Goal: Task Accomplishment & Management: Manage account settings

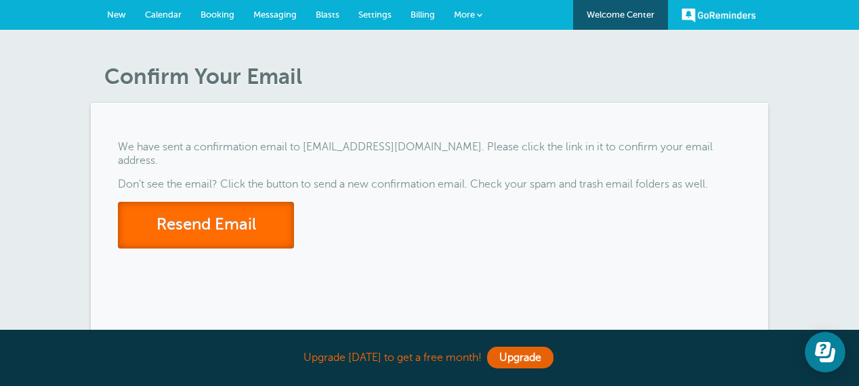
click at [218, 214] on button "Resend Email" at bounding box center [206, 225] width 176 height 47
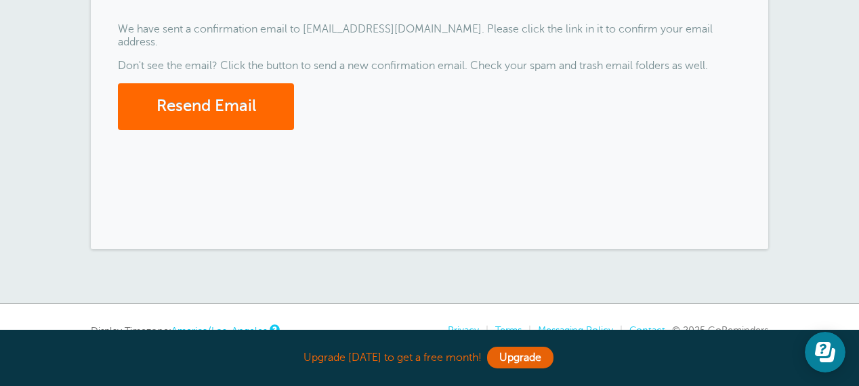
scroll to position [229, 0]
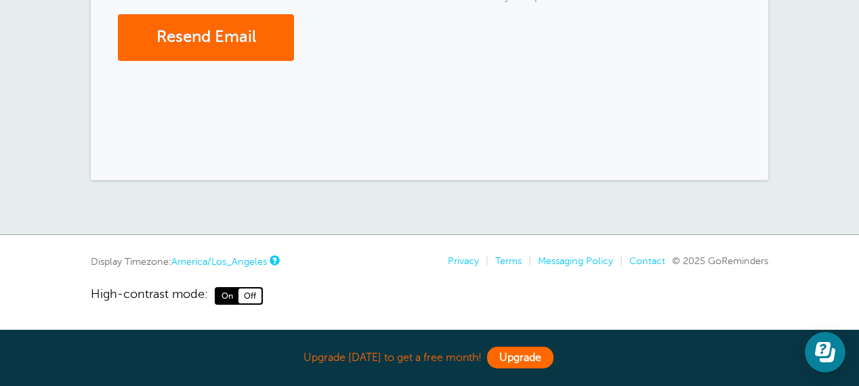
click at [522, 361] on link "Upgrade" at bounding box center [520, 358] width 66 height 22
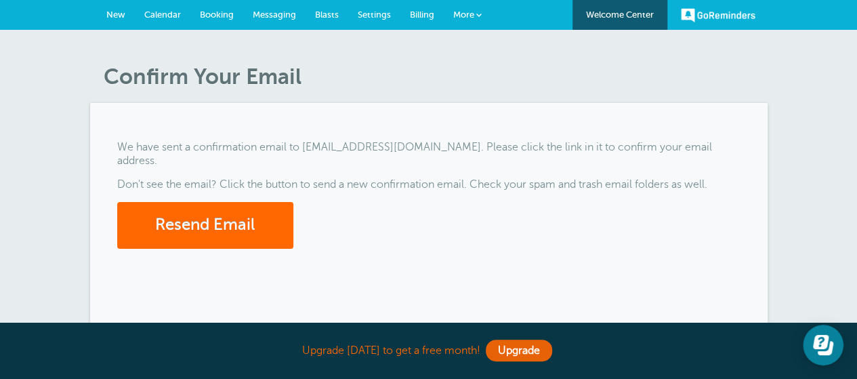
click at [159, 18] on span "Calendar" at bounding box center [162, 14] width 37 height 10
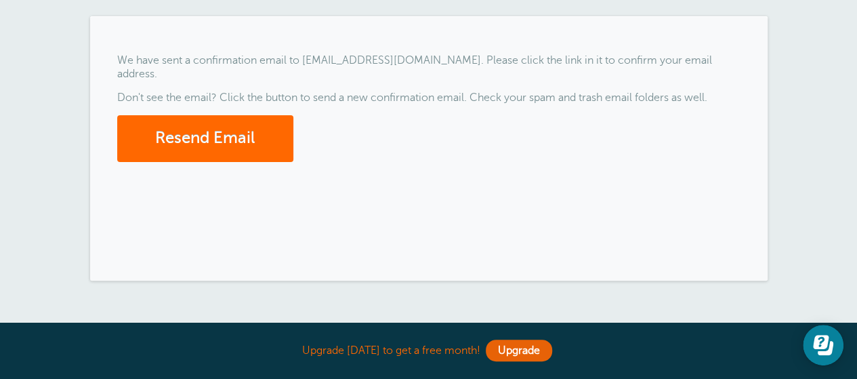
scroll to position [88, 0]
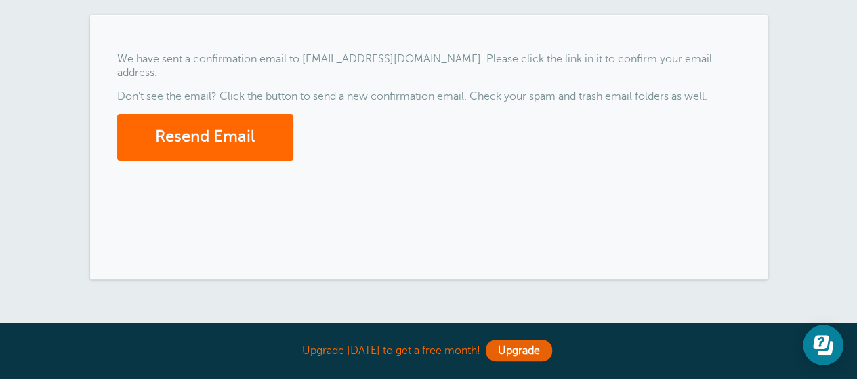
click at [454, 285] on div "Confirm Your Email We have sent a confirmation email to kstrimple@mccunisfox.co…" at bounding box center [428, 138] width 857 height 392
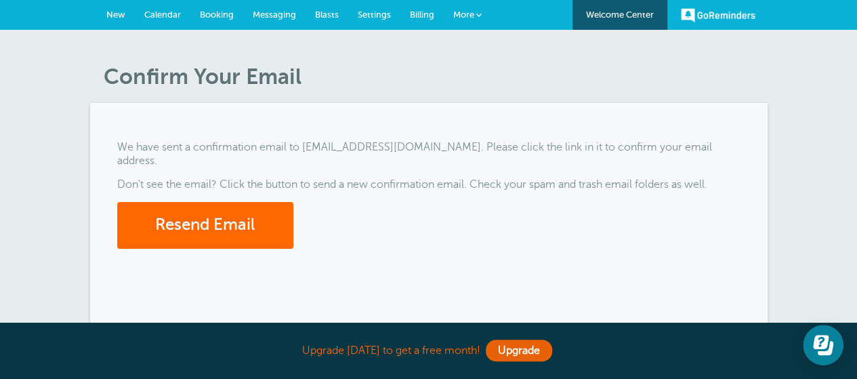
click at [161, 22] on link "Calendar" at bounding box center [163, 15] width 56 height 30
click at [465, 12] on span "More" at bounding box center [463, 14] width 21 height 10
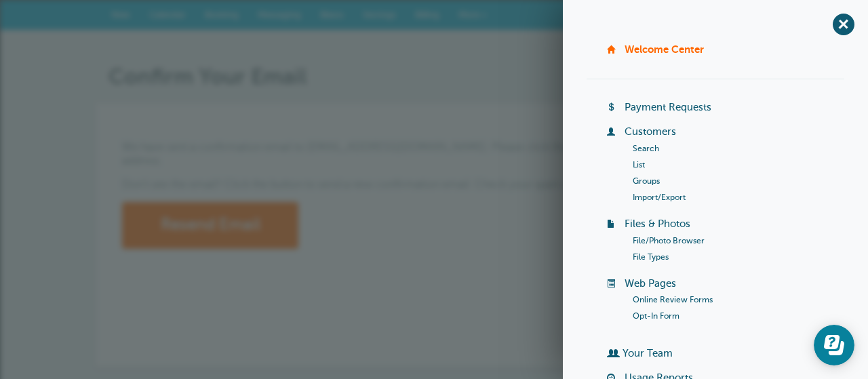
click at [439, 178] on p "Don't see the email? Click the button to send a new confirmation email. Check y…" at bounding box center [434, 184] width 624 height 13
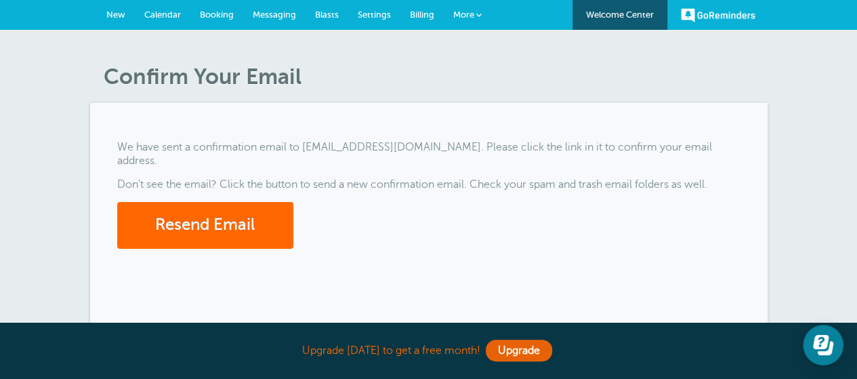
click at [160, 28] on link "Calendar" at bounding box center [163, 15] width 56 height 30
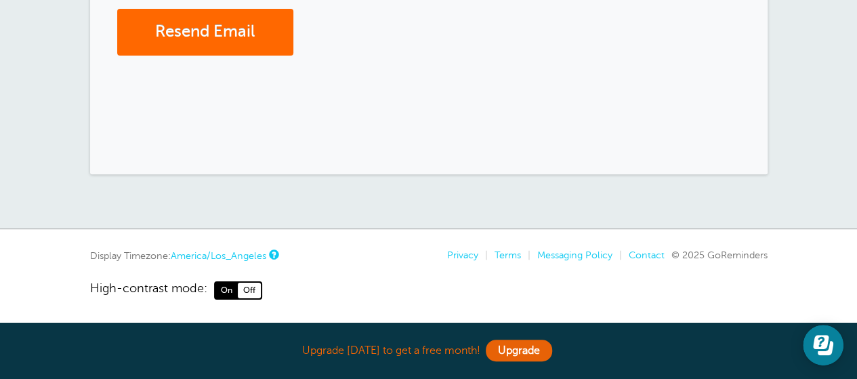
scroll to position [195, 0]
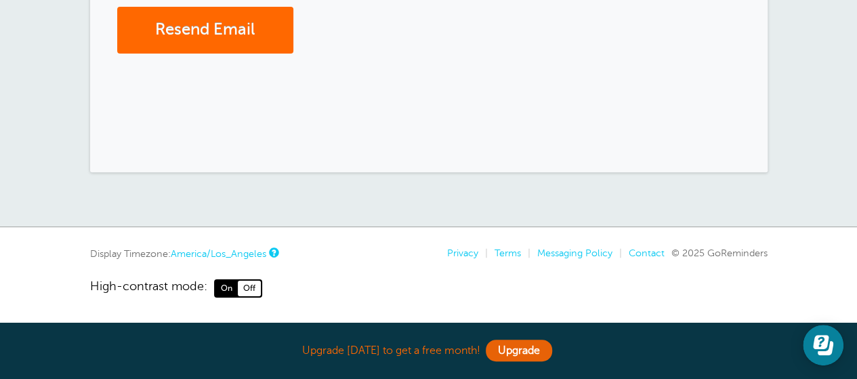
click at [715, 63] on div "We have sent a confirmation email to [EMAIL_ADDRESS][DOMAIN_NAME]. Please click…" at bounding box center [429, 40] width 678 height 264
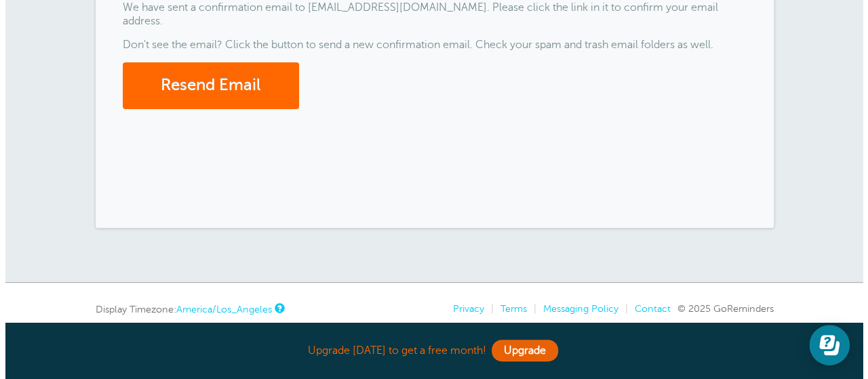
scroll to position [0, 0]
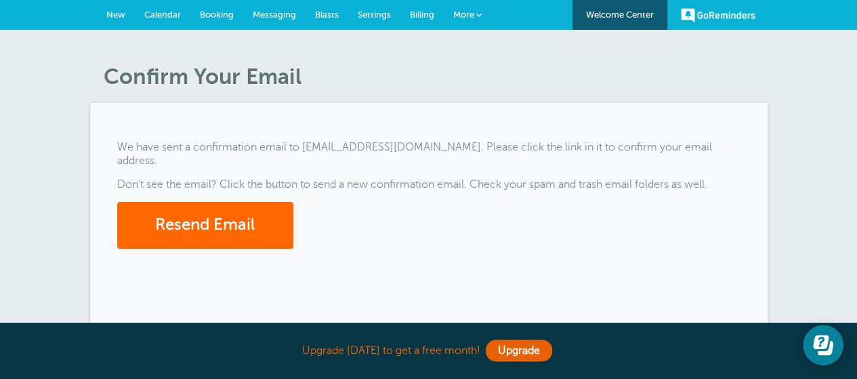
click at [464, 18] on span "More" at bounding box center [463, 14] width 21 height 10
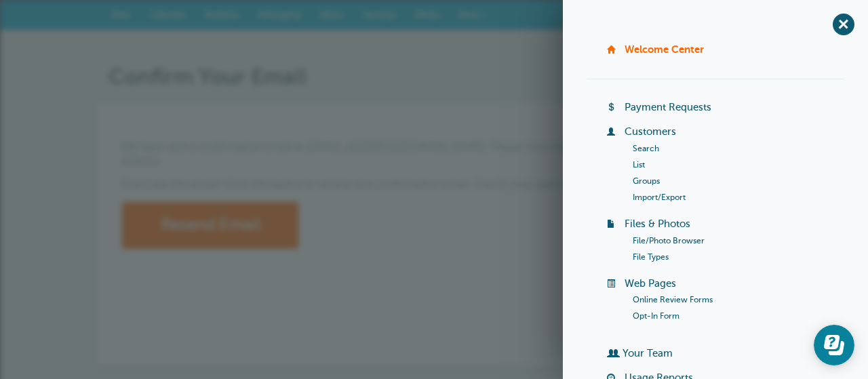
click at [647, 195] on link "Import/Export" at bounding box center [658, 196] width 53 height 9
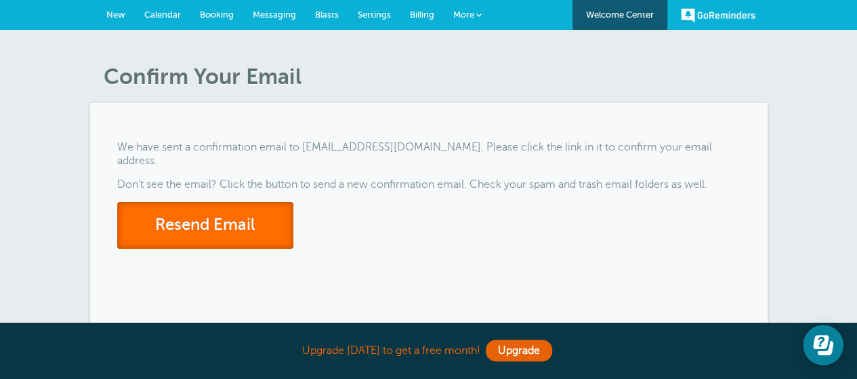
click at [232, 220] on button "Resend Email" at bounding box center [205, 225] width 176 height 47
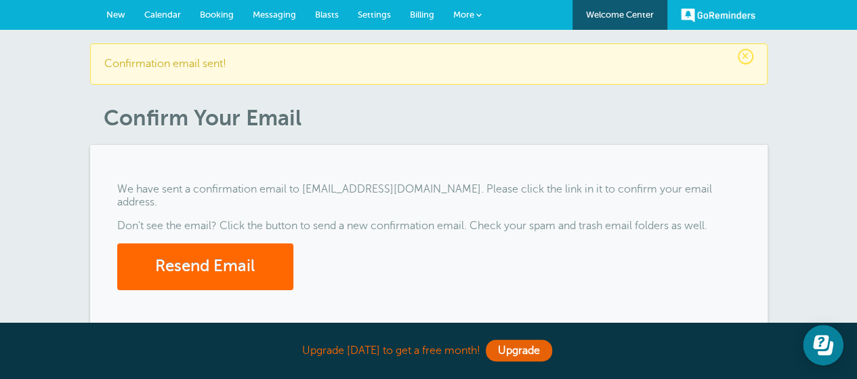
click at [742, 59] on span "×" at bounding box center [746, 57] width 16 height 16
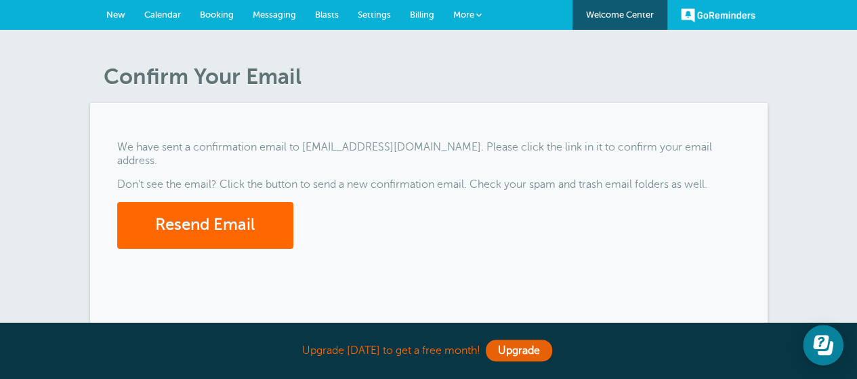
click at [159, 16] on span "Calendar" at bounding box center [162, 14] width 37 height 10
click at [161, 15] on span "Calendar" at bounding box center [162, 14] width 37 height 10
click at [160, 28] on link "Calendar" at bounding box center [163, 15] width 56 height 30
click at [463, 27] on link "More" at bounding box center [467, 15] width 47 height 30
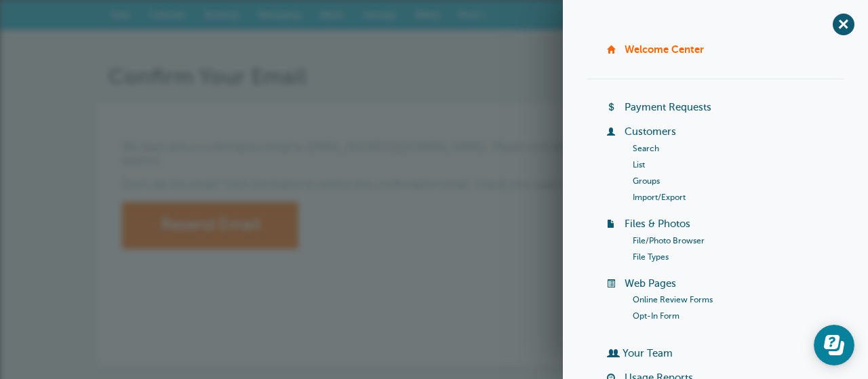
click at [645, 184] on link "Groups" at bounding box center [645, 180] width 27 height 9
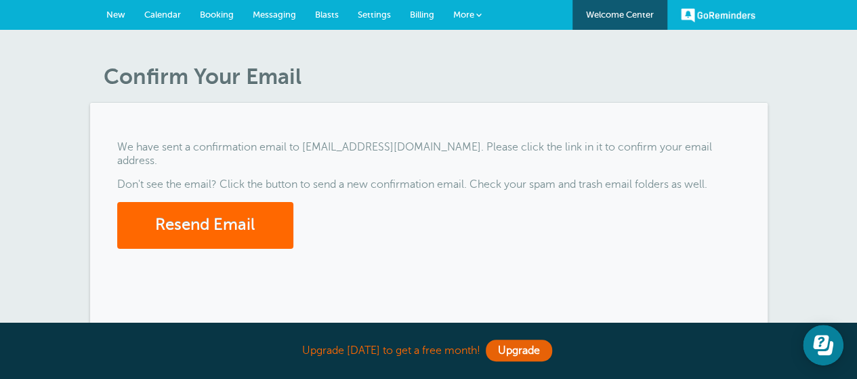
click at [217, 16] on span "Booking" at bounding box center [217, 14] width 34 height 10
click at [463, 14] on span "More" at bounding box center [463, 14] width 21 height 10
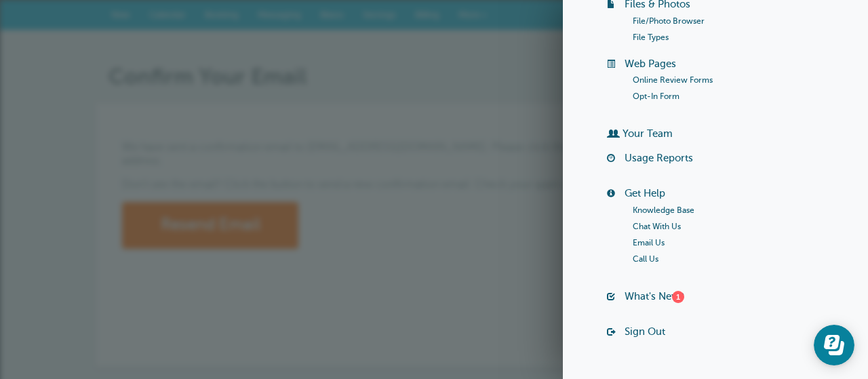
scroll to position [251, 0]
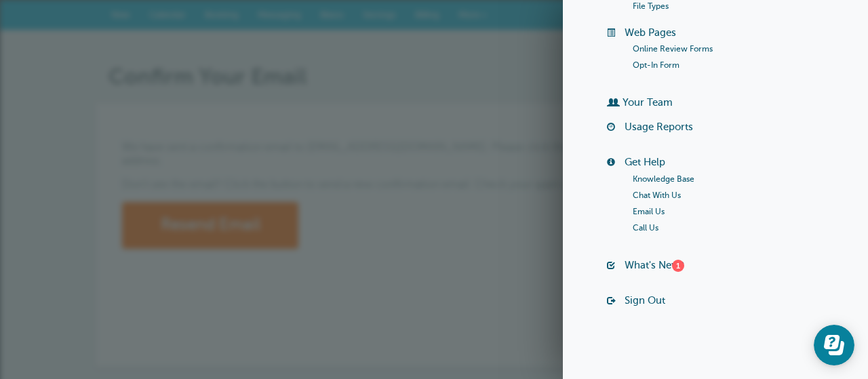
click at [644, 300] on link "Sign Out" at bounding box center [644, 300] width 41 height 11
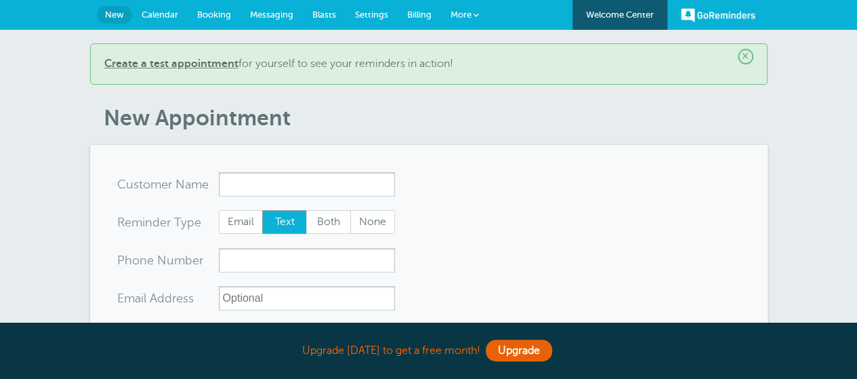
scroll to position [76, 0]
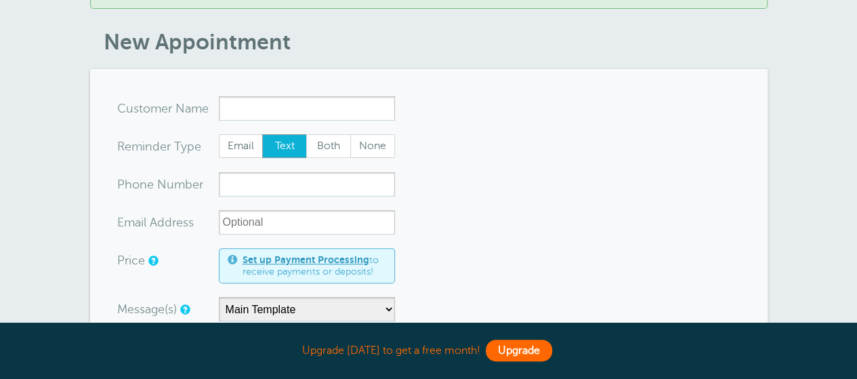
click at [525, 354] on link "Upgrade" at bounding box center [519, 351] width 66 height 22
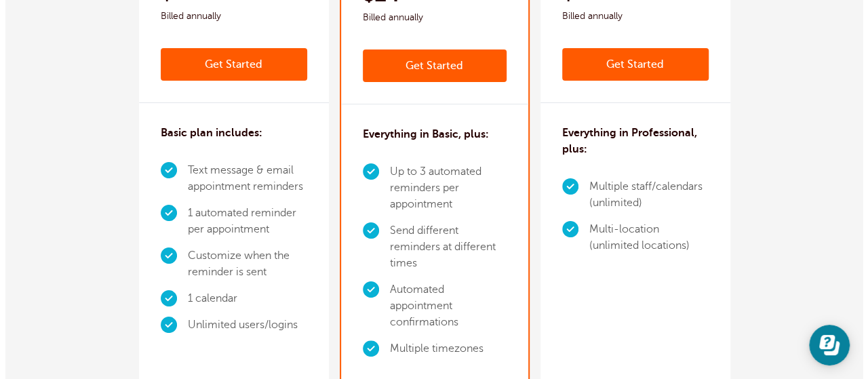
scroll to position [407, 0]
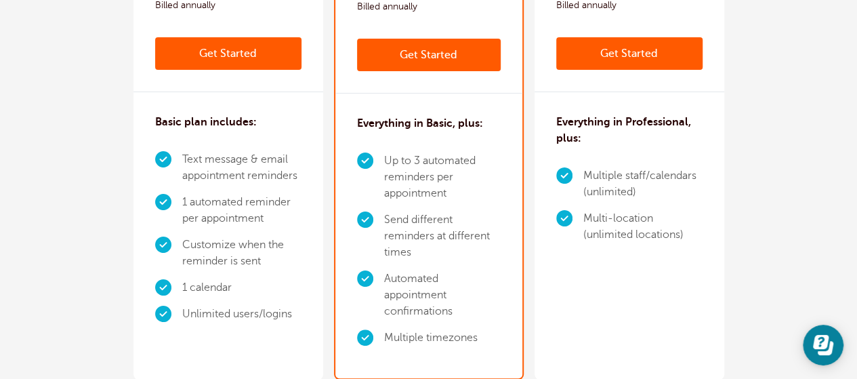
click at [183, 63] on link "Get Started" at bounding box center [228, 53] width 146 height 33
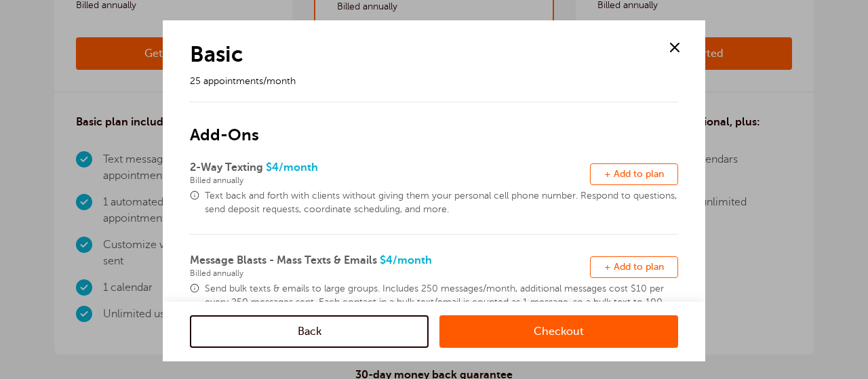
click at [557, 333] on link "Checkout" at bounding box center [558, 331] width 239 height 33
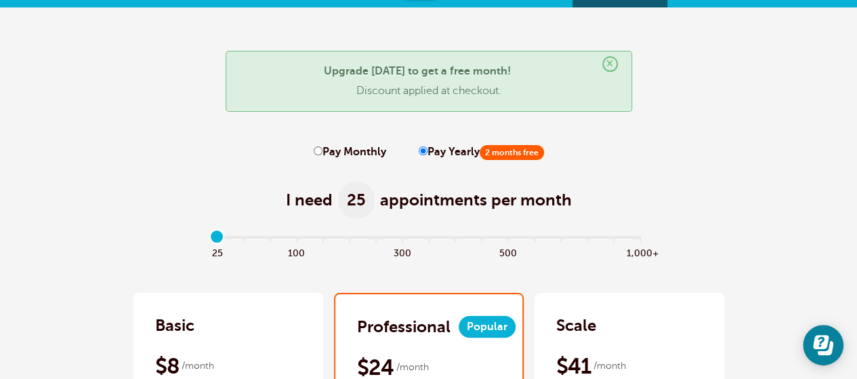
scroll to position [23, 0]
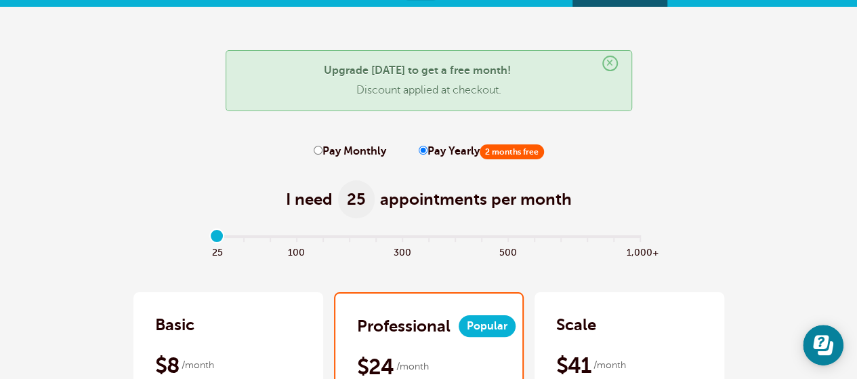
click at [323, 157] on label "Pay Monthly" at bounding box center [350, 151] width 73 height 13
click at [323, 155] on input "Pay Monthly" at bounding box center [318, 150] width 9 height 9
radio input "true"
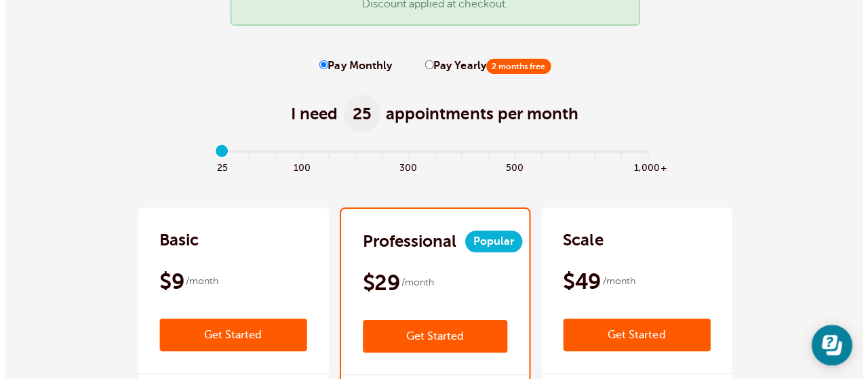
scroll to position [110, 0]
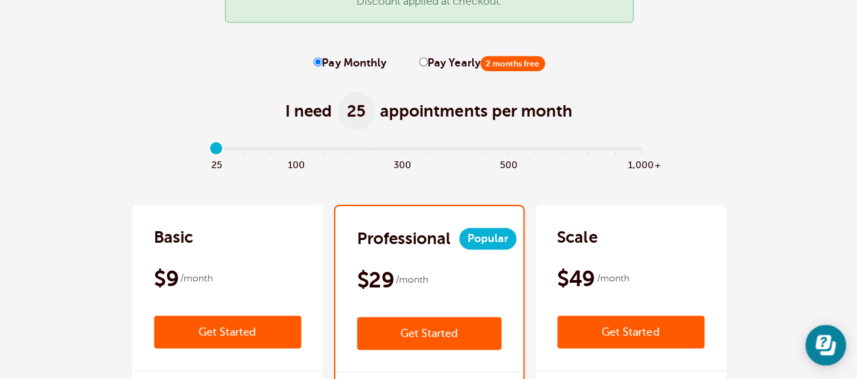
click at [181, 335] on link "Get Started" at bounding box center [228, 332] width 146 height 33
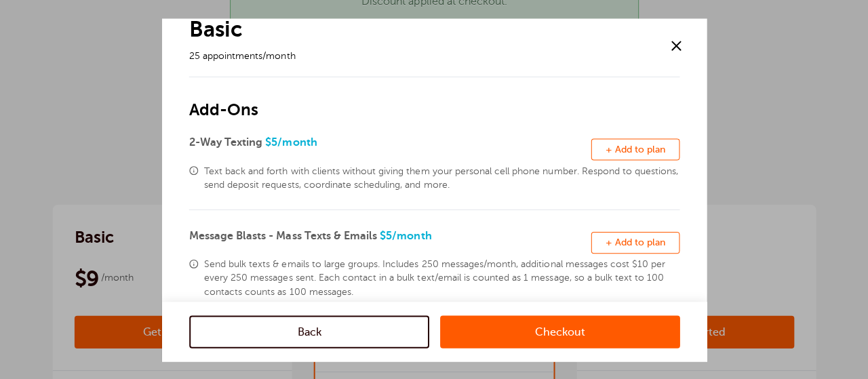
scroll to position [28, 0]
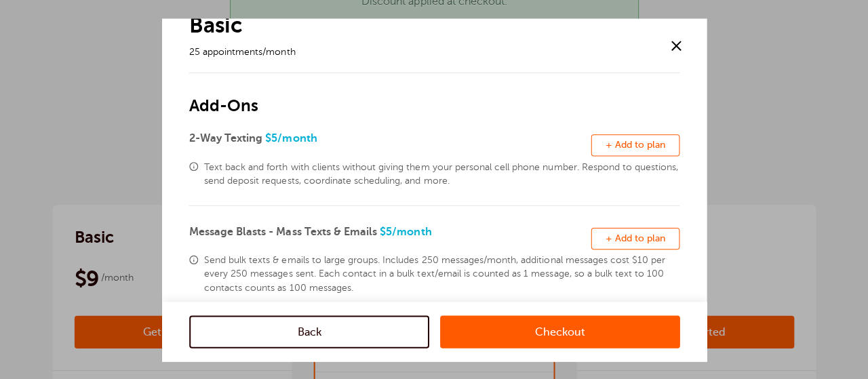
click at [559, 340] on link "Checkout" at bounding box center [558, 331] width 239 height 33
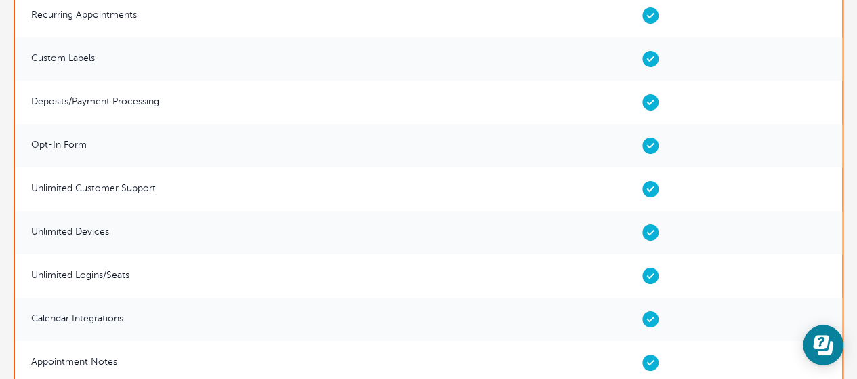
scroll to position [4256, 0]
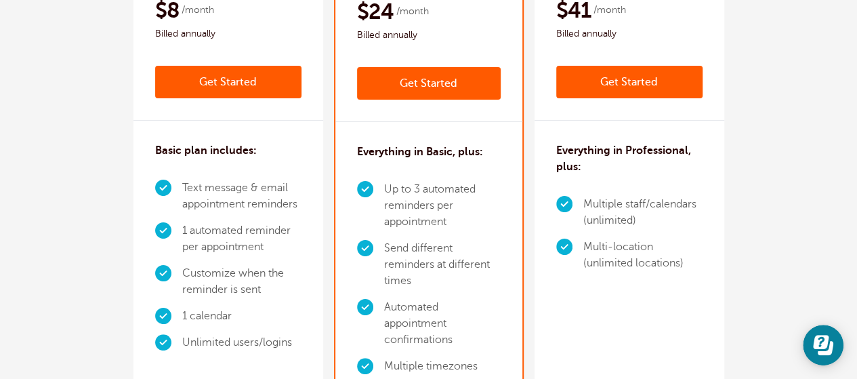
scroll to position [0, 0]
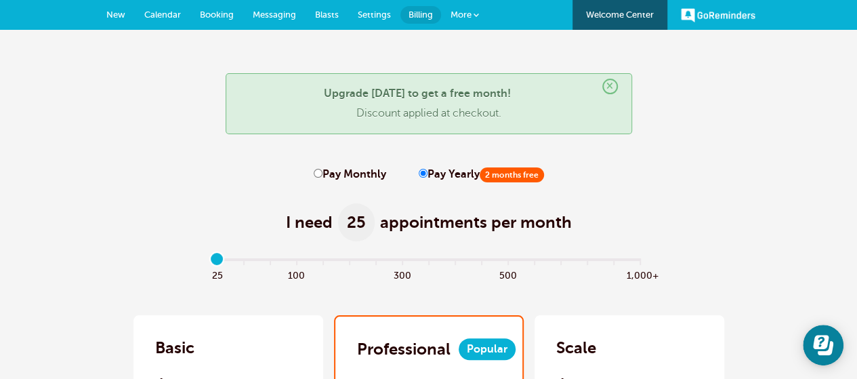
click at [317, 173] on input "Pay Monthly" at bounding box center [318, 173] width 9 height 9
radio input "true"
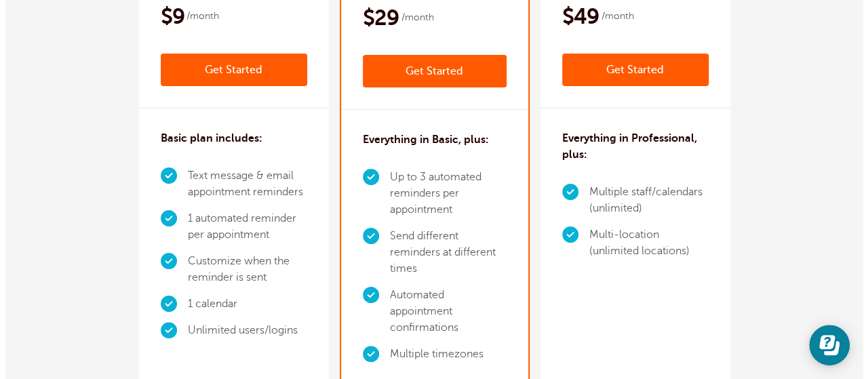
scroll to position [371, 0]
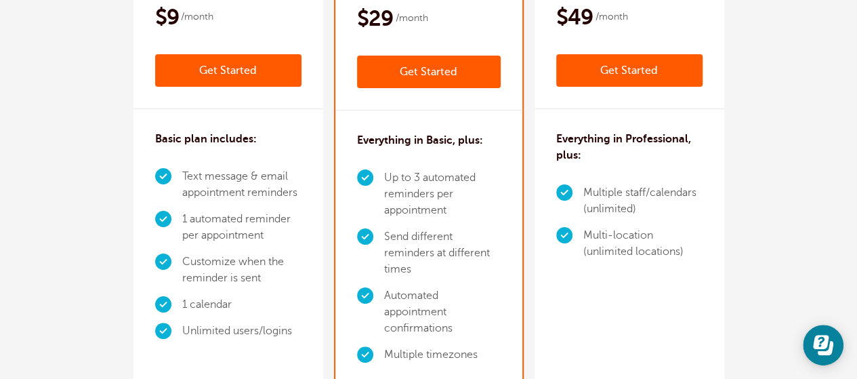
drag, startPoint x: 215, startPoint y: 74, endPoint x: 192, endPoint y: 66, distance: 23.8
click at [192, 66] on link "Get Started" at bounding box center [228, 70] width 146 height 33
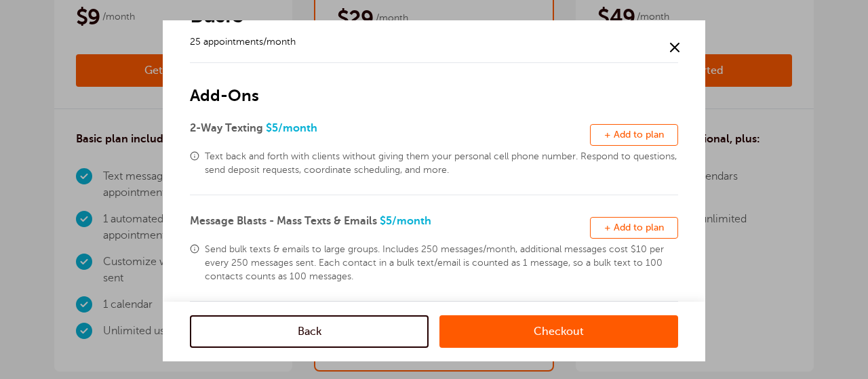
scroll to position [39, 0]
click at [502, 331] on link "Checkout" at bounding box center [558, 331] width 239 height 33
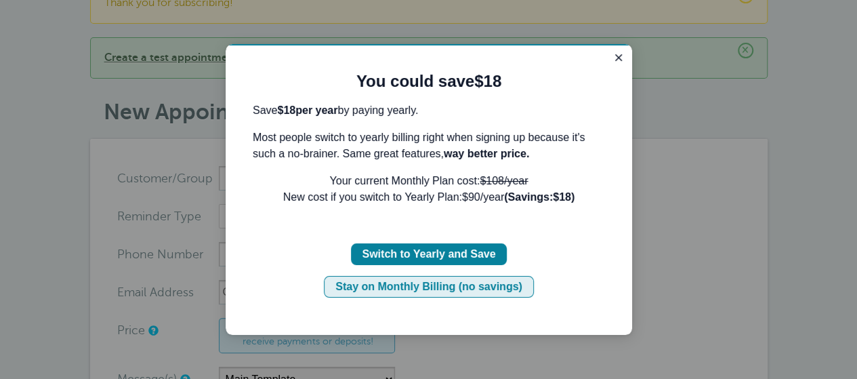
click at [423, 289] on div "Stay on Monthly Billing (no savings)" at bounding box center [428, 287] width 187 height 16
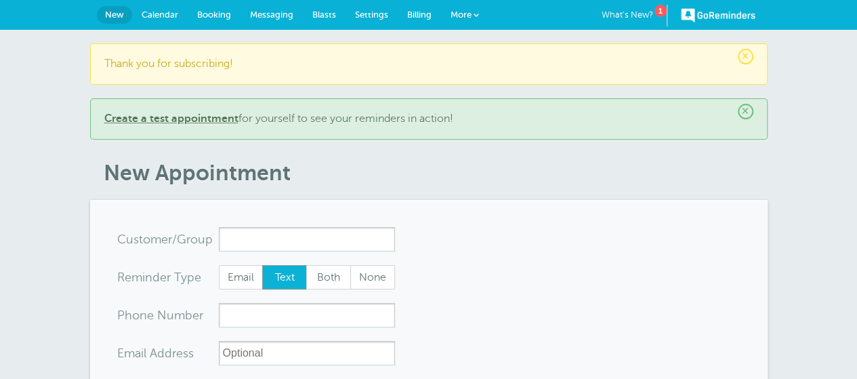
click at [468, 16] on span "More" at bounding box center [461, 14] width 21 height 10
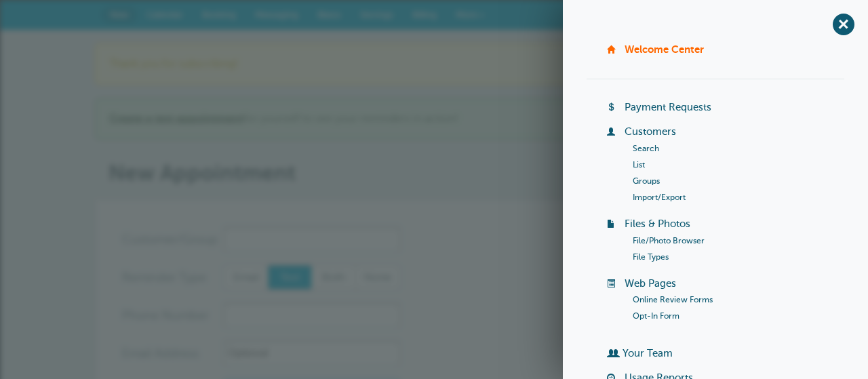
click at [490, 123] on p "Create a test appointment for yourself to see your reminders in action!" at bounding box center [433, 119] width 649 height 13
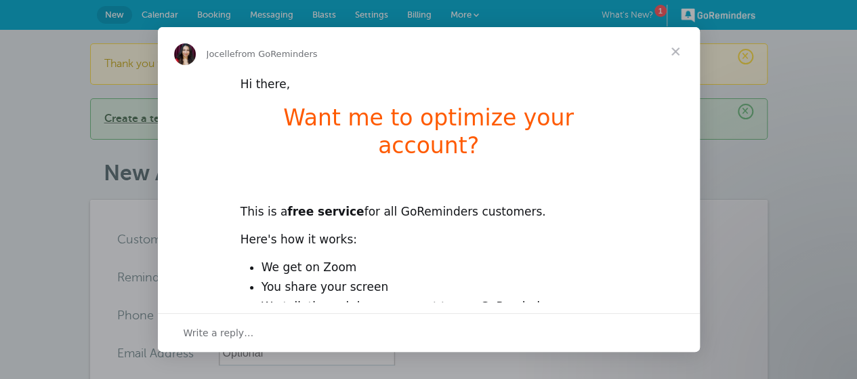
click at [676, 57] on span "Close" at bounding box center [675, 51] width 49 height 49
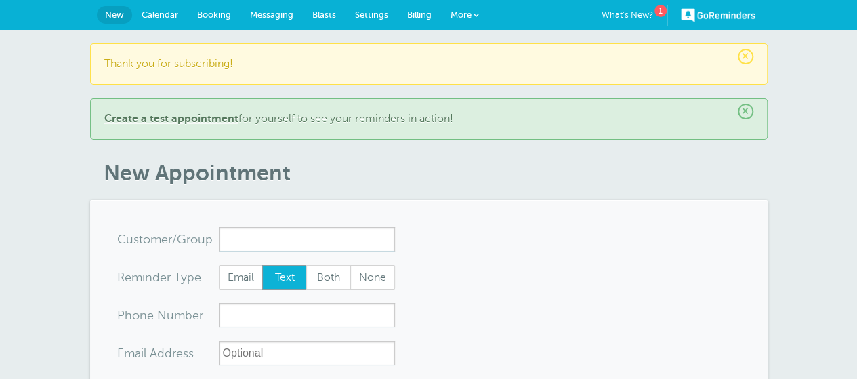
click at [476, 15] on span at bounding box center [476, 14] width 5 height 5
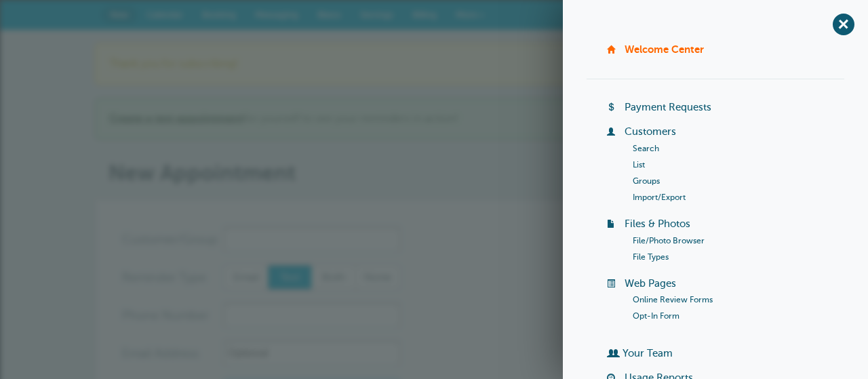
click at [649, 192] on link "Import/Export" at bounding box center [658, 196] width 53 height 9
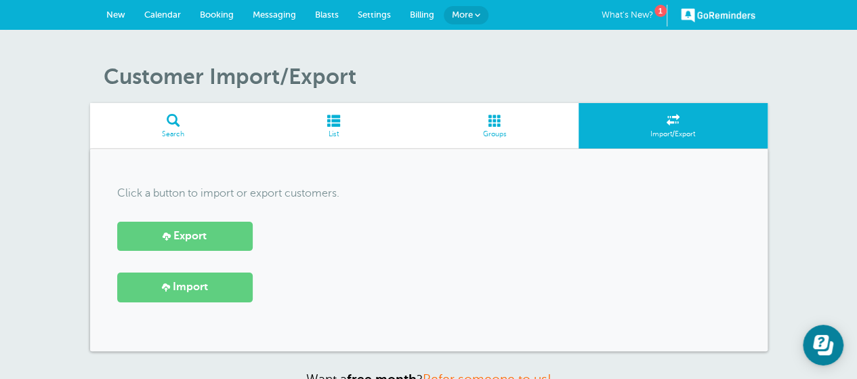
click at [490, 134] on span "Groups" at bounding box center [494, 134] width 155 height 8
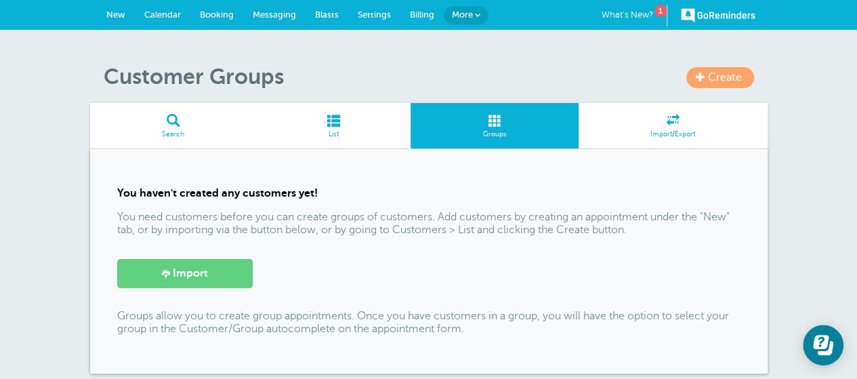
click at [470, 19] on link "More" at bounding box center [466, 15] width 45 height 18
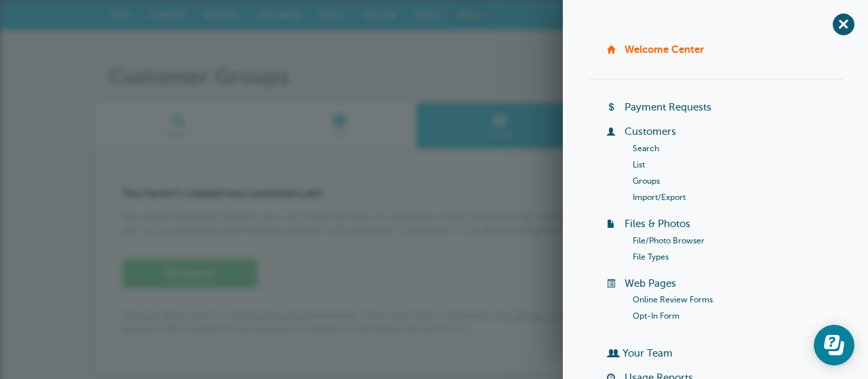
click at [633, 164] on link "List" at bounding box center [638, 164] width 12 height 9
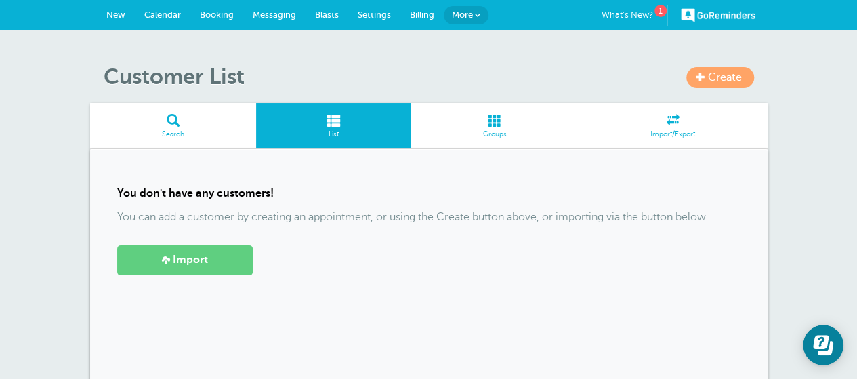
click at [467, 19] on link "More" at bounding box center [466, 15] width 45 height 18
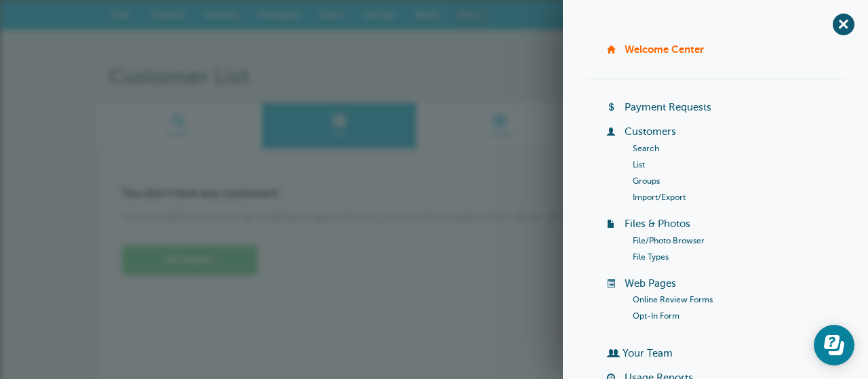
click at [484, 59] on div "Create Customer List Search List Groups Import/Export You don't have any custom…" at bounding box center [434, 273] width 868 height 487
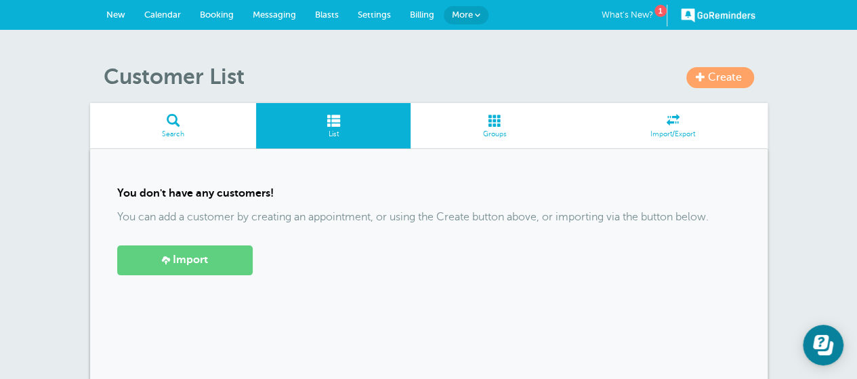
click at [477, 15] on span at bounding box center [477, 14] width 5 height 5
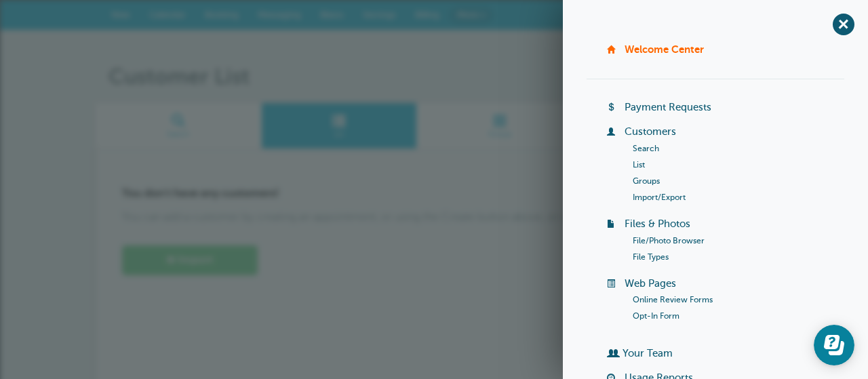
click at [633, 164] on link "List" at bounding box center [638, 164] width 12 height 9
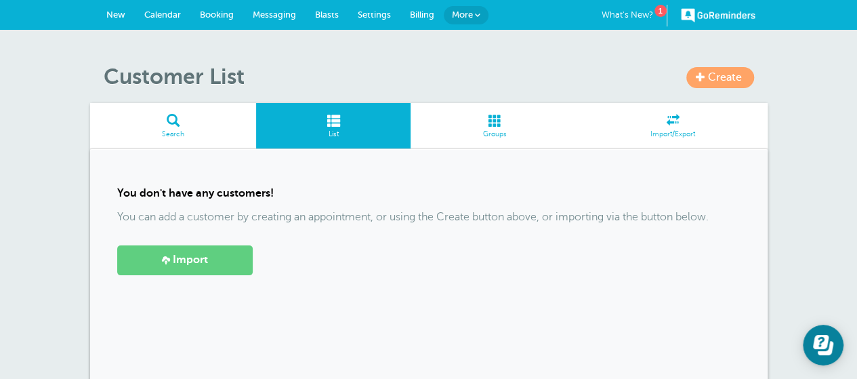
click at [717, 77] on span "Create" at bounding box center [725, 77] width 34 height 12
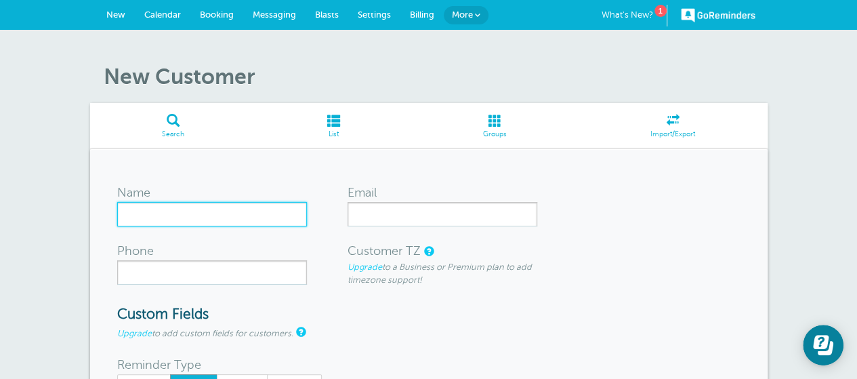
click at [213, 216] on input "Name" at bounding box center [212, 214] width 190 height 24
type input "Tuan Hoang"
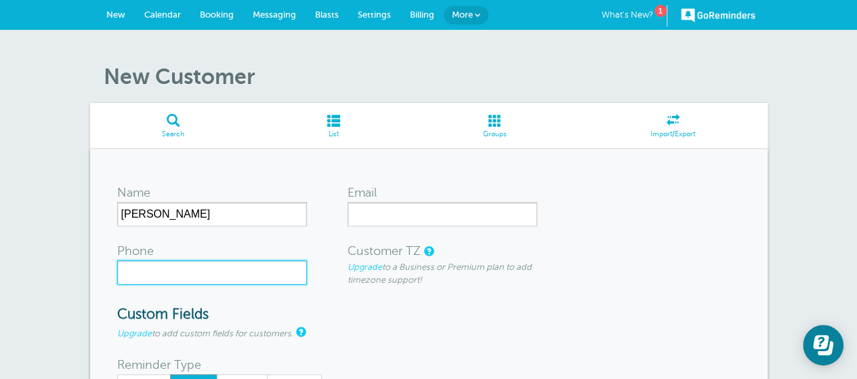
type input "7"
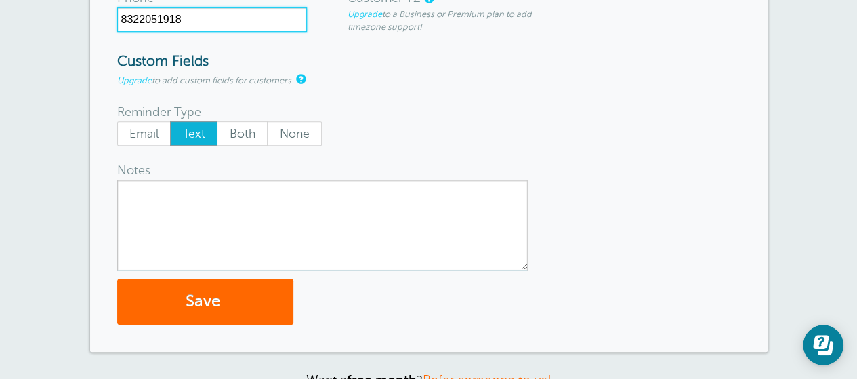
scroll to position [255, 0]
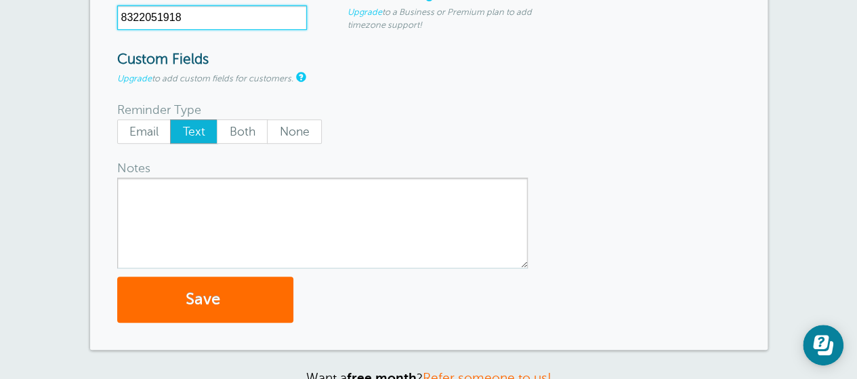
type input "8322051918"
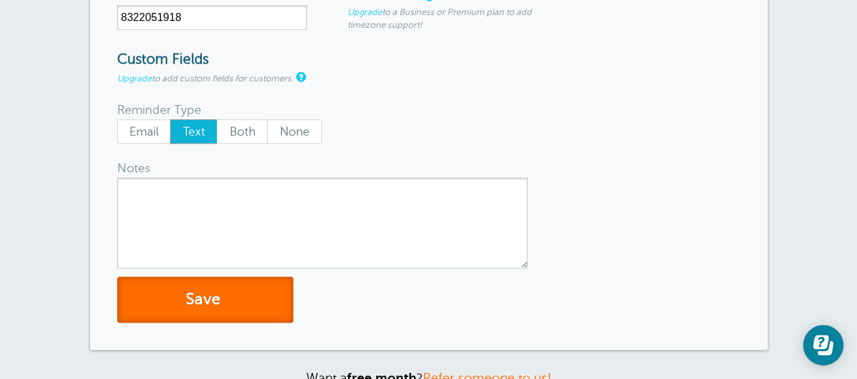
click at [201, 305] on button "Save" at bounding box center [205, 300] width 176 height 47
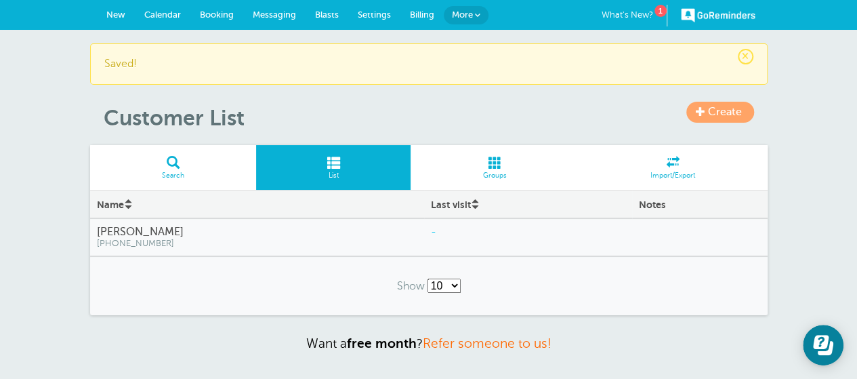
click at [706, 113] on link "Create" at bounding box center [721, 112] width 68 height 21
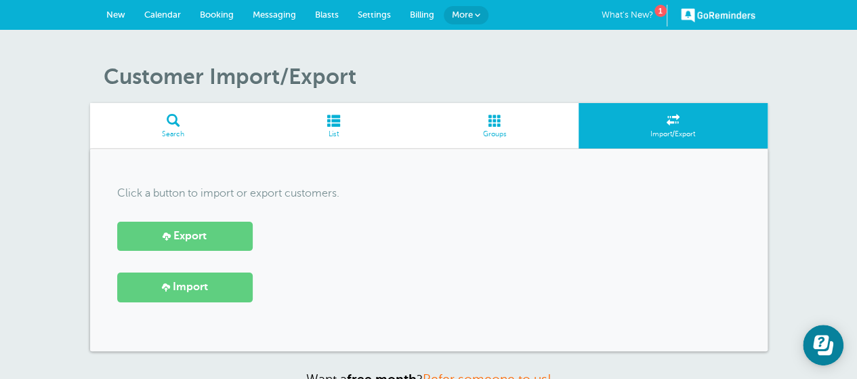
click at [332, 125] on span at bounding box center [333, 120] width 155 height 13
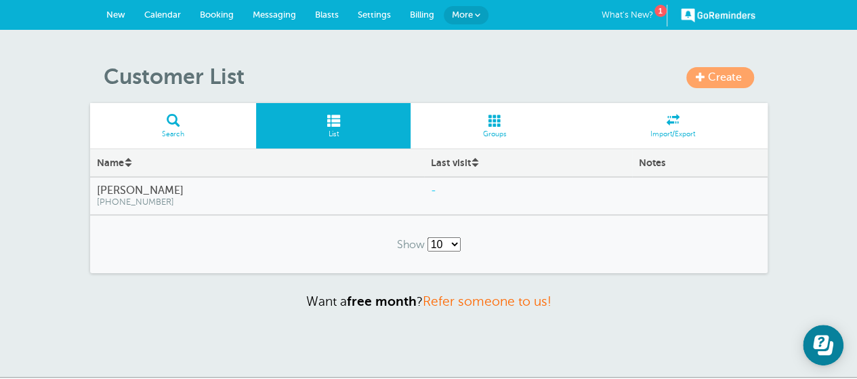
click at [715, 84] on link "Create" at bounding box center [721, 77] width 68 height 21
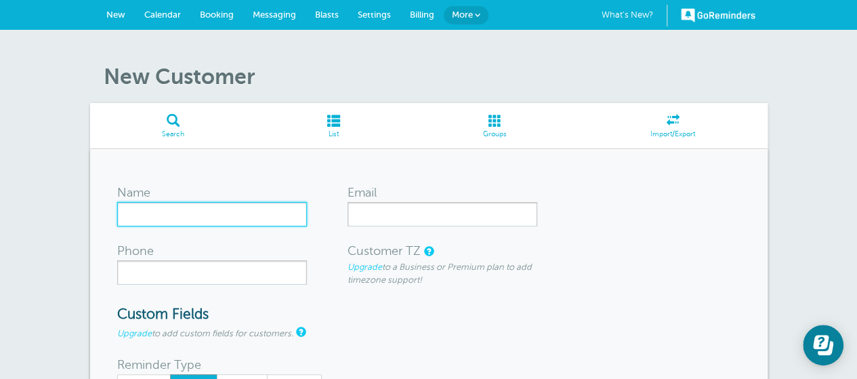
click at [212, 213] on input "Name" at bounding box center [212, 214] width 190 height 24
type input "[PERSON_NAME]"
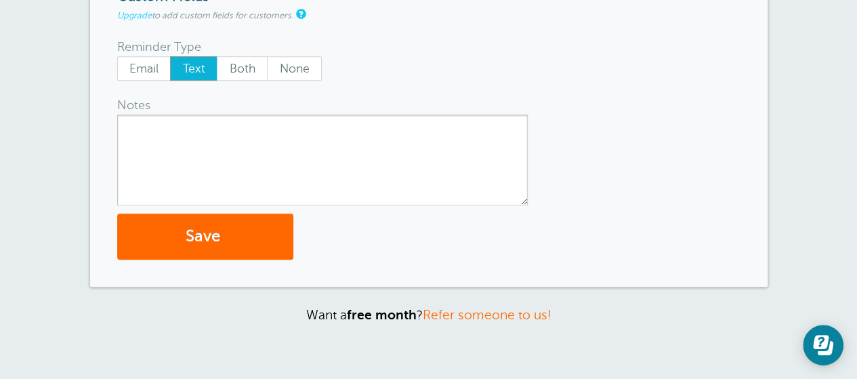
scroll to position [319, 0]
type input "7132919543"
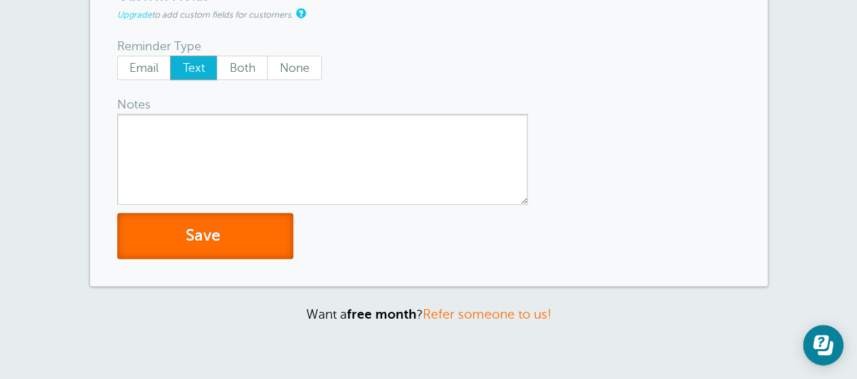
click at [203, 239] on button "Save" at bounding box center [205, 236] width 176 height 47
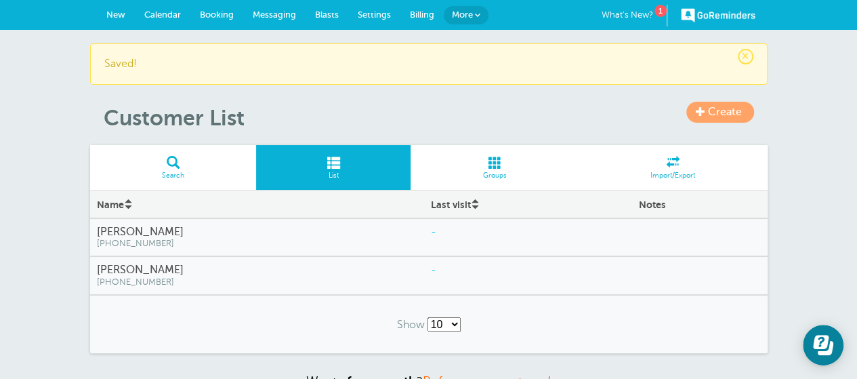
click at [167, 18] on span "Calendar" at bounding box center [162, 14] width 37 height 10
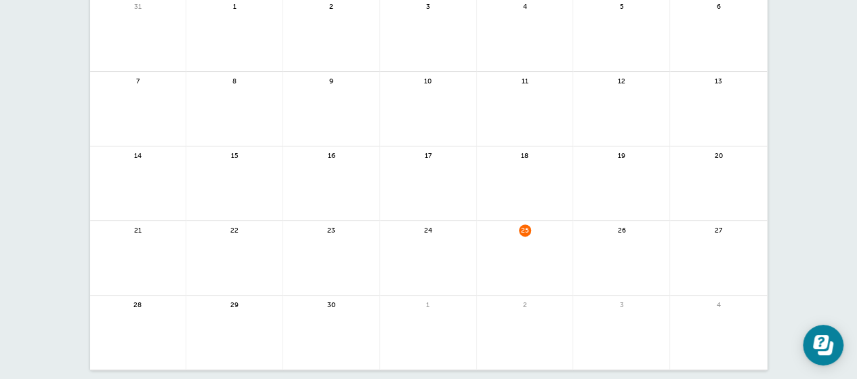
scroll to position [137, 0]
click at [531, 252] on link at bounding box center [525, 263] width 96 height 59
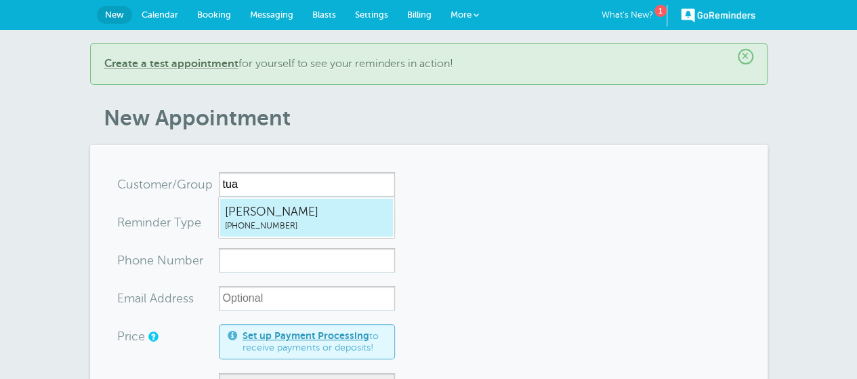
click at [271, 221] on span "[PHONE_NUMBER]" at bounding box center [306, 226] width 163 height 12
type input "TuanHoang8322051918"
type input "Tuan Hoang"
type input "(832) 205-1918"
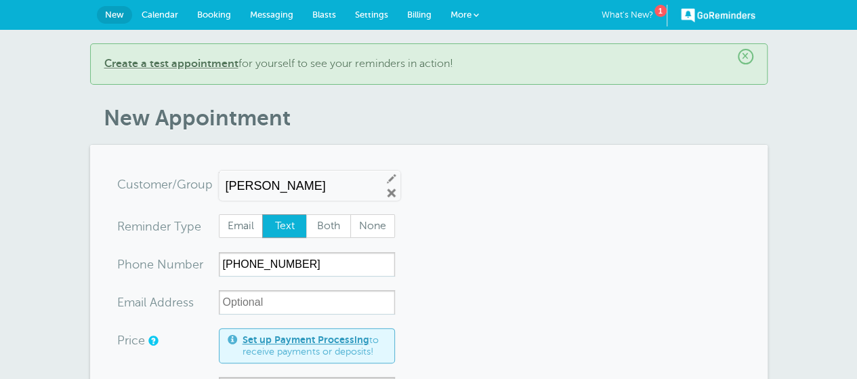
click at [309, 188] on input "Tuan Hoang" at bounding box center [298, 186] width 145 height 14
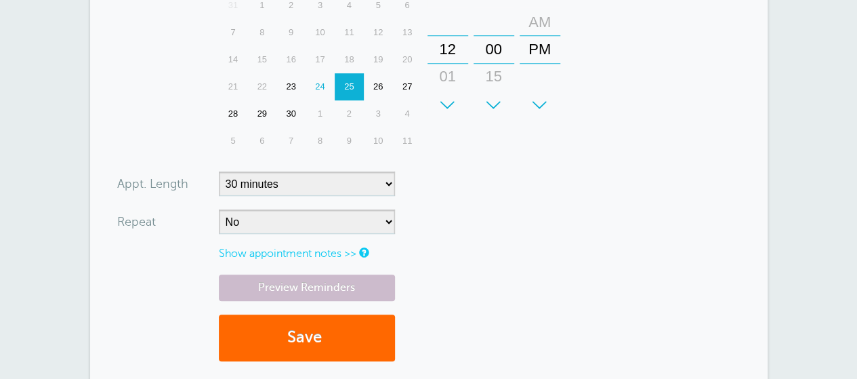
scroll to position [473, 0]
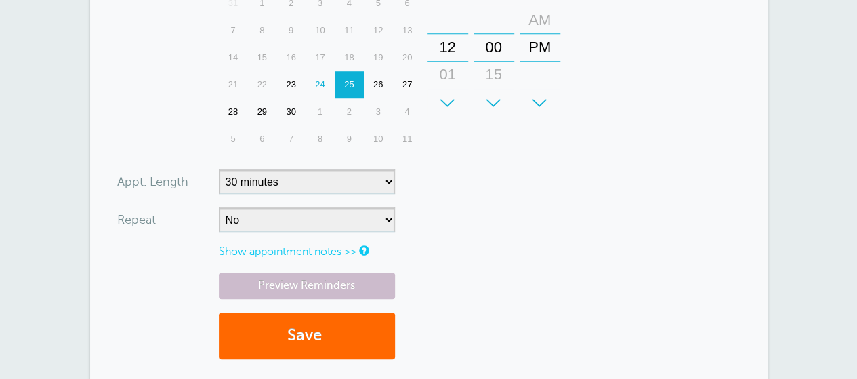
type input "Tuan Hoang"
click at [359, 282] on link "Preview Reminders" at bounding box center [307, 285] width 176 height 26
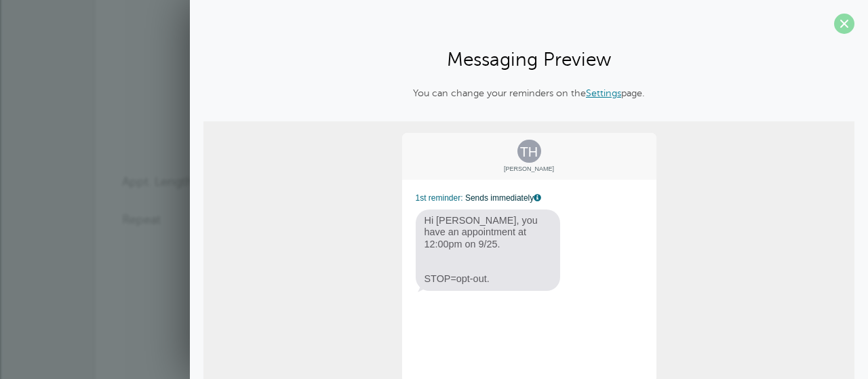
click at [834, 23] on span at bounding box center [844, 24] width 20 height 20
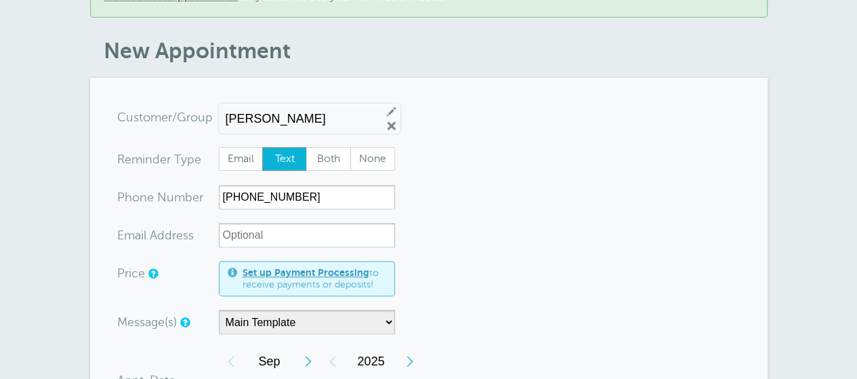
scroll to position [0, 0]
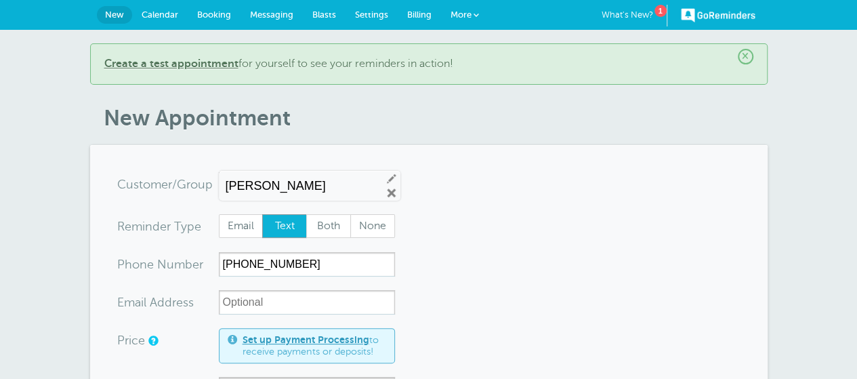
click at [372, 12] on span "Settings" at bounding box center [371, 14] width 33 height 10
click at [365, 18] on span "Settings" at bounding box center [371, 14] width 33 height 10
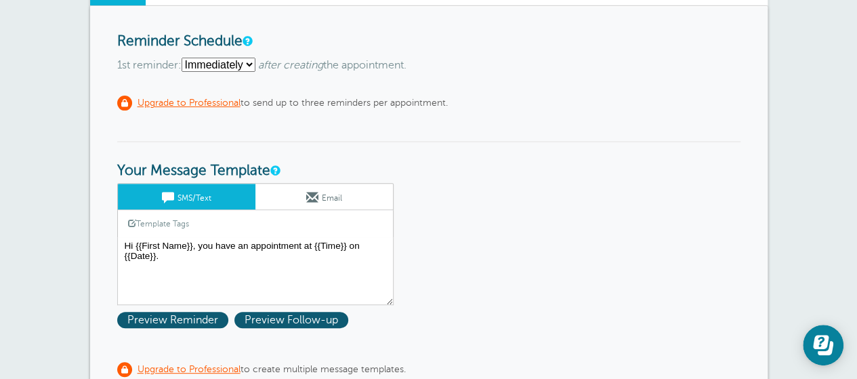
scroll to position [148, 0]
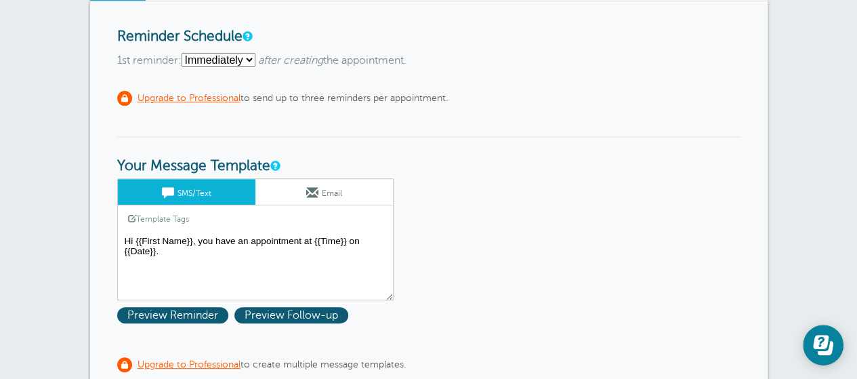
click at [260, 263] on textarea "Hi {{First Name}}, you have an appointment at {{Time}} on {{Date}}." at bounding box center [255, 266] width 277 height 68
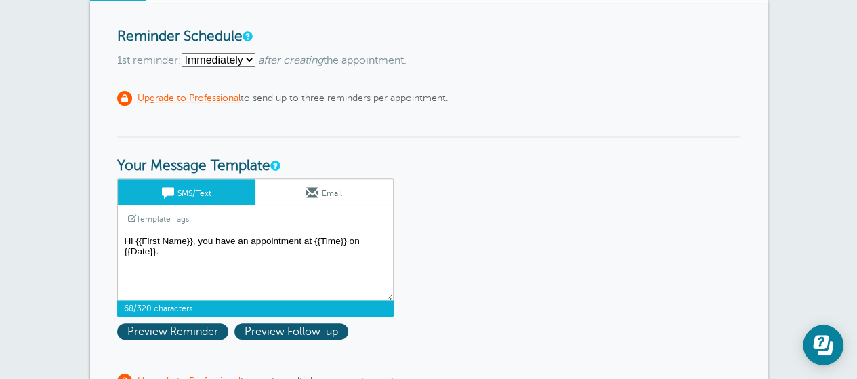
click at [201, 281] on textarea "Hi {{First Name}}, you have an appointment at {{Time}} on {{Date}}." at bounding box center [255, 266] width 277 height 68
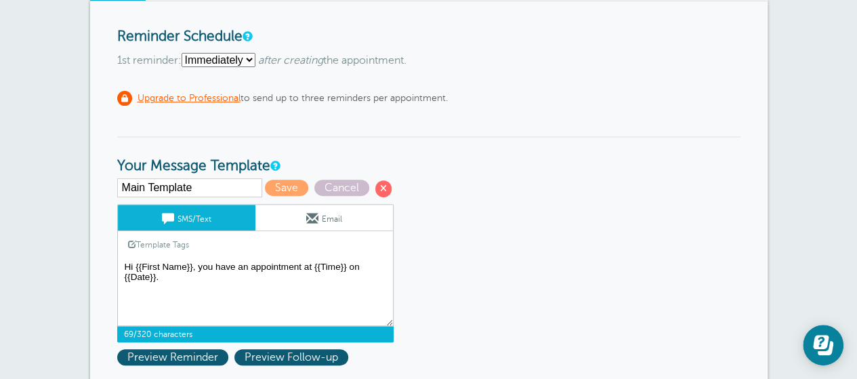
click at [126, 300] on textarea "Hi {{First Name}}, you have an appointment at {{Time}} on {{Date}}." at bounding box center [255, 292] width 277 height 68
click at [171, 298] on textarea "Hi {{First Name}}, you have an appointment at {{Time}} on {{Date}}." at bounding box center [255, 292] width 277 height 68
click at [153, 297] on textarea "Hi {{First Name}}, you have an appointment at {{Time}} on {{Date}}." at bounding box center [255, 292] width 277 height 68
click at [139, 293] on textarea "Hi {{First Name}}, you have an appointment at {{Time}} on {{Date}}." at bounding box center [255, 292] width 277 height 68
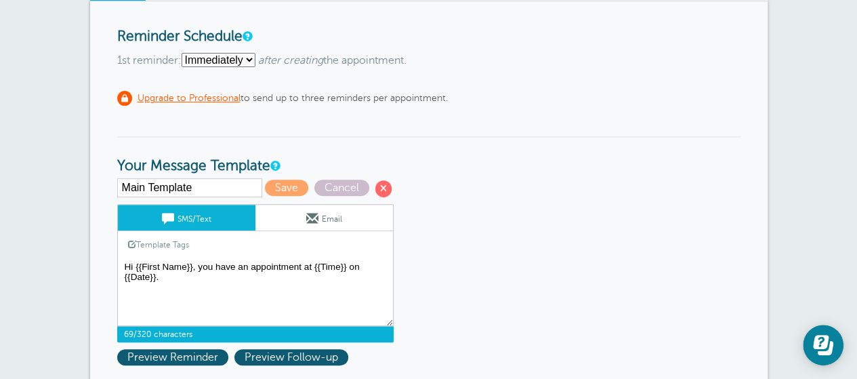
paste textarea "Kristi Strimple is inviting you to a scheduled Zoom meeting. Topic: Kristi Stri…"
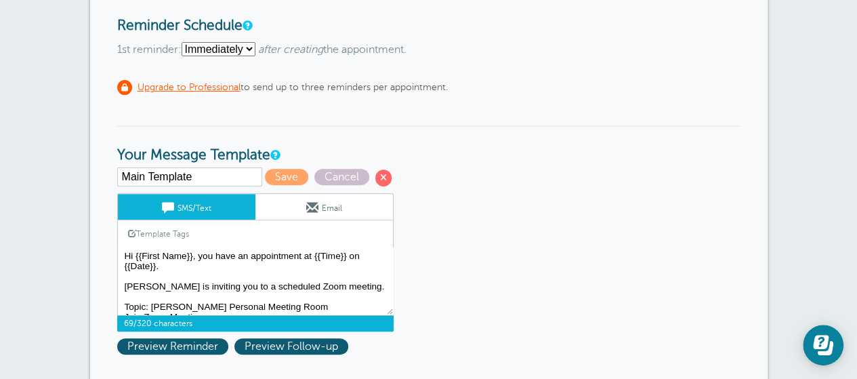
scroll to position [159, 0]
type textarea "Hi {{First Name}}, you have an appointment at {{Time}} on {{Date}}. Kristi Stri…"
click at [165, 344] on span "Preview Reminder" at bounding box center [172, 346] width 111 height 16
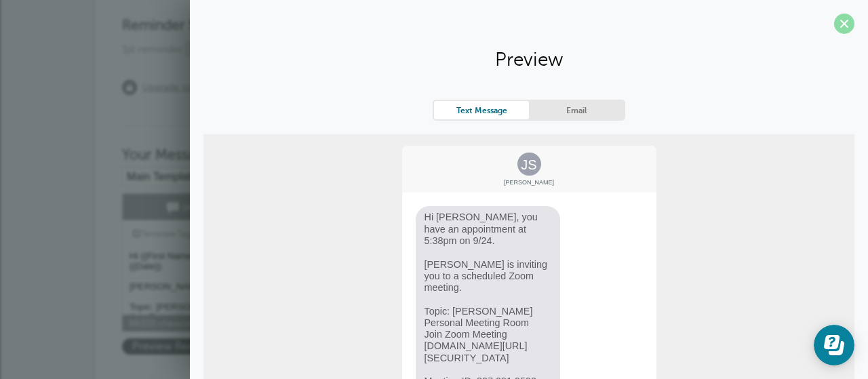
click at [834, 23] on span at bounding box center [844, 24] width 20 height 20
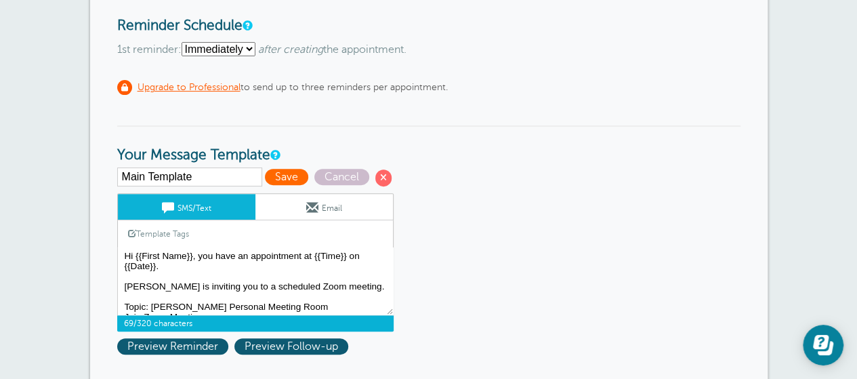
click at [291, 178] on span "Save" at bounding box center [286, 177] width 43 height 16
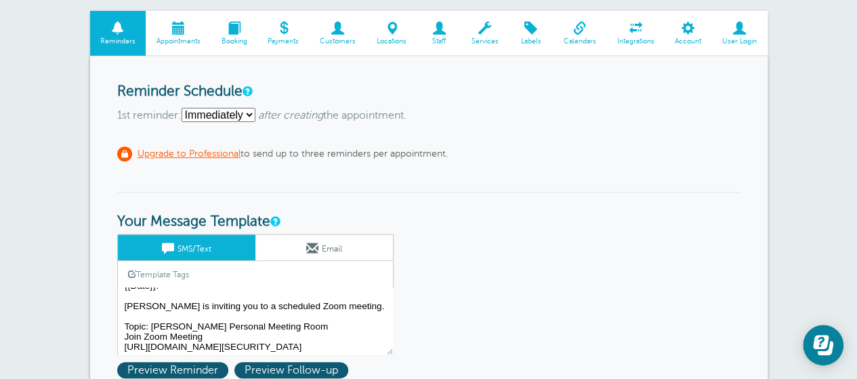
scroll to position [22, 0]
click at [183, 369] on span "Preview Reminder" at bounding box center [172, 370] width 111 height 16
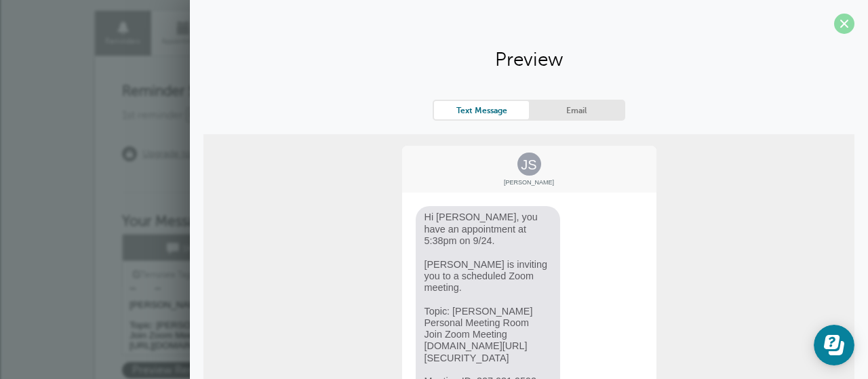
click at [834, 26] on span at bounding box center [844, 24] width 20 height 20
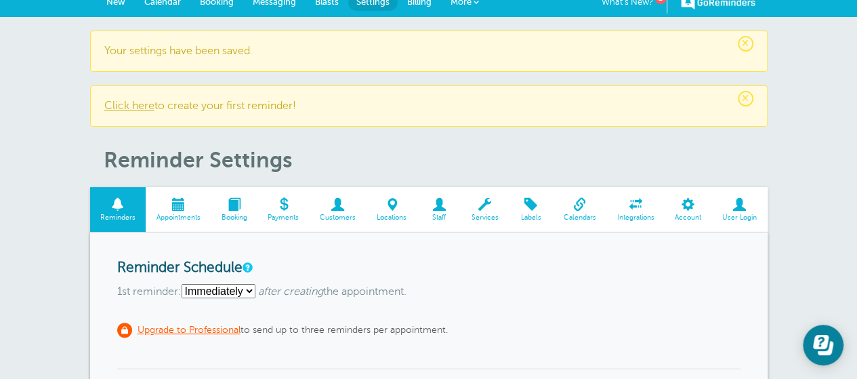
scroll to position [0, 0]
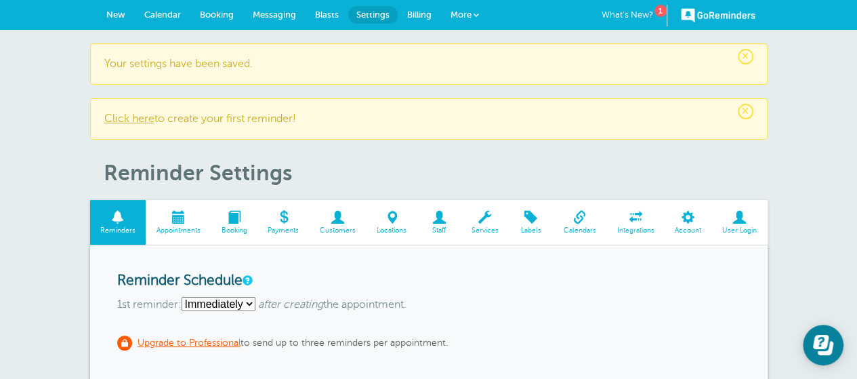
click at [147, 8] on link "Calendar" at bounding box center [163, 15] width 56 height 30
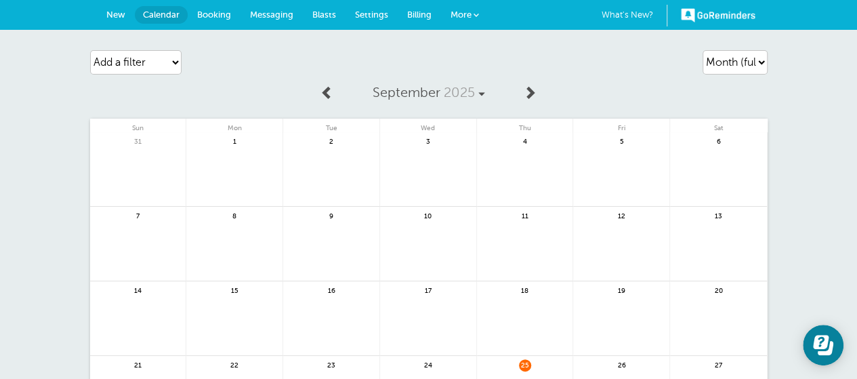
scroll to position [140, 0]
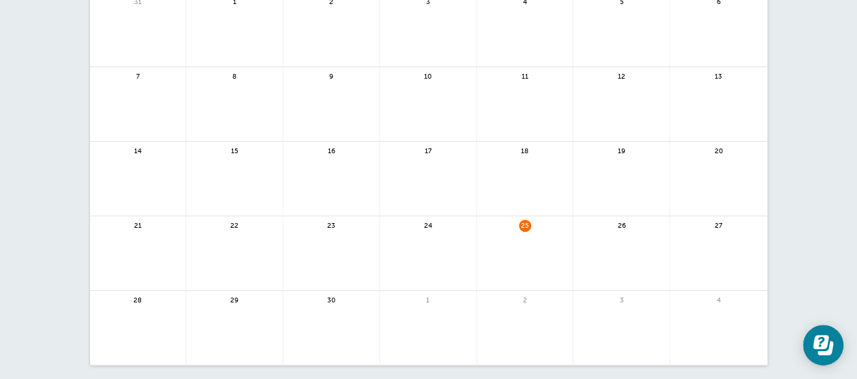
click at [522, 247] on link at bounding box center [525, 261] width 96 height 59
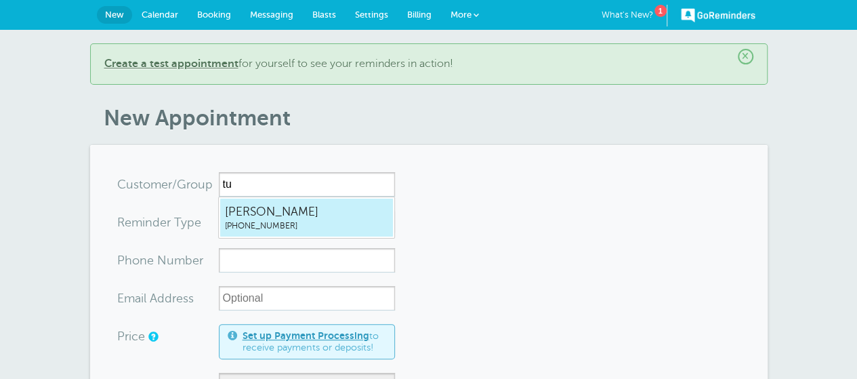
click at [262, 223] on span "[PHONE_NUMBER]" at bounding box center [306, 226] width 163 height 12
type input "TuanHoang8322051918"
type input "[PERSON_NAME]"
type input "[PHONE_NUMBER]"
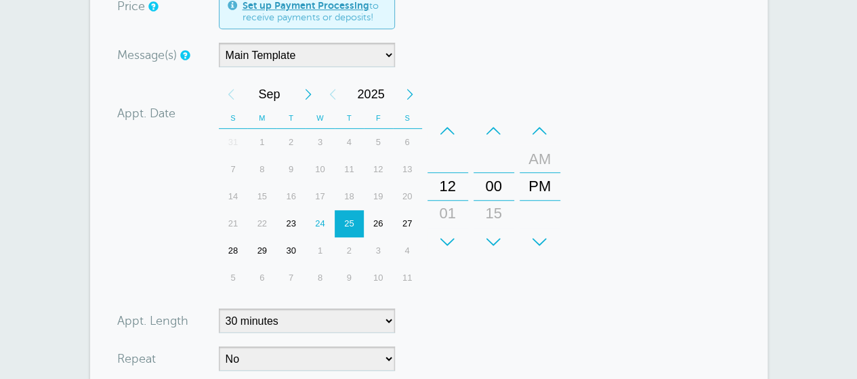
scroll to position [338, 0]
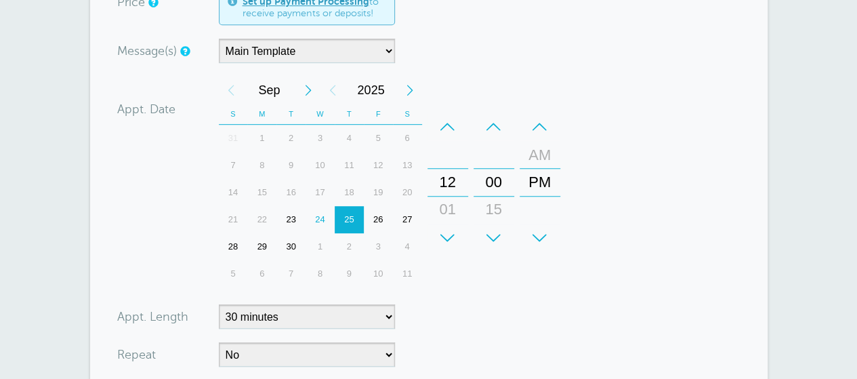
click at [314, 223] on div "24" at bounding box center [320, 219] width 29 height 27
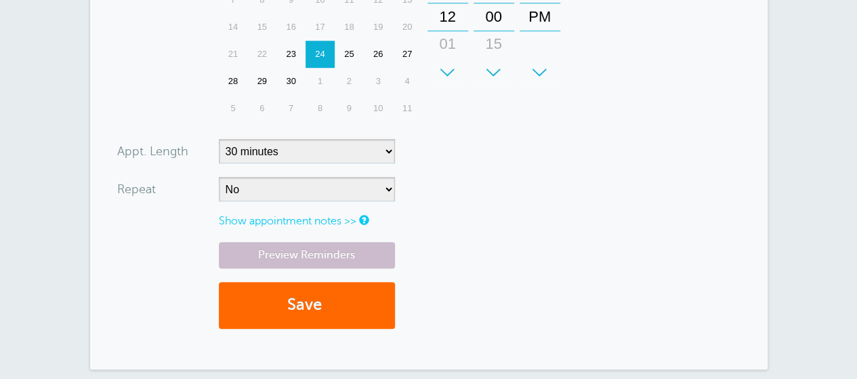
scroll to position [504, 0]
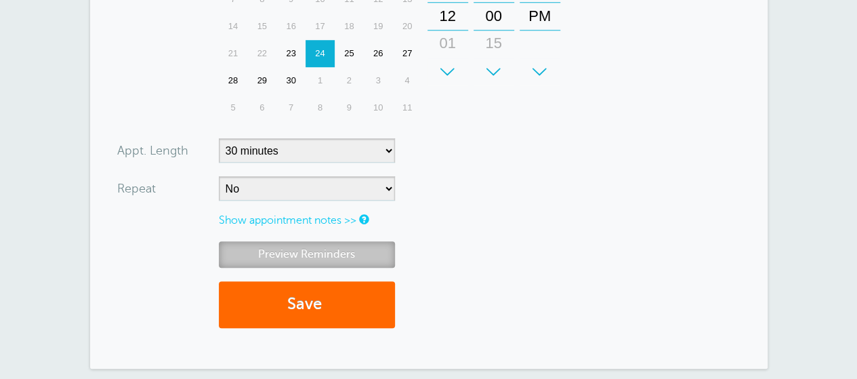
click at [358, 256] on link "Preview Reminders" at bounding box center [307, 254] width 176 height 26
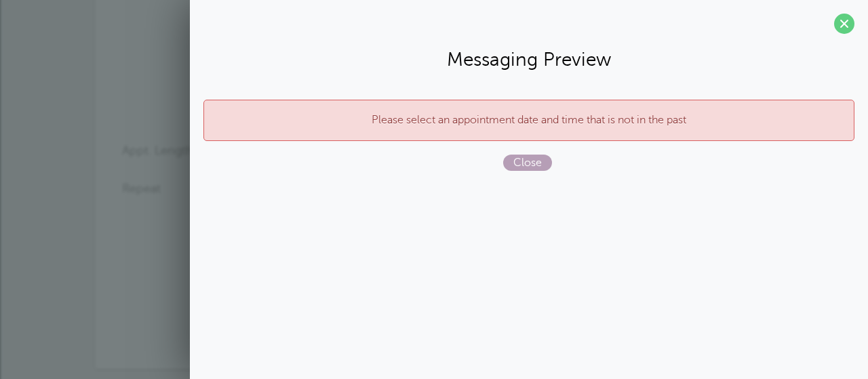
click at [523, 167] on span "Close" at bounding box center [527, 163] width 49 height 16
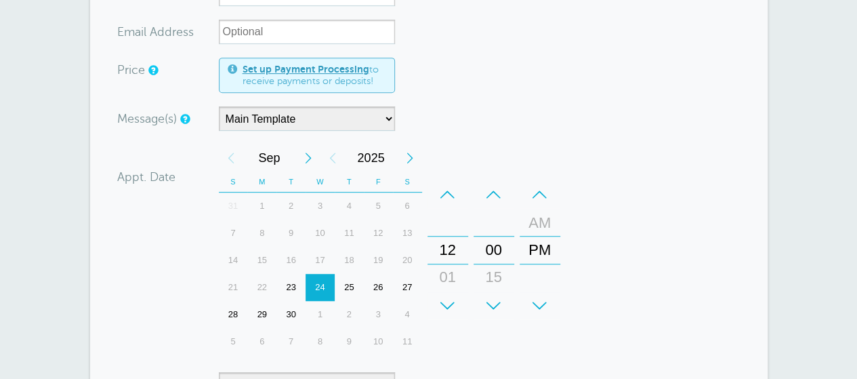
scroll to position [273, 0]
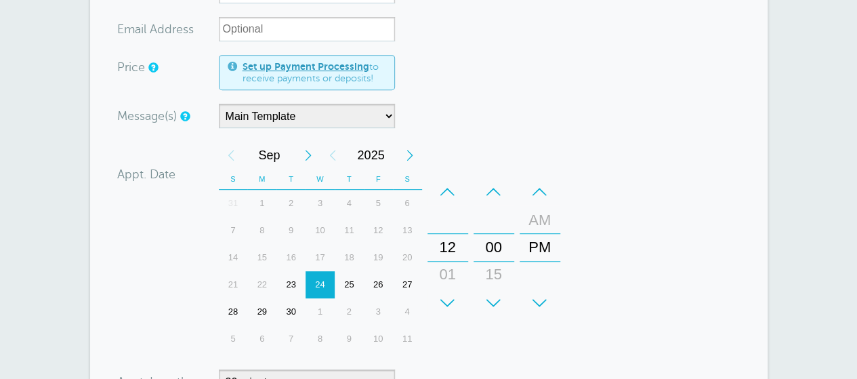
click at [356, 285] on div "25" at bounding box center [349, 284] width 29 height 27
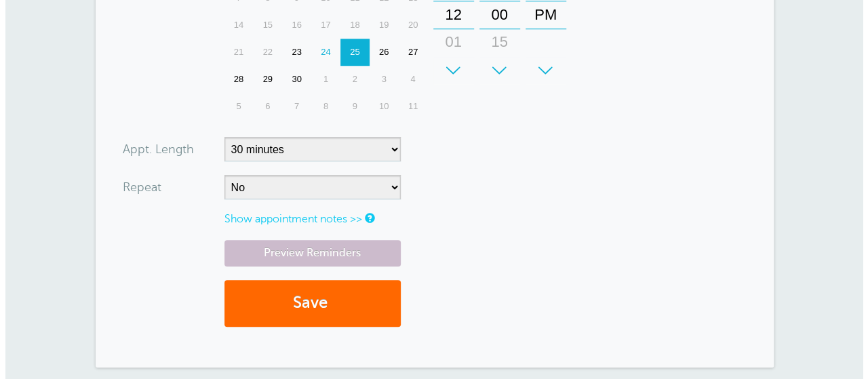
scroll to position [506, 0]
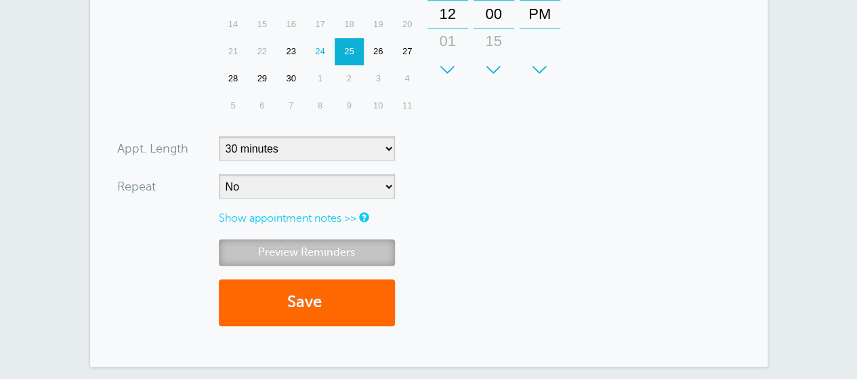
click at [334, 250] on link "Preview Reminders" at bounding box center [307, 252] width 176 height 26
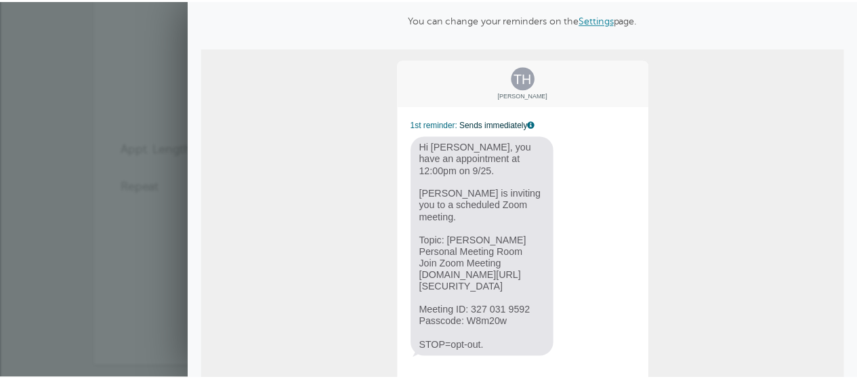
scroll to position [0, 0]
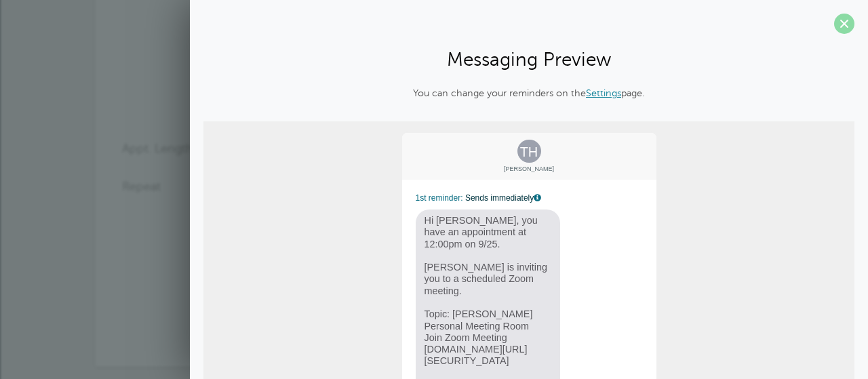
click at [834, 30] on span at bounding box center [844, 24] width 20 height 20
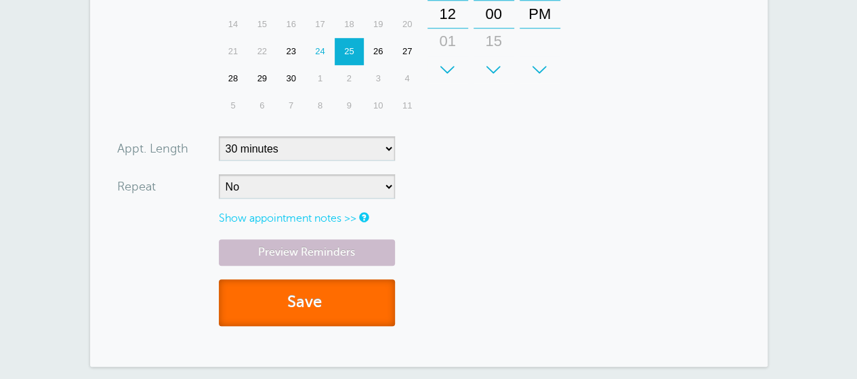
click at [305, 310] on button "Save" at bounding box center [307, 302] width 176 height 47
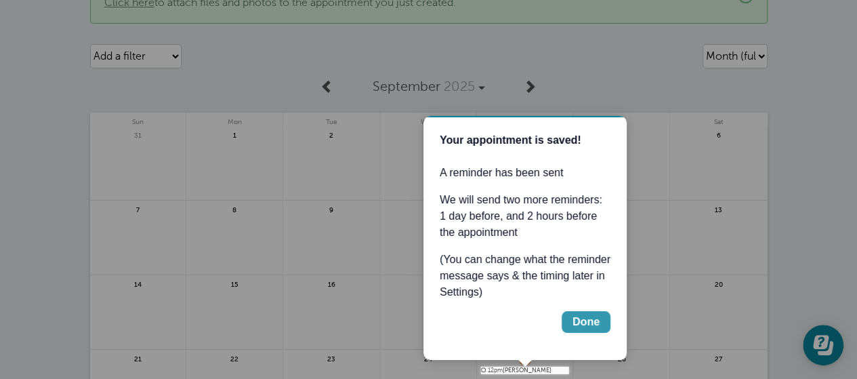
click at [586, 328] on div "Done" at bounding box center [586, 322] width 27 height 16
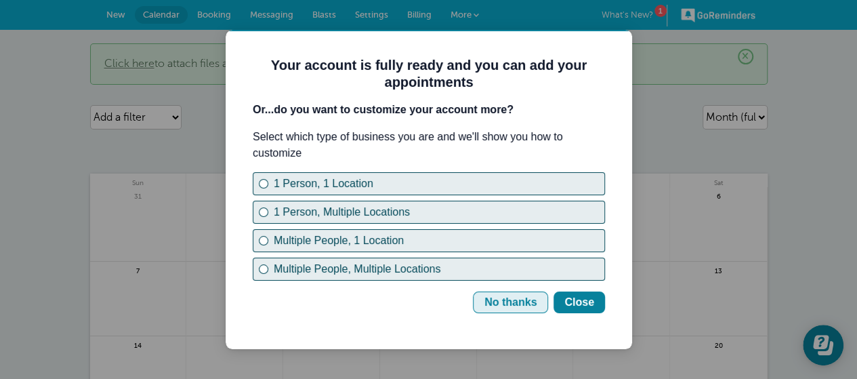
click at [502, 304] on div "No thanks" at bounding box center [511, 302] width 52 height 16
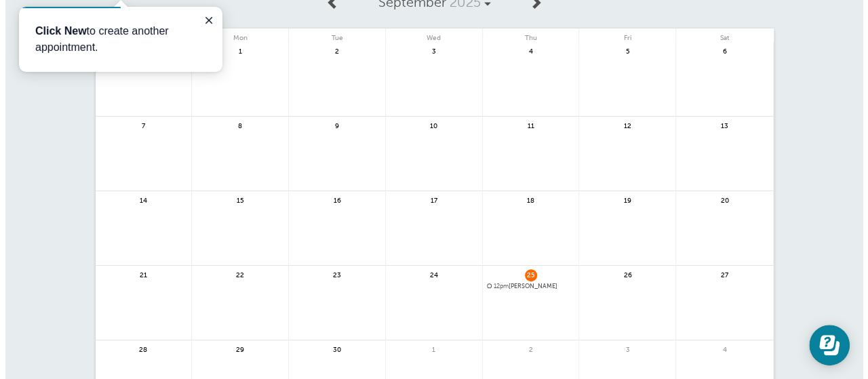
scroll to position [146, 0]
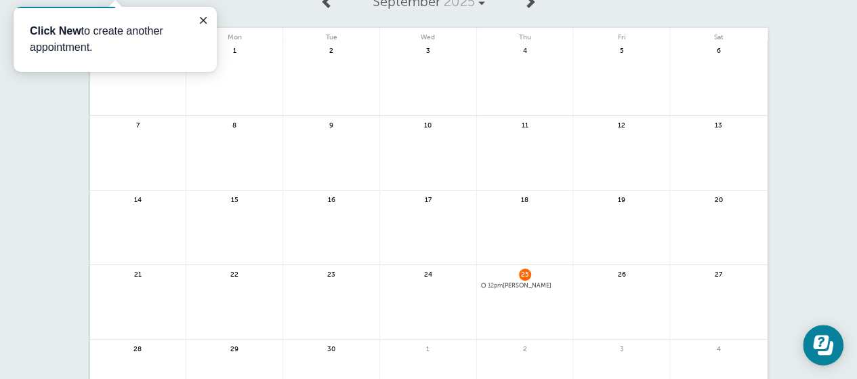
click at [510, 283] on span "12pm [PERSON_NAME]" at bounding box center [525, 285] width 88 height 7
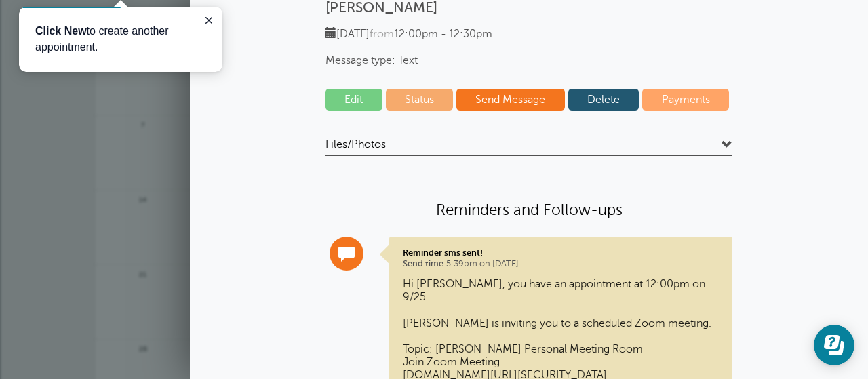
scroll to position [104, 0]
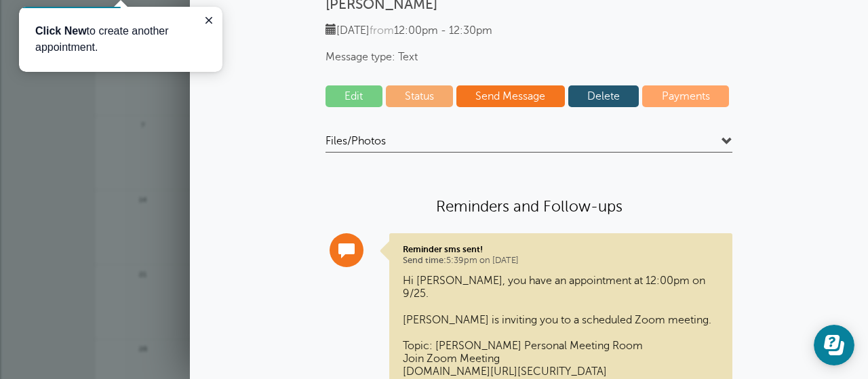
click at [352, 96] on link "Edit" at bounding box center [353, 96] width 57 height 22
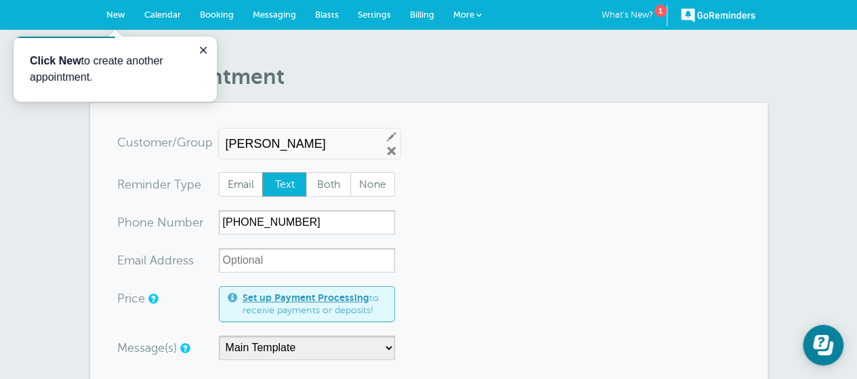
click at [475, 14] on link "More" at bounding box center [467, 15] width 47 height 30
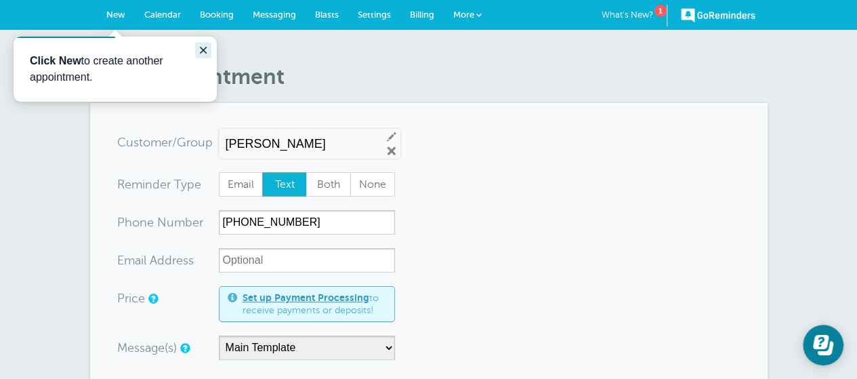
click at [201, 55] on icon "Close guide" at bounding box center [203, 50] width 11 height 11
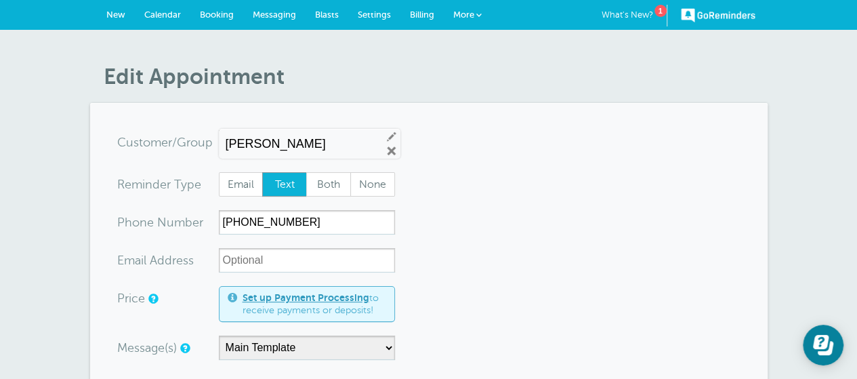
click at [478, 15] on span at bounding box center [478, 14] width 5 height 5
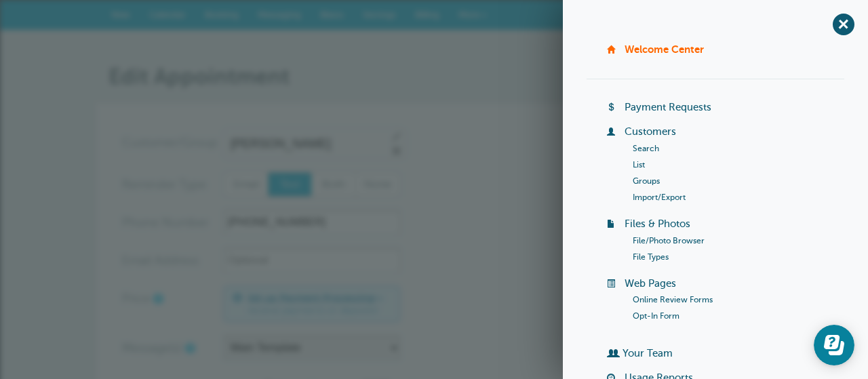
click at [399, 148] on div "Tuan Hoang Edit Remove" at bounding box center [315, 144] width 182 height 30
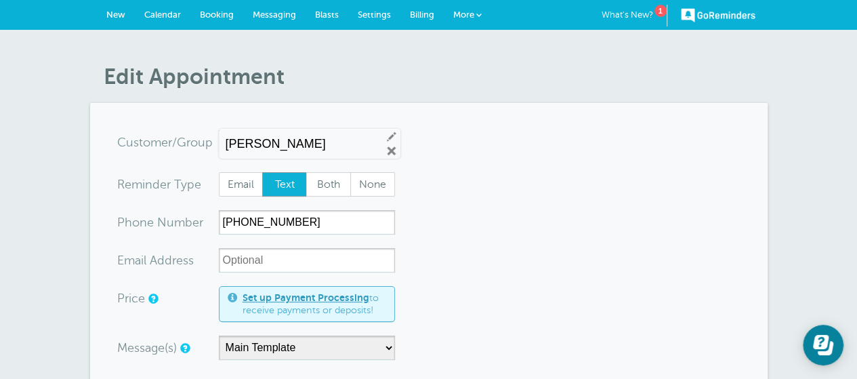
click at [377, 25] on link "Settings" at bounding box center [374, 15] width 52 height 30
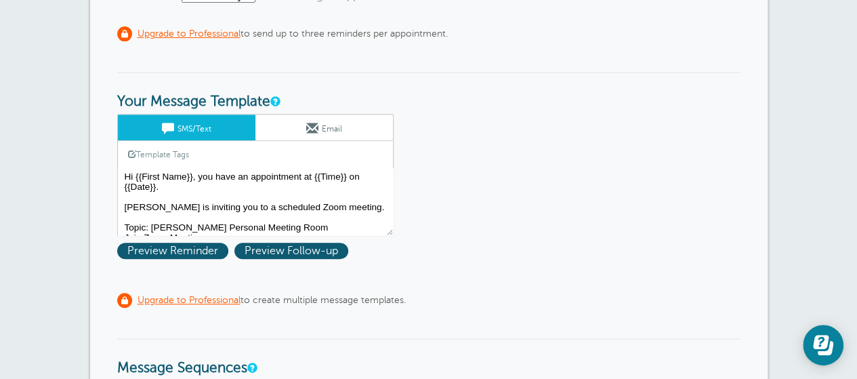
scroll to position [216, 0]
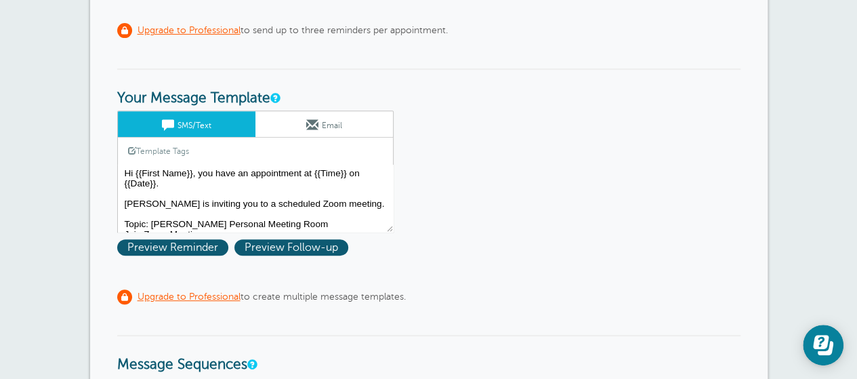
click at [266, 190] on textarea "Hi {{First Name}}, you have an appointment at {{Time}} on {{Date}}. [PERSON_NAM…" at bounding box center [255, 199] width 277 height 68
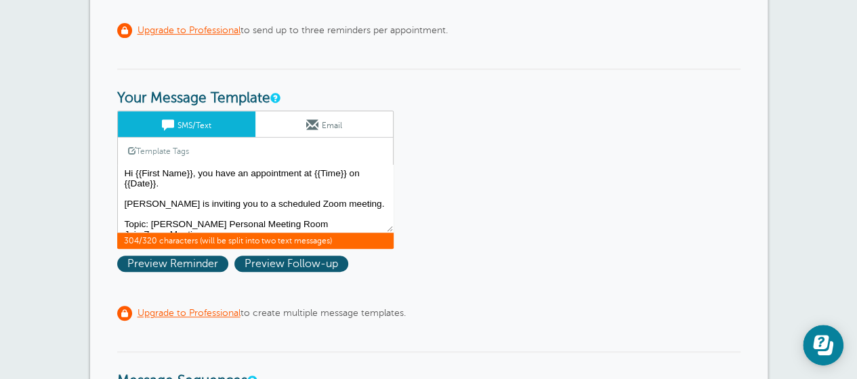
click at [262, 192] on textarea "Hi {{First Name}}, you have an appointment at {{Time}} on {{Date}}. [PERSON_NAM…" at bounding box center [255, 199] width 277 height 68
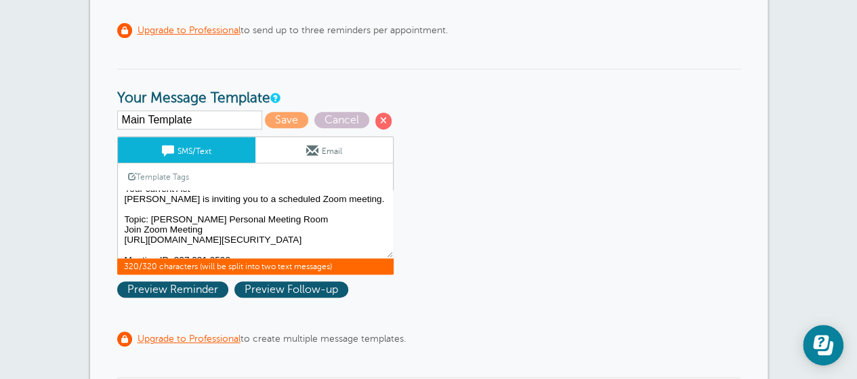
scroll to position [75, 0]
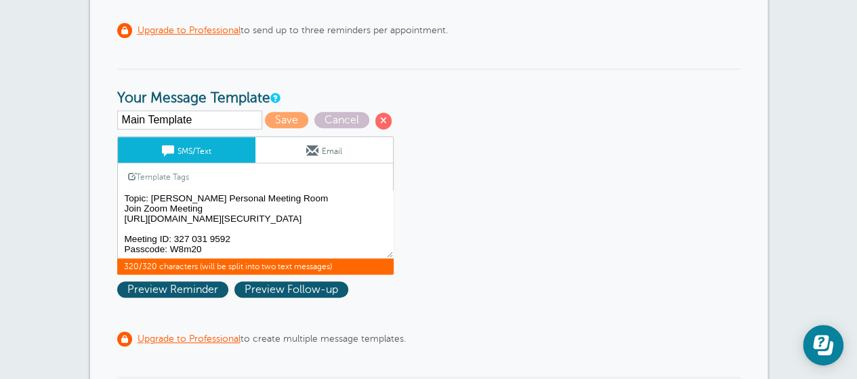
drag, startPoint x: 367, startPoint y: 237, endPoint x: 57, endPoint y: 241, distance: 310.4
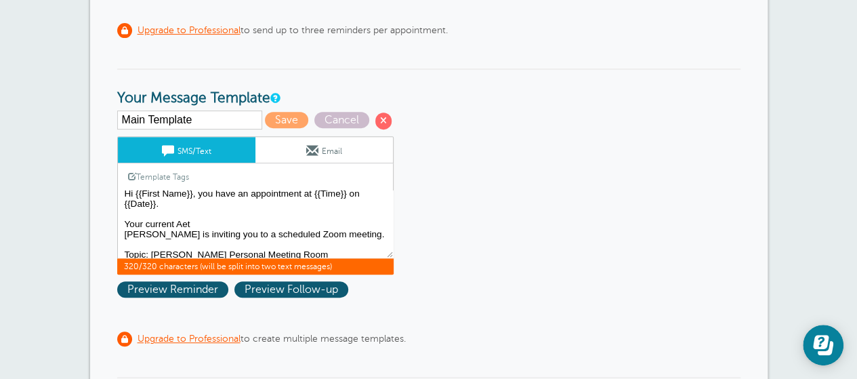
drag, startPoint x: 119, startPoint y: 233, endPoint x: 272, endPoint y: 247, distance: 153.2
click at [272, 247] on textarea "Hi {{First Name}}, you have an appointment at {{Time}} on {{Date}}. [PERSON_NAM…" at bounding box center [255, 224] width 277 height 68
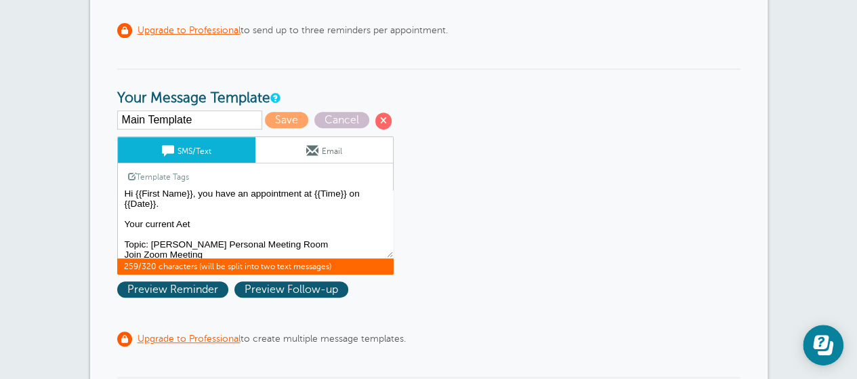
drag, startPoint x: 222, startPoint y: 219, endPoint x: 218, endPoint y: 199, distance: 20.9
click at [218, 199] on textarea "Hi {{First Name}}, you have an appointment at {{Time}} on {{Date}}. [PERSON_NAM…" at bounding box center [255, 224] width 277 height 68
click at [209, 201] on textarea "Hi {{First Name}}, you have an appointment at {{Time}} on {{Date}}. [PERSON_NAM…" at bounding box center [255, 224] width 277 height 68
click at [225, 199] on textarea "Hi {{First Name}}, you have an appointment at {{Time}} on {{Date}}. [PERSON_NAM…" at bounding box center [255, 224] width 277 height 68
click at [255, 220] on textarea "Hi {{First Name}}, you have an appointment at {{Time}} on {{Date}}. [PERSON_NAM…" at bounding box center [255, 224] width 277 height 68
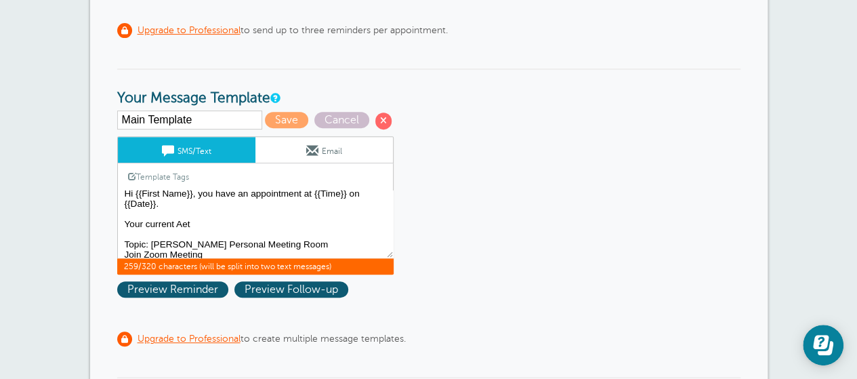
click at [143, 205] on textarea "Hi {{First Name}}, you have an appointment at {{Time}} on {{Date}}. [PERSON_NAM…" at bounding box center [255, 224] width 277 height 68
click at [149, 207] on textarea "Hi {{First Name}}, you have an appointment at {{Time}} on {{Date}}. [PERSON_NAM…" at bounding box center [255, 224] width 277 height 68
click at [279, 224] on textarea "Hi {{First Name}}, you have an appointment at {{Time}} on {{Date}}. [PERSON_NAM…" at bounding box center [255, 224] width 277 height 68
click at [184, 228] on textarea "Hi {{First Name}}, you have an appointment at {{Time}} on {{Date}}. [PERSON_NAM…" at bounding box center [255, 224] width 277 height 68
click at [220, 223] on textarea "Hi {{First Name}}, you have an appointment at {{Time}} on {{Date}}. [PERSON_NAM…" at bounding box center [255, 224] width 277 height 68
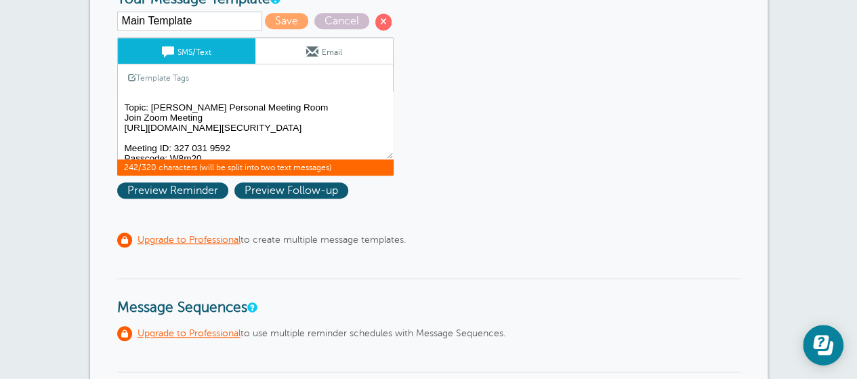
scroll to position [33, 0]
drag, startPoint x: 314, startPoint y: 106, endPoint x: 131, endPoint y: 102, distance: 183.7
click at [131, 102] on textarea "Hi {{First Name}}, you have an appointment at {{Time}} on {{Date}}. [PERSON_NAM…" at bounding box center [255, 125] width 277 height 68
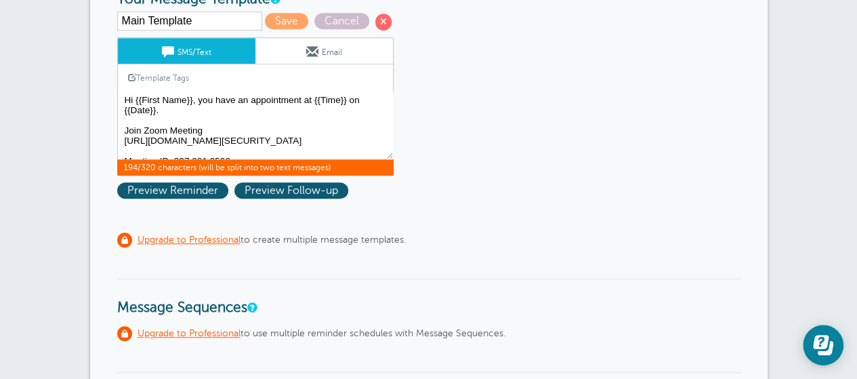
drag, startPoint x: 214, startPoint y: 109, endPoint x: 197, endPoint y: 87, distance: 27.5
click at [197, 87] on div "SMS/Text Email Template Tags Copy SMS Click to add a tag to your message. Custo…" at bounding box center [255, 106] width 277 height 138
click at [190, 102] on textarea "Hi {{First Name}}, you have an appointment at {{Time}} on {{Date}}. [PERSON_NAM…" at bounding box center [255, 125] width 277 height 68
click at [191, 98] on textarea "Hi {{First Name}}, you have an appointment at {{Time}} on {{Date}}. [PERSON_NAM…" at bounding box center [255, 125] width 277 height 68
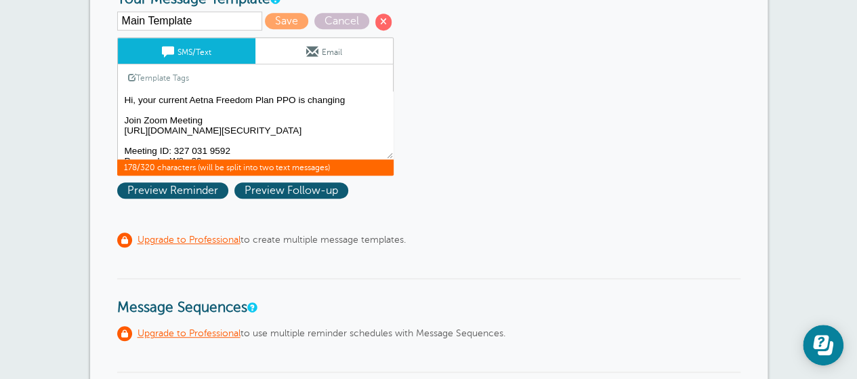
click at [139, 100] on textarea "Hi {{First Name}}, you have an appointment at {{Time}} on {{Date}}. [PERSON_NAM…" at bounding box center [255, 125] width 277 height 68
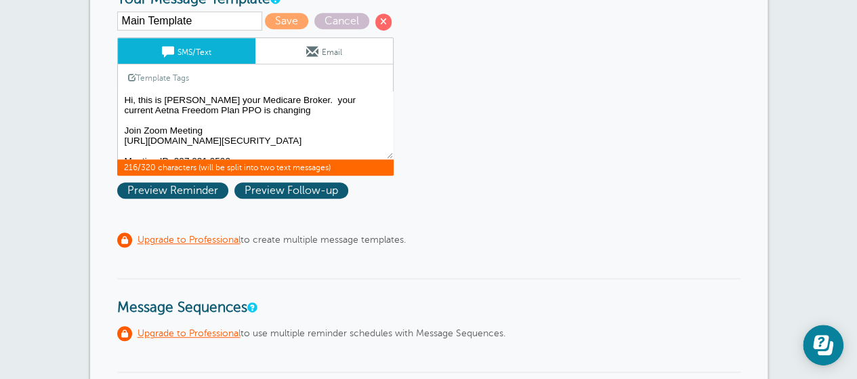
click at [303, 102] on textarea "Hi {{First Name}}, you have an appointment at {{Time}} on {{Date}}. [PERSON_NAM…" at bounding box center [255, 125] width 277 height 68
click at [315, 100] on textarea "Hi {{First Name}}, you have an appointment at {{Time}} on {{Date}}. [PERSON_NAM…" at bounding box center [255, 125] width 277 height 68
click at [125, 108] on textarea "Hi {{First Name}}, you have an appointment at {{Time}} on {{Date}}. [PERSON_NAM…" at bounding box center [255, 125] width 277 height 68
click at [189, 109] on textarea "Hi {{First Name}}, you have an appointment at {{Time}} on {{Date}}. [PERSON_NAM…" at bounding box center [255, 125] width 277 height 68
click at [216, 110] on textarea "Hi {{First Name}}, you have an appointment at {{Time}} on {{Date}}. [PERSON_NAM…" at bounding box center [255, 125] width 277 height 68
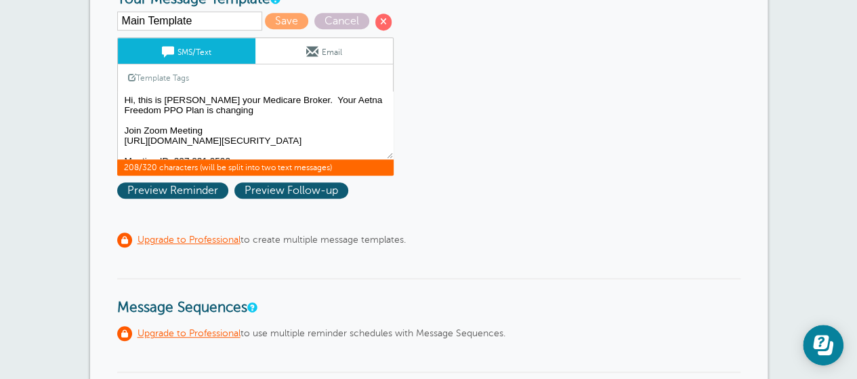
click at [216, 110] on textarea "Hi {{First Name}}, you have an appointment at {{Time}} on {{Date}}. [PERSON_NAM…" at bounding box center [255, 125] width 277 height 68
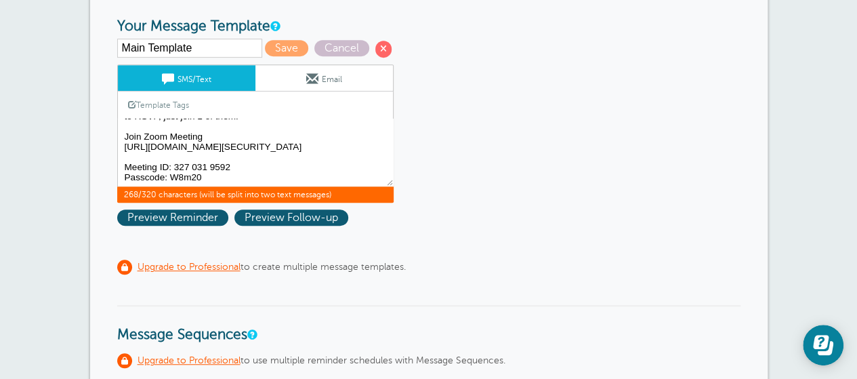
scroll to position [36, 0]
drag, startPoint x: 217, startPoint y: 125, endPoint x: 238, endPoint y: 135, distance: 23.1
click at [238, 135] on textarea "Hi {{First Name}}, you have an appointment at {{Time}} on {{Date}}. [PERSON_NAM…" at bounding box center [255, 153] width 277 height 68
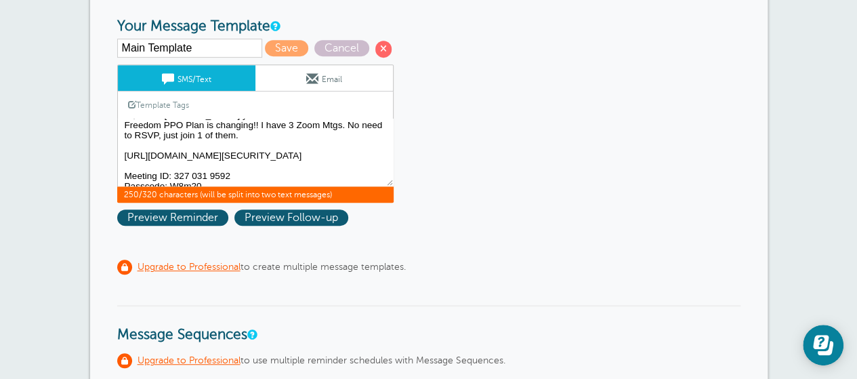
scroll to position [7, 0]
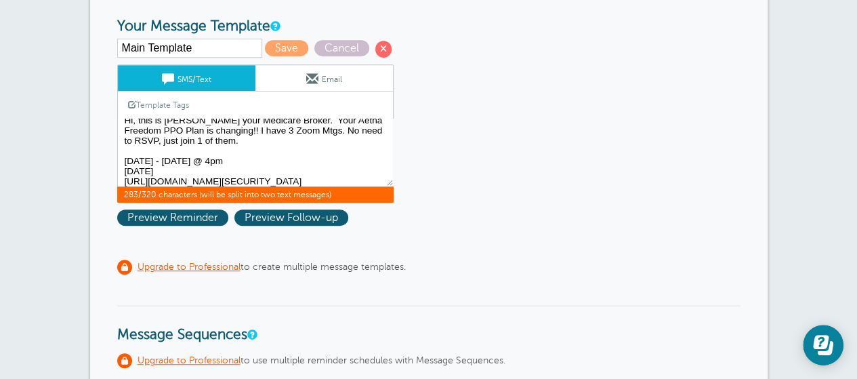
click at [156, 161] on textarea "Hi {{First Name}}, you have an appointment at {{Time}} on {{Date}}. [PERSON_NAM…" at bounding box center [255, 153] width 277 height 68
click at [159, 171] on textarea "Hi {{First Name}}, you have an appointment at {{Time}} on {{Date}}. [PERSON_NAM…" at bounding box center [255, 153] width 277 height 68
click at [196, 161] on textarea "Hi {{First Name}}, you have an appointment at {{Time}} on {{Date}}. [PERSON_NAM…" at bounding box center [255, 153] width 277 height 68
click at [232, 174] on textarea "Hi {{First Name}}, you have an appointment at {{Time}} on {{Date}}. [PERSON_NAM…" at bounding box center [255, 153] width 277 height 68
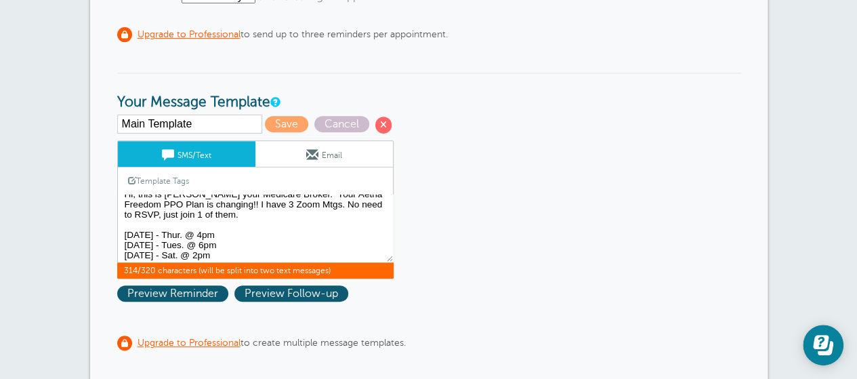
scroll to position [0, 0]
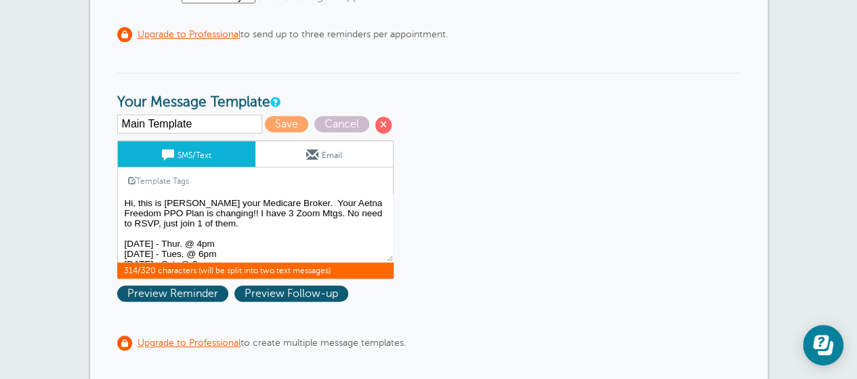
click at [262, 229] on textarea "Hi {{First Name}}, you have an appointment at {{Time}} on {{Date}}. [PERSON_NAM…" at bounding box center [255, 229] width 277 height 68
click at [275, 221] on textarea "Hi {{First Name}}, you have an appointment at {{Time}} on {{Date}}. [PERSON_NAM…" at bounding box center [255, 229] width 277 height 68
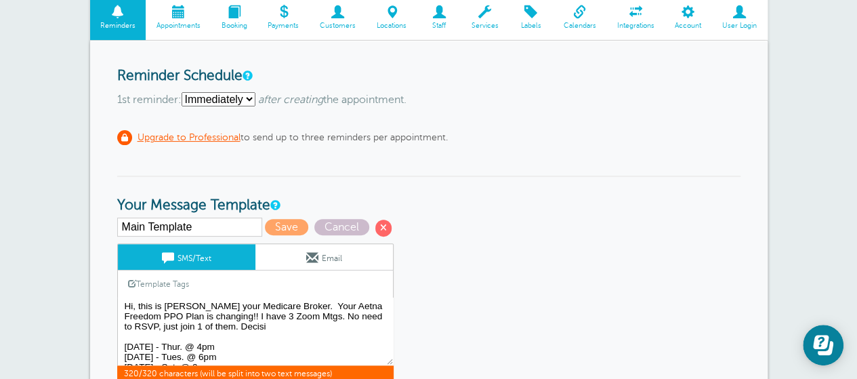
scroll to position [3, 0]
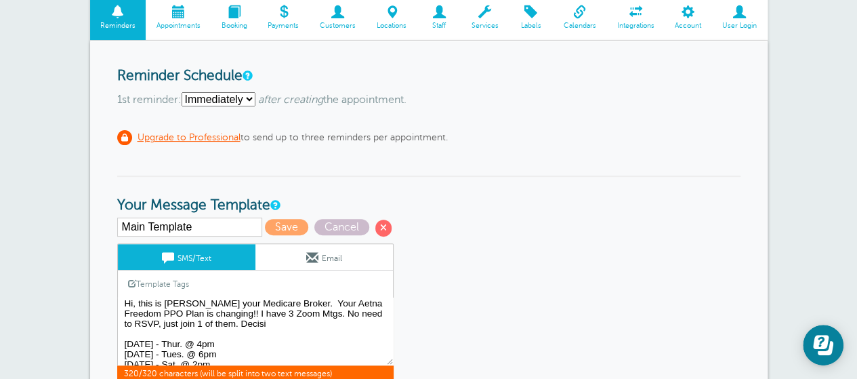
click at [273, 325] on textarea "Hi {{First Name}}, you have an appointment at {{Time}} on {{Date}}. [PERSON_NAM…" at bounding box center [255, 332] width 277 height 68
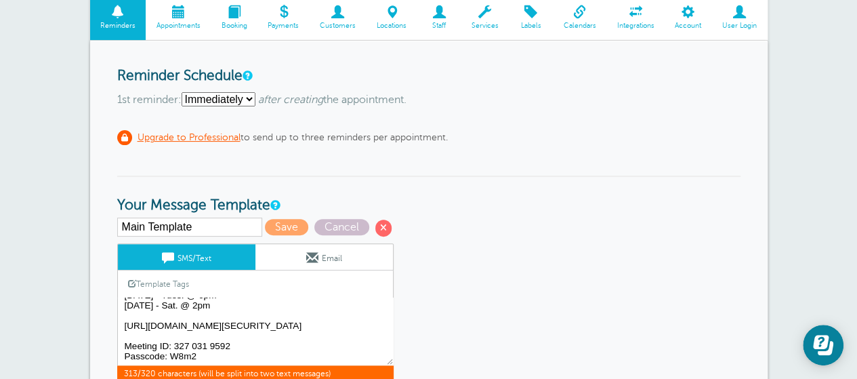
drag, startPoint x: 221, startPoint y: 355, endPoint x: 79, endPoint y: 342, distance: 142.9
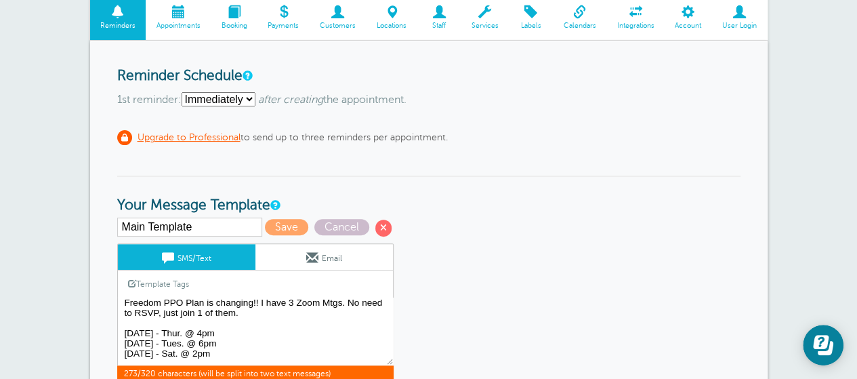
scroll to position [9, 0]
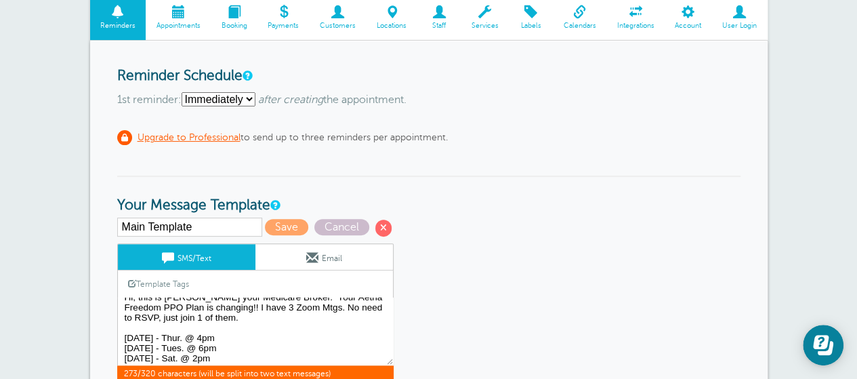
click at [246, 321] on textarea "Hi {{First Name}}, you have an appointment at {{Time}} on {{Date}}. [PERSON_NAM…" at bounding box center [255, 332] width 277 height 68
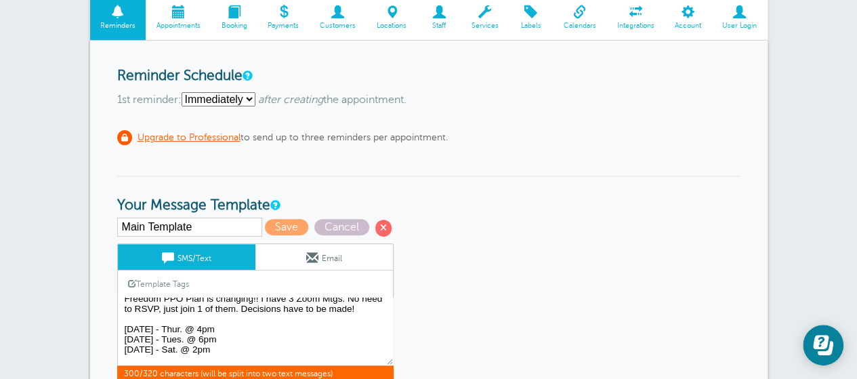
scroll to position [20, 0]
type textarea "Hi, this is [PERSON_NAME] your Medicare Broker. Your Aetna Freedom PPO Plan is …"
click at [287, 220] on span "Save" at bounding box center [286, 227] width 43 height 16
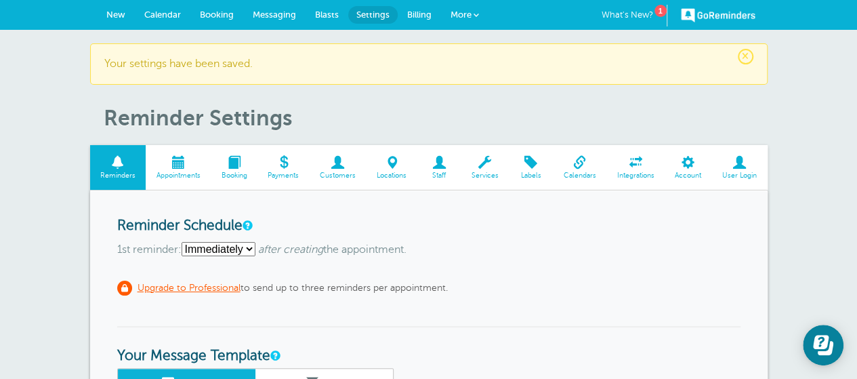
click at [155, 14] on span "Calendar" at bounding box center [162, 14] width 37 height 10
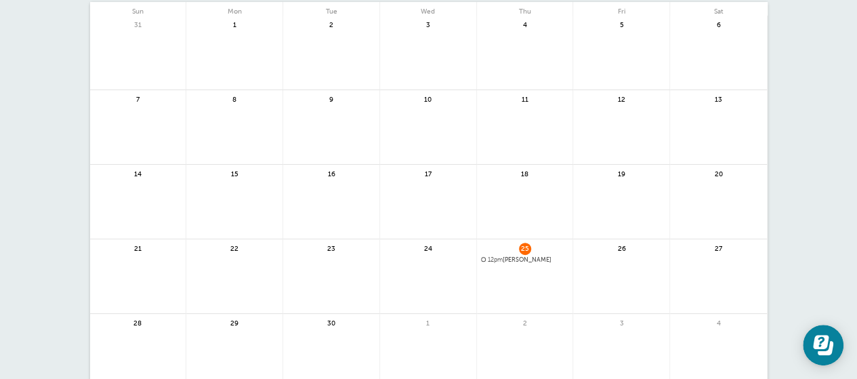
click at [525, 261] on span "12pm Tuan Hoang" at bounding box center [525, 259] width 88 height 7
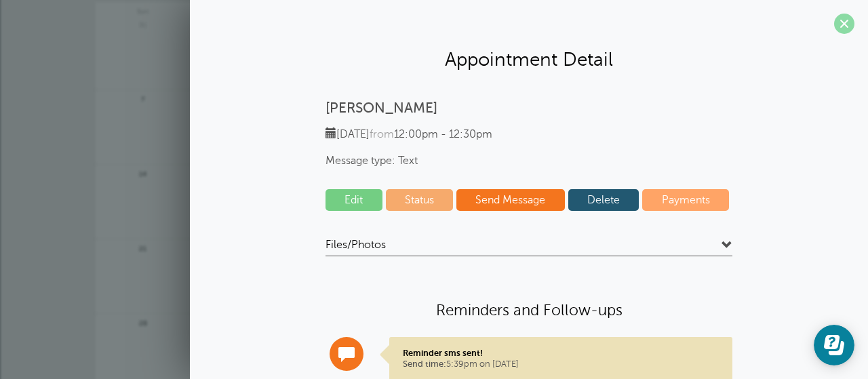
click at [834, 25] on span at bounding box center [844, 24] width 20 height 20
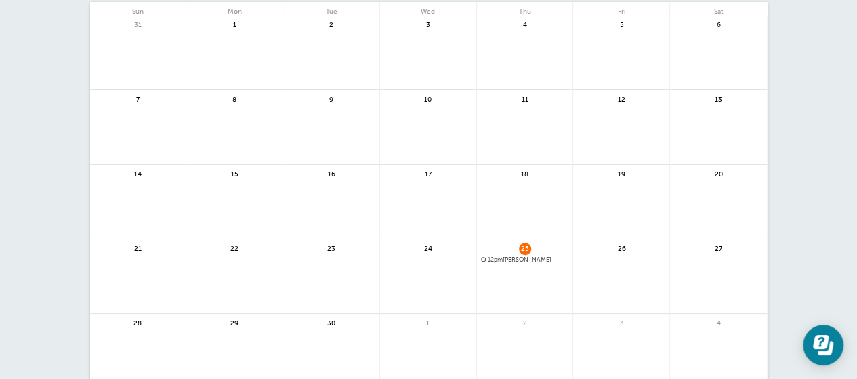
click at [521, 257] on span "12pm Tuan Hoang" at bounding box center [525, 259] width 88 height 7
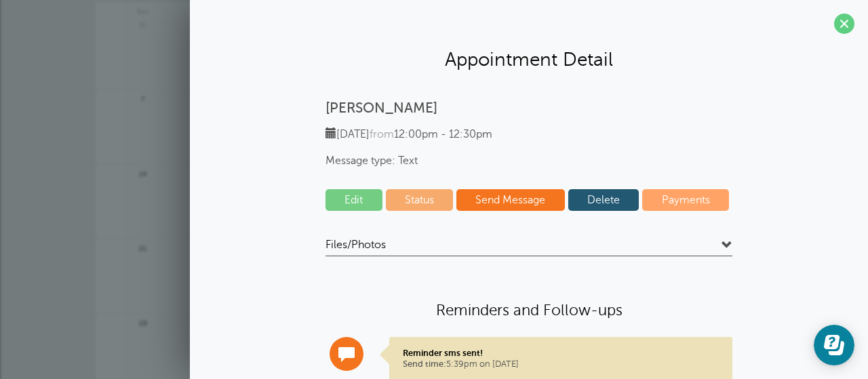
click at [355, 205] on link "Edit" at bounding box center [353, 200] width 57 height 22
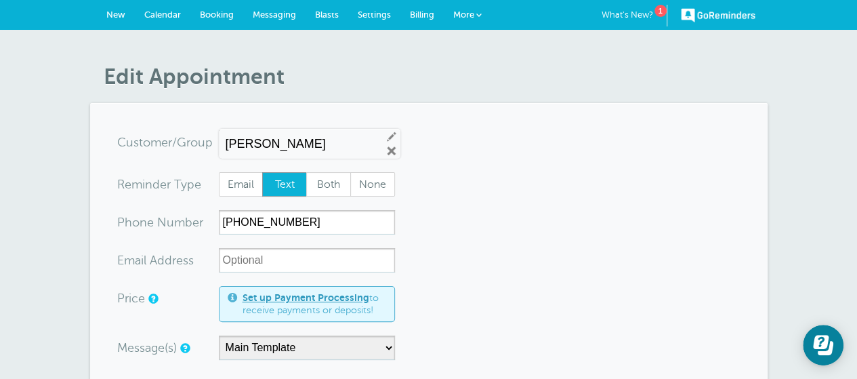
click at [388, 9] on link "Settings" at bounding box center [374, 15] width 52 height 30
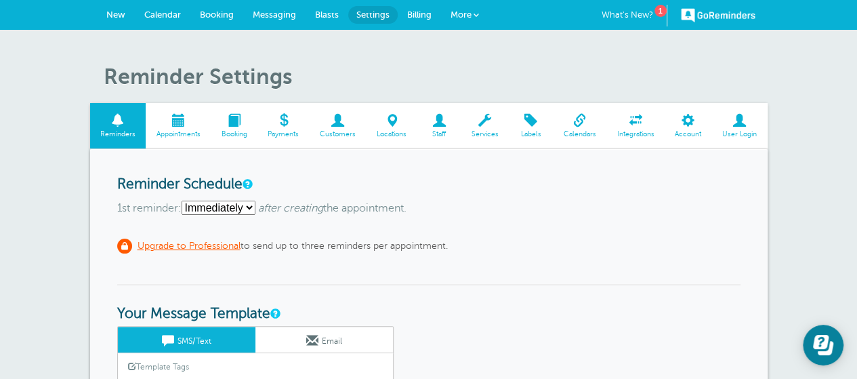
scroll to position [147, 0]
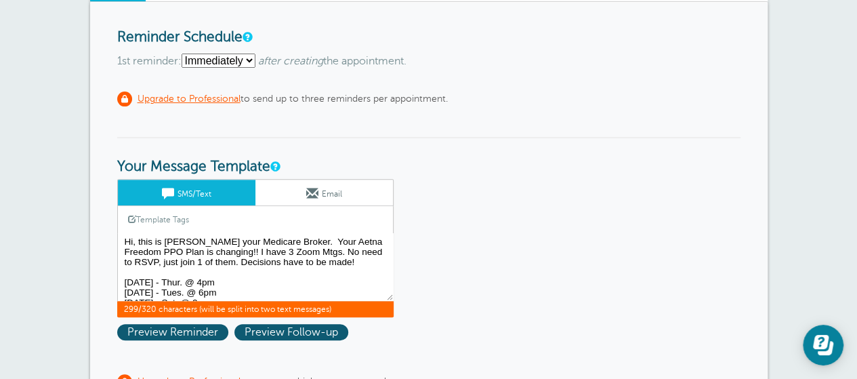
click at [360, 263] on textarea "Hi, this is [PERSON_NAME] your Medicare Broker. Your Aetna Freedom PPO Plan is …" at bounding box center [255, 267] width 277 height 68
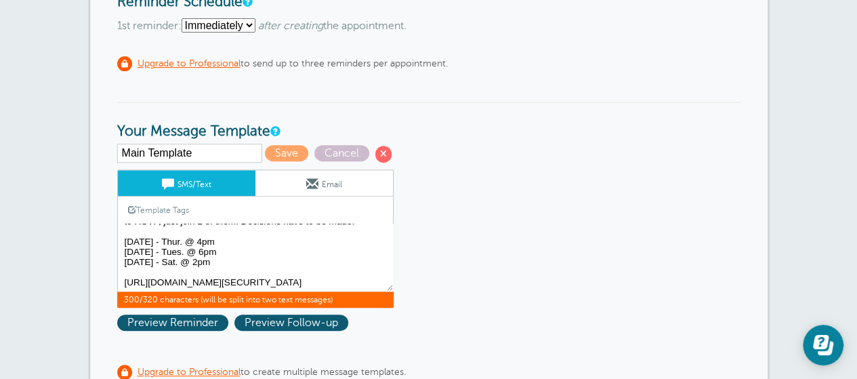
scroll to position [186, 0]
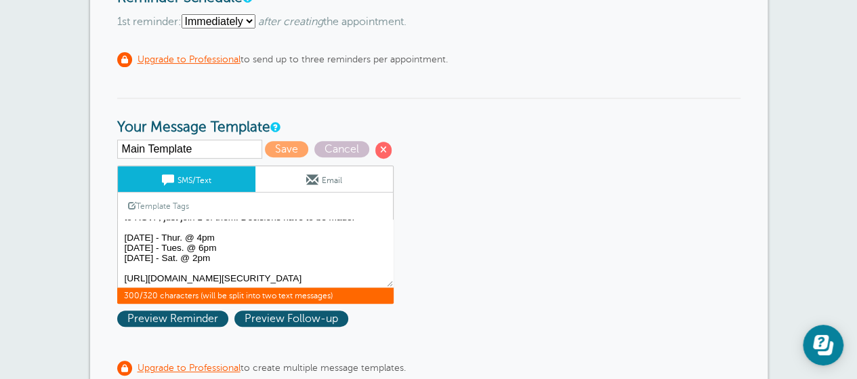
click at [332, 275] on textarea "Hi, this is [PERSON_NAME] your Medicare Broker. Your Aetna Freedom PPO Plan is …" at bounding box center [255, 254] width 277 height 68
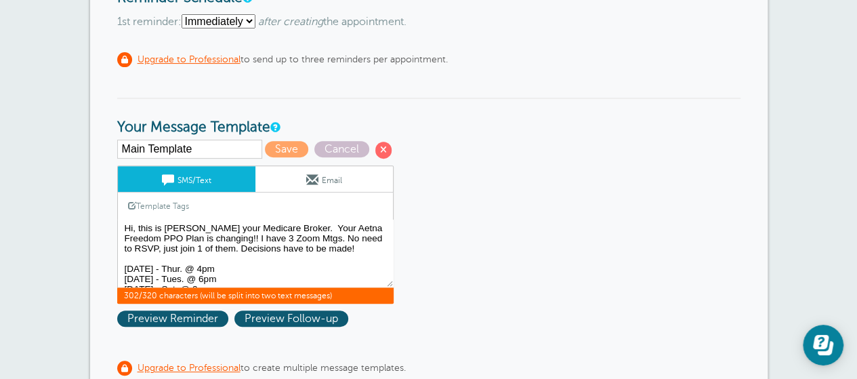
click at [187, 230] on textarea "Hi, this is [PERSON_NAME] your Medicare Broker. Your Aetna Freedom PPO Plan is …" at bounding box center [255, 254] width 277 height 68
click at [234, 276] on textarea "Hi, this is [PERSON_NAME] your Medicare Broker. Your Aetna Freedom PPO Plan is …" at bounding box center [255, 254] width 277 height 68
click at [219, 224] on textarea "Hi, this is [PERSON_NAME] your Medicare Broker. Your Aetna Freedom PPO Plan is …" at bounding box center [255, 254] width 277 height 68
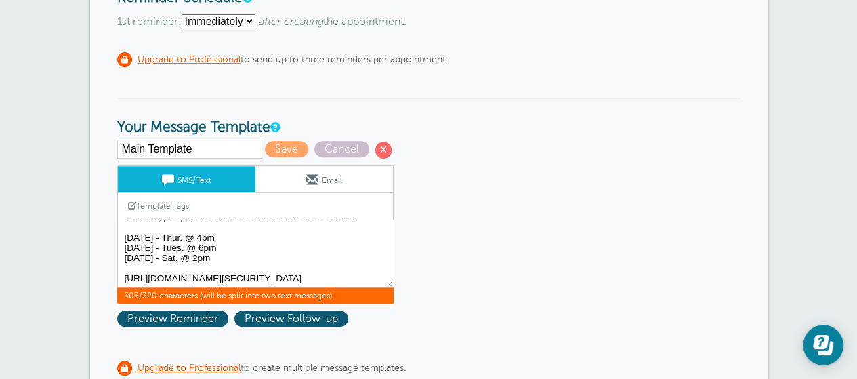
click at [338, 276] on textarea "Hi, this is [PERSON_NAME] your Medicare Broker. Your Aetna Freedom PPO Plan is …" at bounding box center [255, 254] width 277 height 68
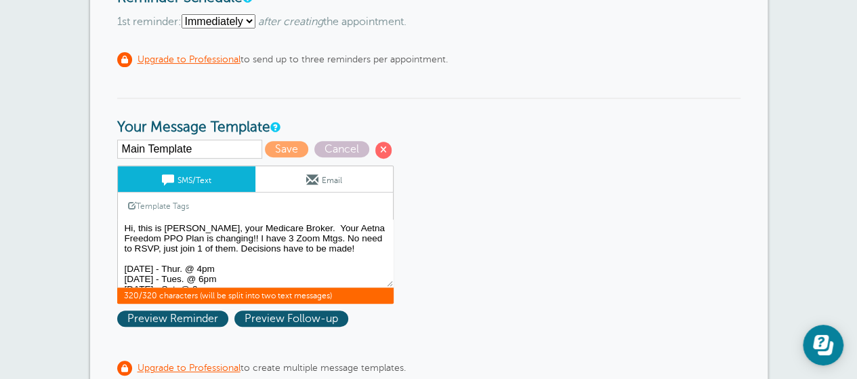
scroll to position [184, 0]
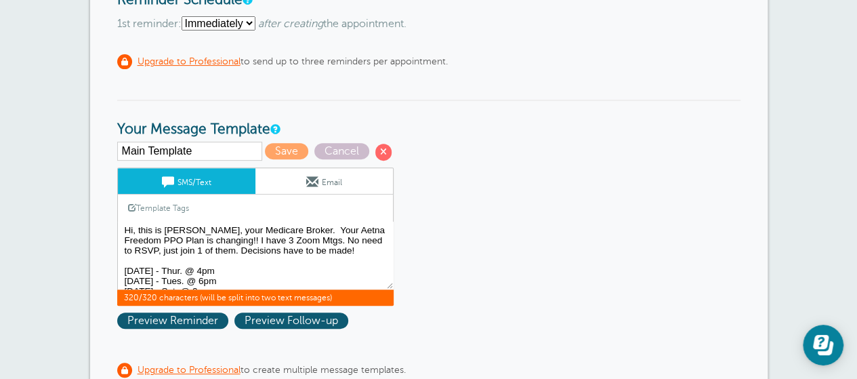
click at [284, 228] on textarea "Hi, this is [PERSON_NAME] your Medicare Broker. Your Aetna Freedom PPO Plan is …" at bounding box center [255, 256] width 277 height 68
click at [145, 242] on textarea "Hi, this is [PERSON_NAME] your Medicare Broker. Your Aetna Freedom PPO Plan is …" at bounding box center [255, 256] width 277 height 68
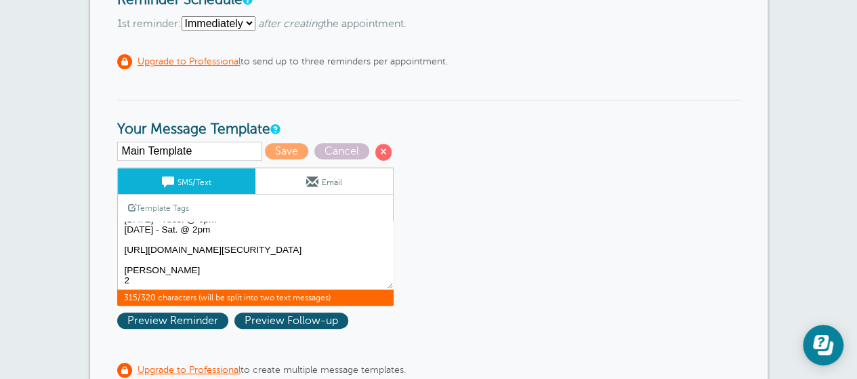
scroll to position [72, 0]
click at [251, 281] on textarea "Hi, this is [PERSON_NAME] your Medicare Broker. Your Aetna Freedom PPO Plan is …" at bounding box center [255, 256] width 277 height 68
click at [247, 283] on textarea "Hi, this is [PERSON_NAME] your Medicare Broker. Your Aetna Freedom PPO Plan is …" at bounding box center [255, 256] width 277 height 68
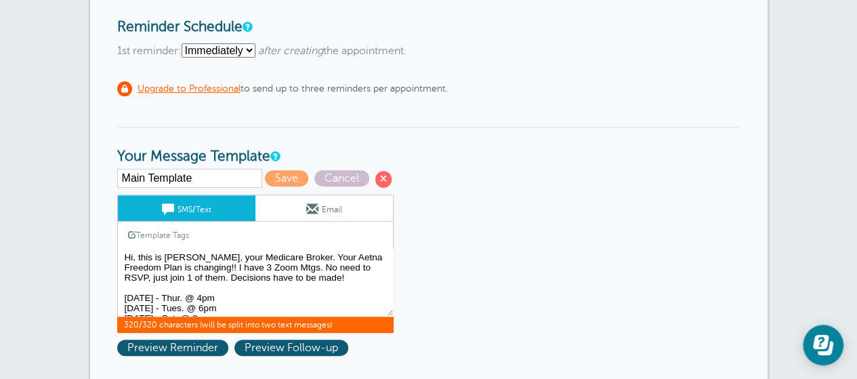
scroll to position [154, 0]
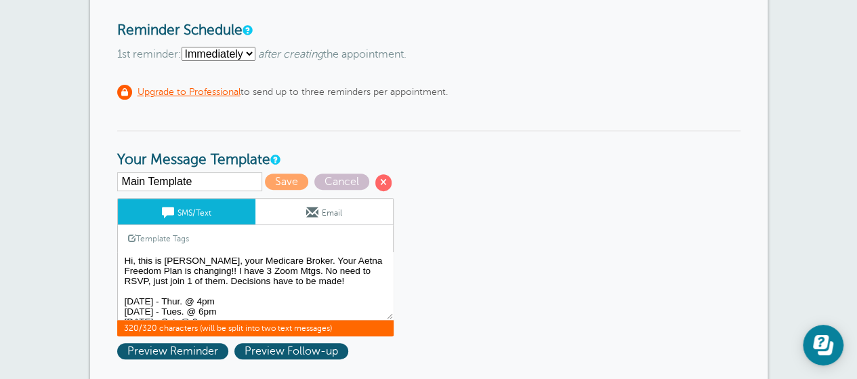
click at [146, 256] on textarea "Hi, this is [PERSON_NAME] your Medicare Broker. Your Aetna Freedom PPO Plan is …" at bounding box center [255, 286] width 277 height 68
click at [331, 272] on textarea "Hi, this is [PERSON_NAME] your Medicare Broker. Your Aetna Freedom PPO Plan is …" at bounding box center [255, 286] width 277 height 68
click at [372, 272] on textarea "Hi, this is [PERSON_NAME] your Medicare Broker. Your Aetna Freedom PPO Plan is …" at bounding box center [255, 286] width 277 height 68
click at [183, 284] on textarea "Hi, this is [PERSON_NAME] your Medicare Broker. Your Aetna Freedom PPO Plan is …" at bounding box center [255, 286] width 277 height 68
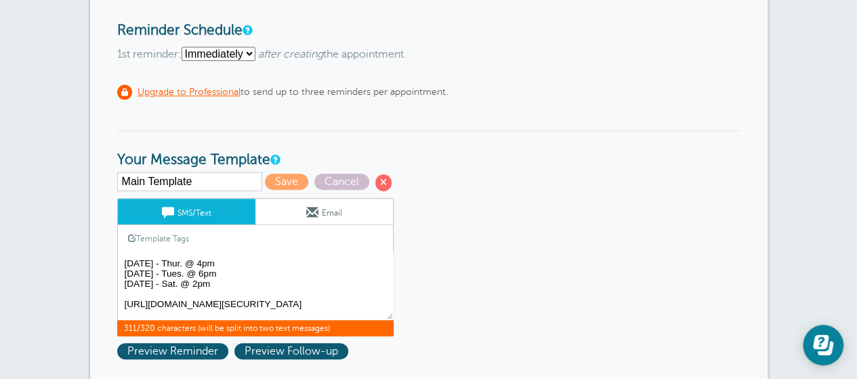
scroll to position [38, 0]
click at [334, 292] on textarea "Hi, this is [PERSON_NAME] your Medicare Broker. Your Aetna Freedom PPO Plan is …" at bounding box center [255, 286] width 277 height 68
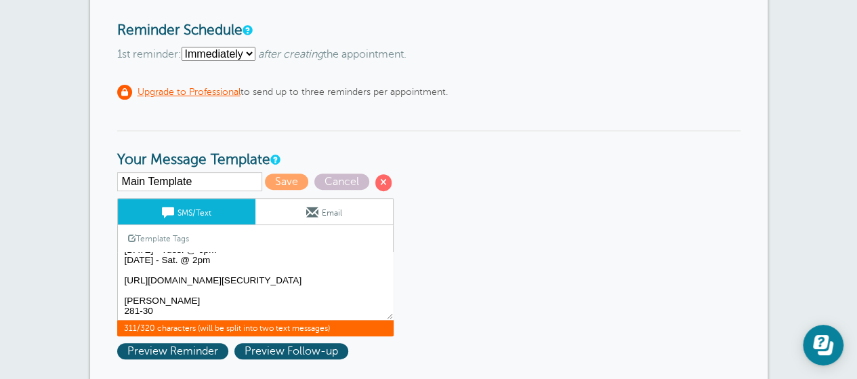
click at [192, 310] on textarea "Hi, this is [PERSON_NAME] your Medicare Broker. Your Aetna Freedom PPO Plan is …" at bounding box center [255, 286] width 277 height 68
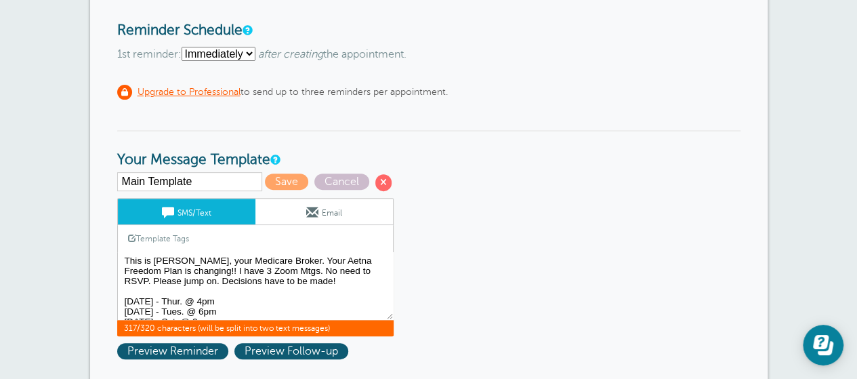
click at [262, 294] on textarea "Hi, this is [PERSON_NAME] your Medicare Broker. Your Aetna Freedom PPO Plan is …" at bounding box center [255, 286] width 277 height 68
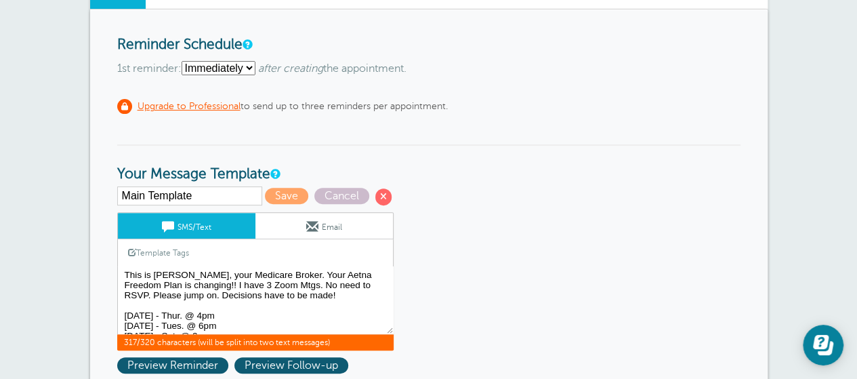
scroll to position [136, 0]
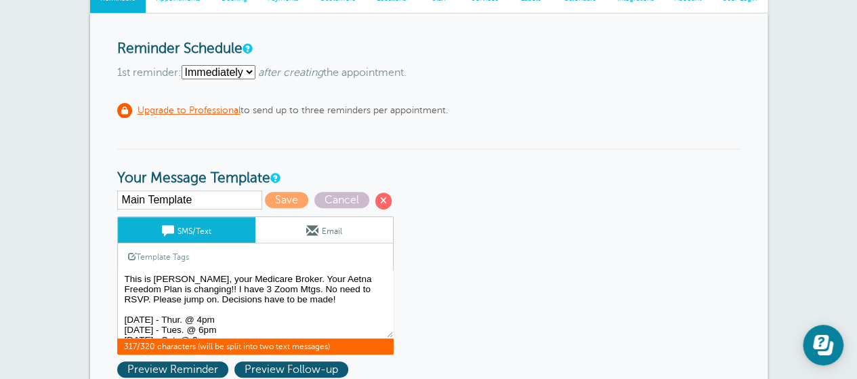
click at [188, 302] on textarea "Hi, this is [PERSON_NAME] your Medicare Broker. Your Aetna Freedom PPO Plan is …" at bounding box center [255, 304] width 277 height 68
type textarea "This is [PERSON_NAME], your Medicare Broker. Your Aetna Freedom Plan is changin…"
click at [293, 220] on link "Email" at bounding box center [325, 230] width 138 height 26
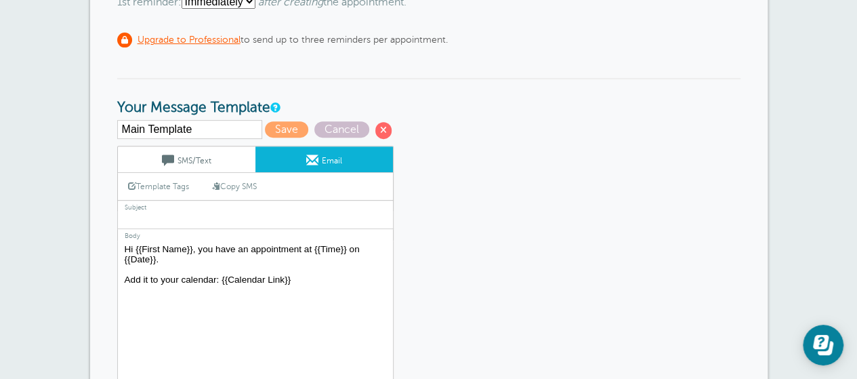
scroll to position [207, 0]
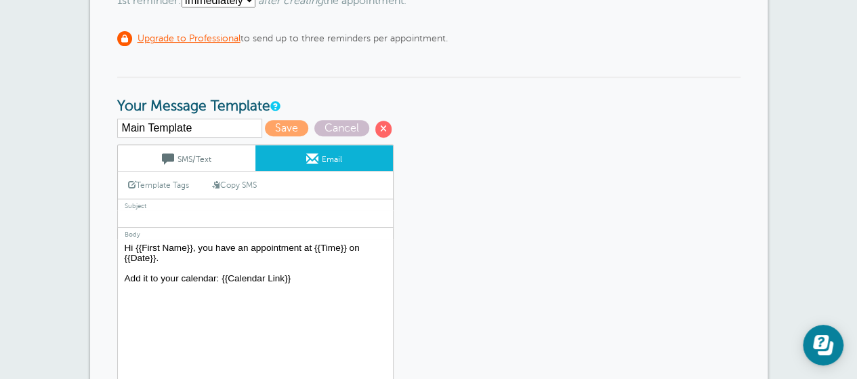
click at [199, 157] on link "SMS/Text" at bounding box center [187, 158] width 138 height 26
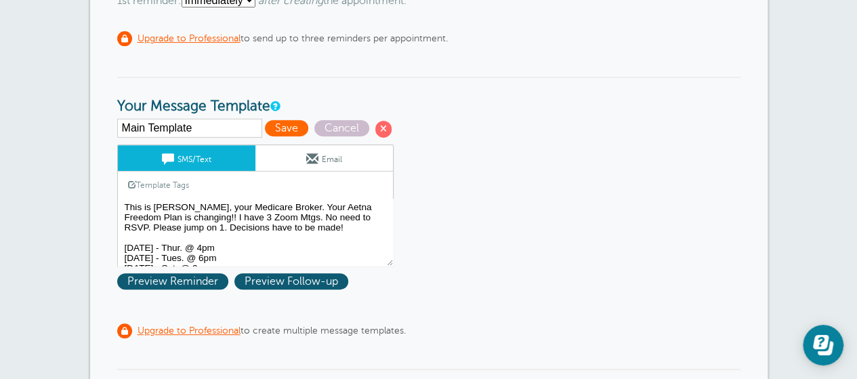
click at [281, 131] on span "Save" at bounding box center [286, 128] width 43 height 16
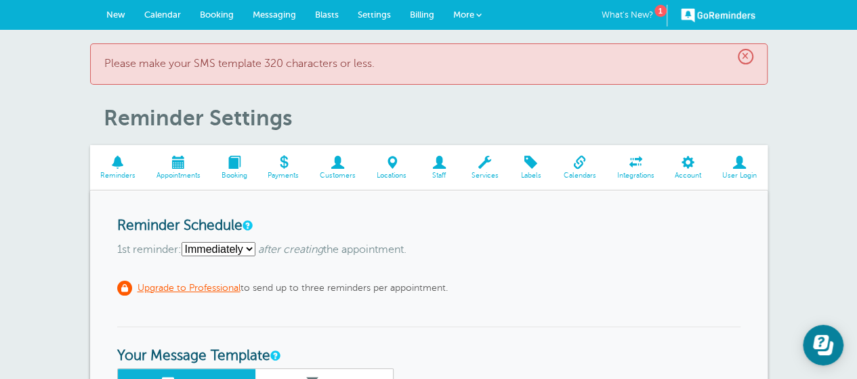
click at [377, 27] on link "Settings" at bounding box center [374, 15] width 52 height 30
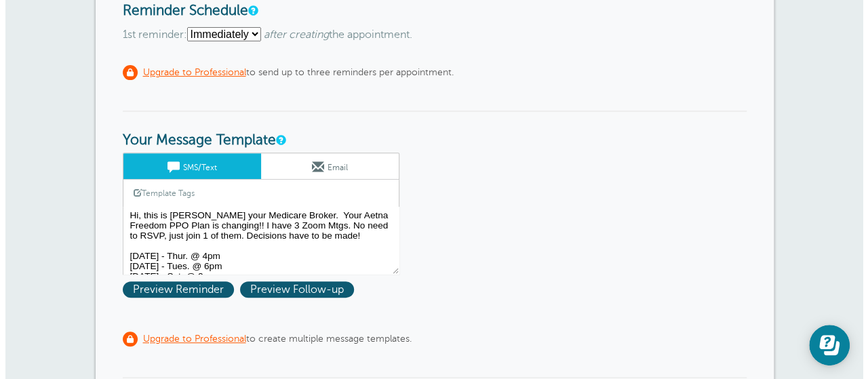
scroll to position [164, 0]
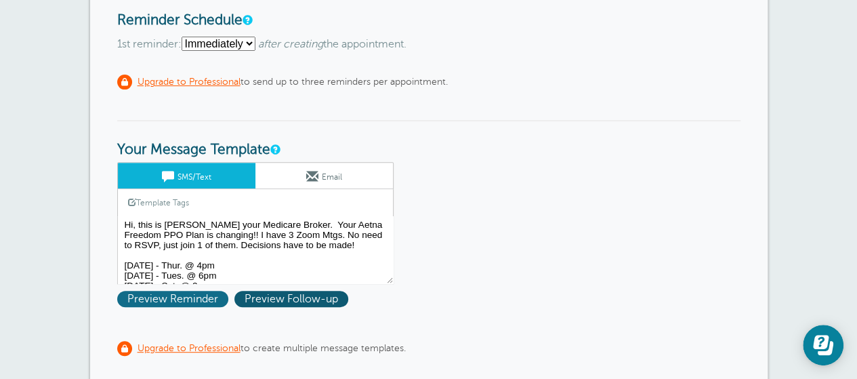
click at [178, 300] on span "Preview Reminder" at bounding box center [172, 299] width 111 height 16
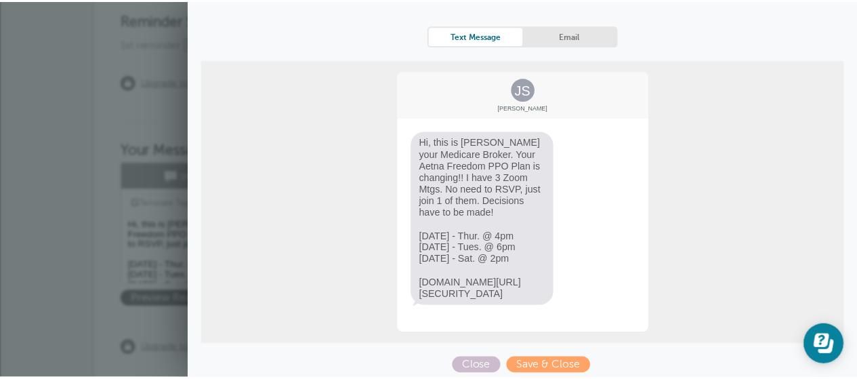
scroll to position [0, 0]
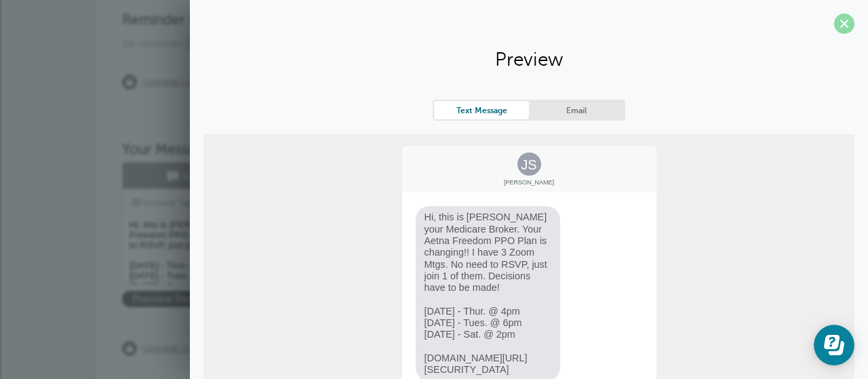
click at [834, 33] on span at bounding box center [844, 24] width 20 height 20
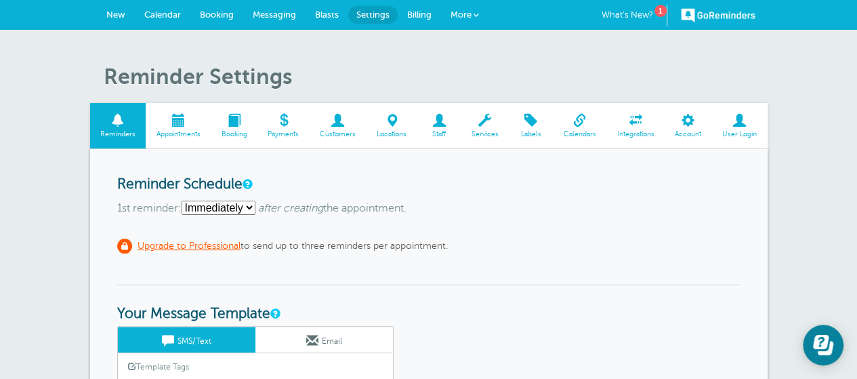
click at [165, 15] on span "Calendar" at bounding box center [162, 14] width 37 height 10
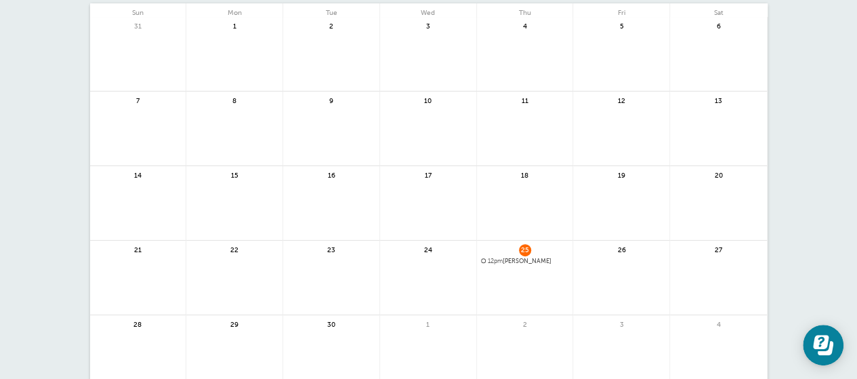
scroll to position [115, 0]
click at [514, 261] on span "12pm Tuan Hoang" at bounding box center [525, 261] width 88 height 7
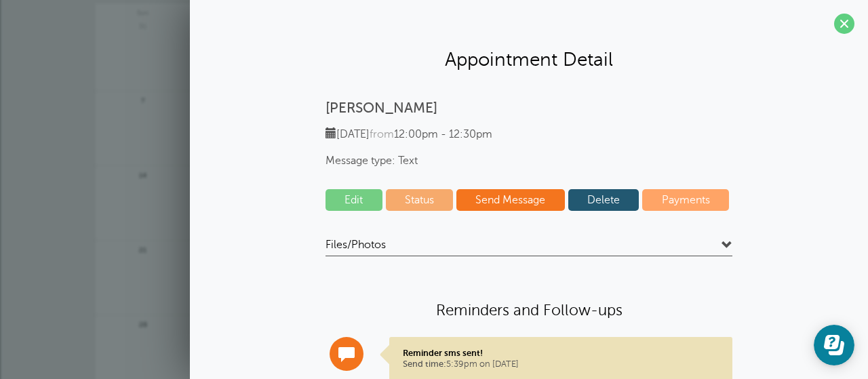
click at [598, 203] on link "Delete" at bounding box center [603, 200] width 71 height 22
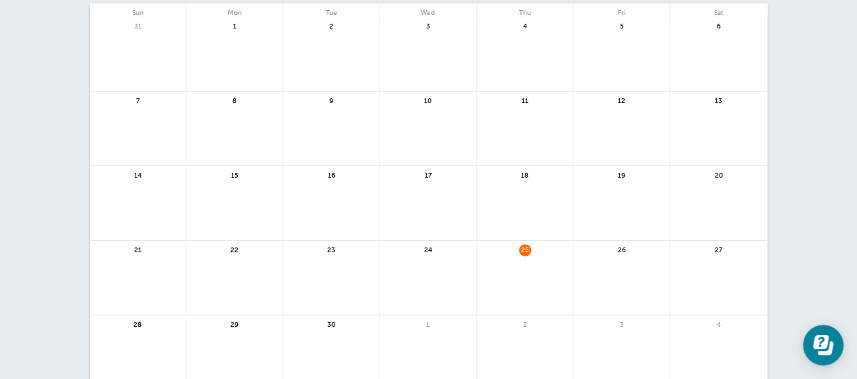
click at [534, 282] on link at bounding box center [525, 285] width 96 height 59
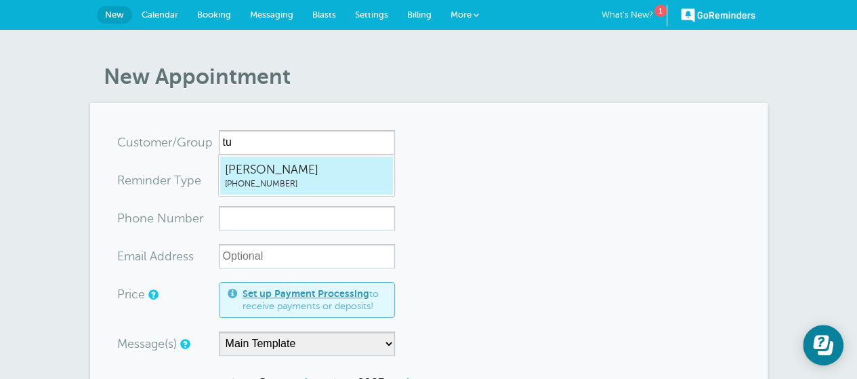
click at [274, 176] on span "[PERSON_NAME]" at bounding box center [306, 169] width 163 height 17
type input "TuanHoang8322051918"
type input "[PERSON_NAME]"
type input "[PHONE_NUMBER]"
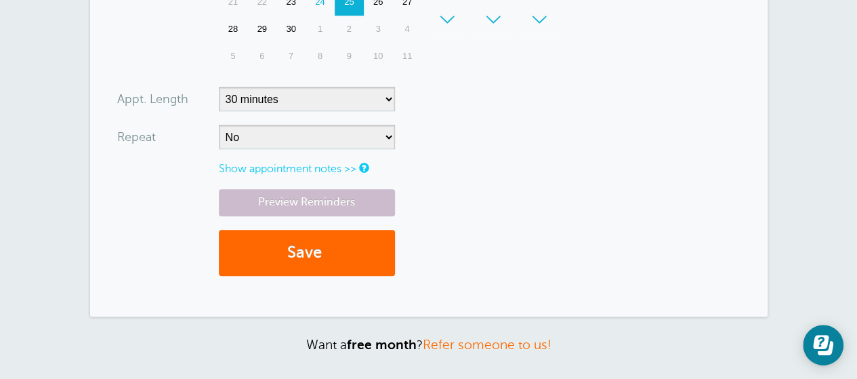
scroll to position [516, 0]
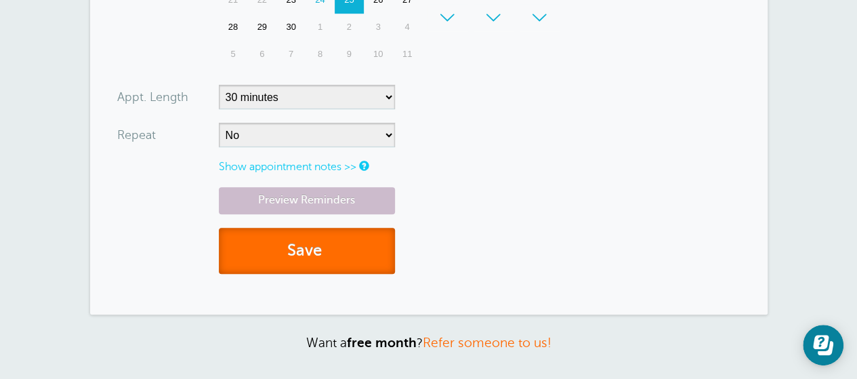
click at [338, 260] on button "Save" at bounding box center [307, 251] width 176 height 47
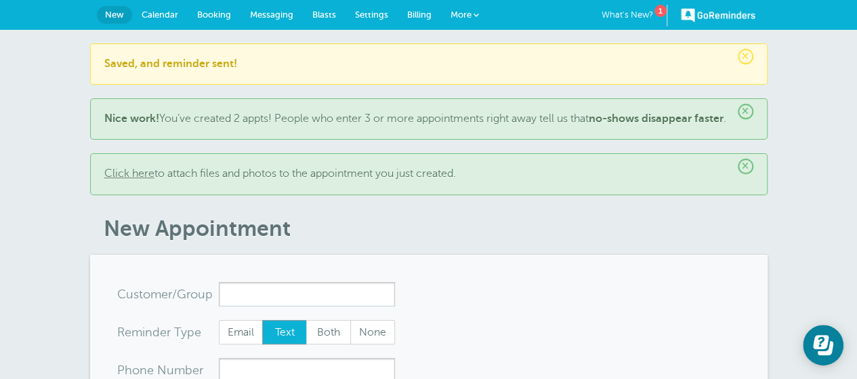
click at [370, 18] on span "Settings" at bounding box center [371, 14] width 33 height 10
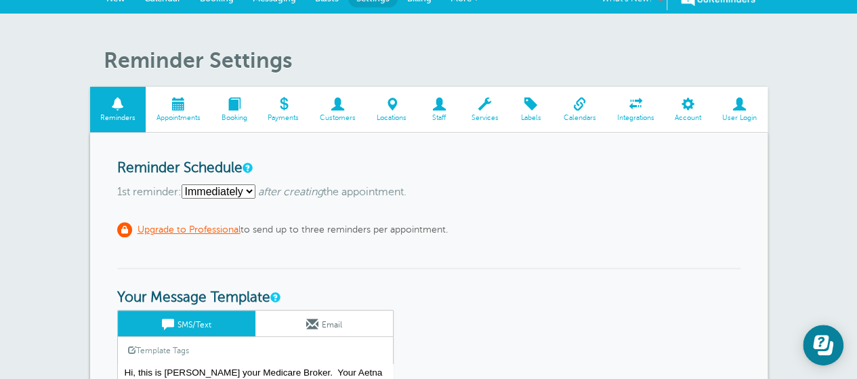
scroll to position [125, 0]
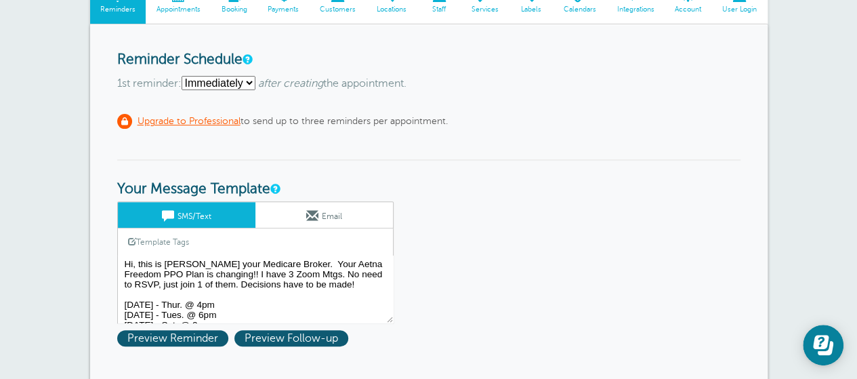
click at [312, 299] on textarea "Hi, this is [PERSON_NAME] your Medicare Broker. Your Aetna Freedom PPO Plan is …" at bounding box center [255, 290] width 277 height 68
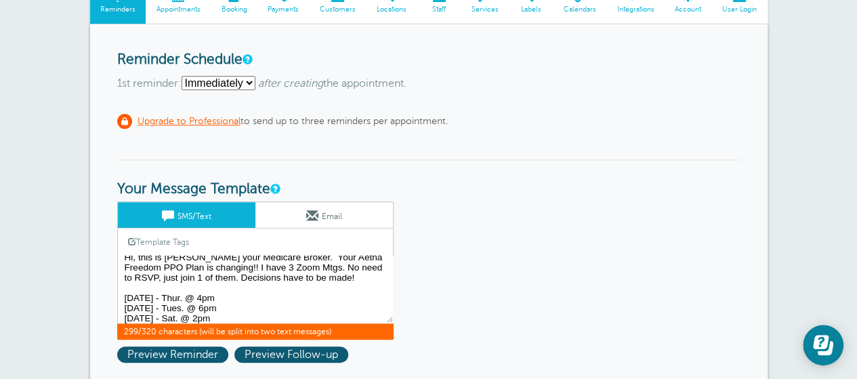
scroll to position [7, 0]
click at [159, 274] on textarea "Hi, this is [PERSON_NAME] your Medicare Broker. Your Aetna Freedom PPO Plan is …" at bounding box center [255, 290] width 277 height 68
click at [243, 286] on textarea "Hi, this is [PERSON_NAME] your Medicare Broker. Your Aetna Freedom PPO Plan is …" at bounding box center [255, 290] width 277 height 68
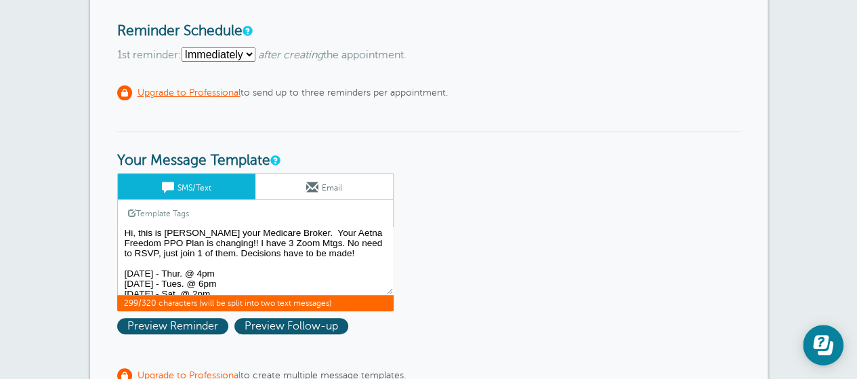
scroll to position [0, 0]
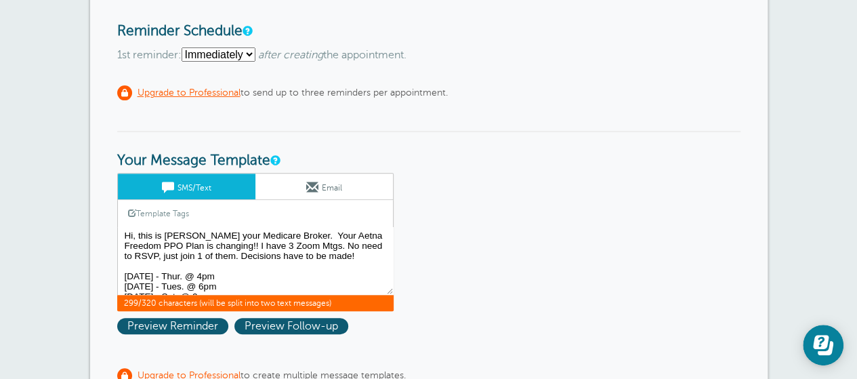
click at [224, 255] on textarea "Hi, this is [PERSON_NAME] your Medicare Broker. Your Aetna Freedom PPO Plan is …" at bounding box center [255, 261] width 277 height 68
click at [304, 247] on textarea "Hi, this is [PERSON_NAME] your Medicare Broker. Your Aetna Freedom PPO Plan is …" at bounding box center [255, 261] width 277 height 68
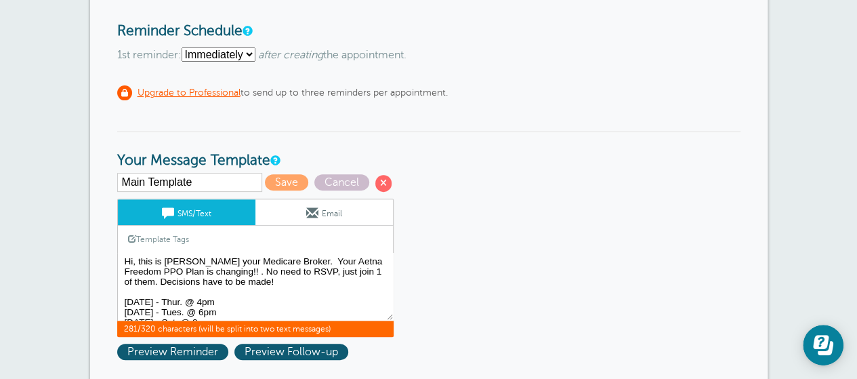
click at [225, 267] on textarea "Hi, this is [PERSON_NAME] your Medicare Broker. Your Aetna Freedom PPO Plan is …" at bounding box center [255, 287] width 277 height 68
click at [359, 281] on textarea "Hi, this is [PERSON_NAME] your Medicare Broker. Your Aetna Freedom PPO Plan is …" at bounding box center [255, 287] width 277 height 68
click at [372, 274] on textarea "Hi, this is [PERSON_NAME] your Medicare Broker. Your Aetna Freedom PPO Plan is …" at bounding box center [255, 287] width 277 height 68
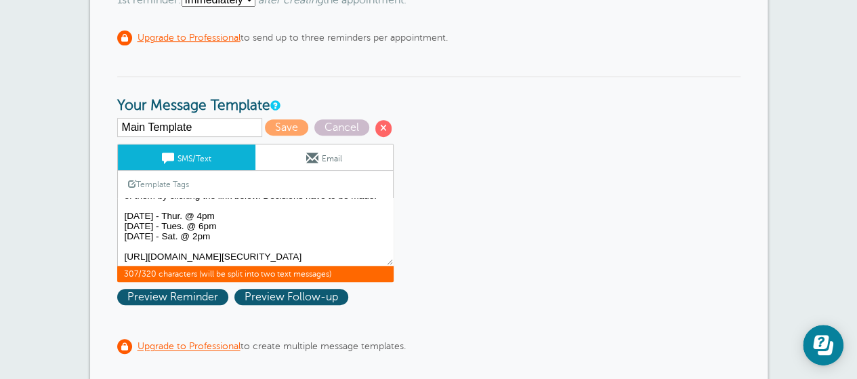
scroll to position [209, 0]
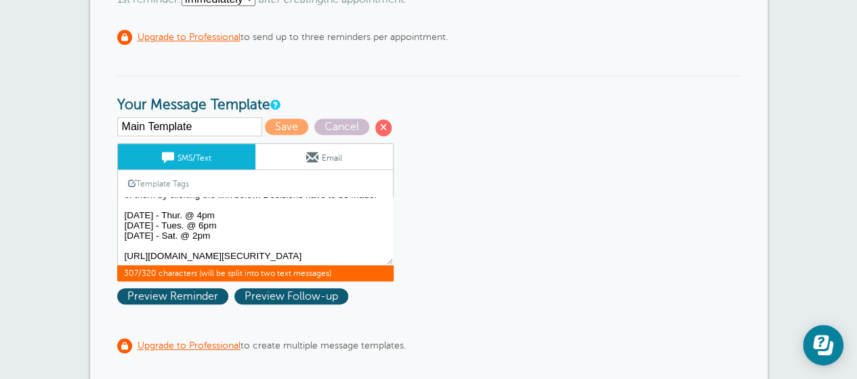
click at [323, 257] on textarea "Hi, this is [PERSON_NAME] your Medicare Broker. Your Aetna Freedom PPO Plan is …" at bounding box center [255, 231] width 277 height 68
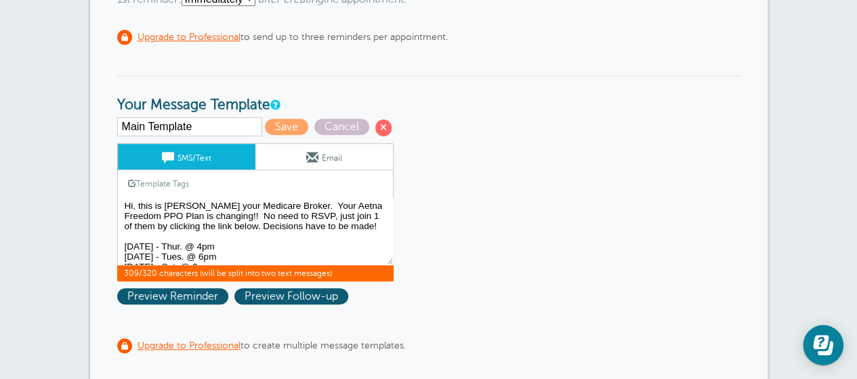
click at [345, 230] on textarea "Hi, this is [PERSON_NAME] your Medicare Broker. Your Aetna Freedom PPO Plan is …" at bounding box center [255, 231] width 277 height 68
click at [323, 236] on textarea "Hi, this is [PERSON_NAME] your Medicare Broker. Your Aetna Freedom PPO Plan is …" at bounding box center [255, 231] width 277 height 68
click at [351, 230] on textarea "Hi, this is [PERSON_NAME] your Medicare Broker. Your Aetna Freedom PPO Plan is …" at bounding box center [255, 231] width 277 height 68
click at [318, 234] on textarea "Hi, this is [PERSON_NAME] your Medicare Broker. Your Aetna Freedom PPO Plan is …" at bounding box center [255, 231] width 277 height 68
click at [143, 216] on textarea "Hi, this is [PERSON_NAME] your Medicare Broker. Your Aetna Freedom PPO Plan is …" at bounding box center [255, 231] width 277 height 68
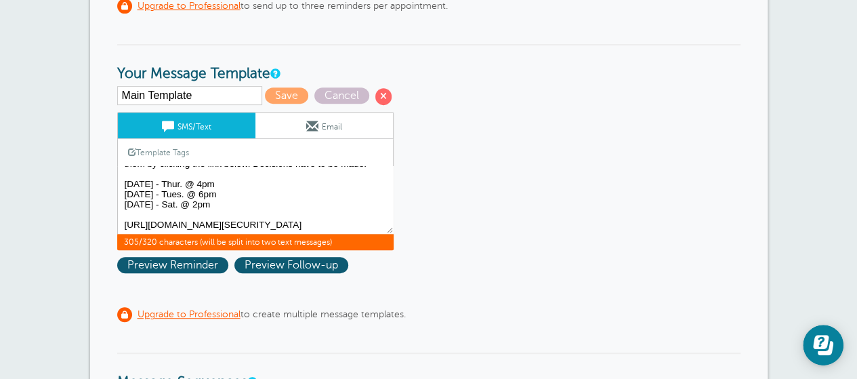
scroll to position [242, 0]
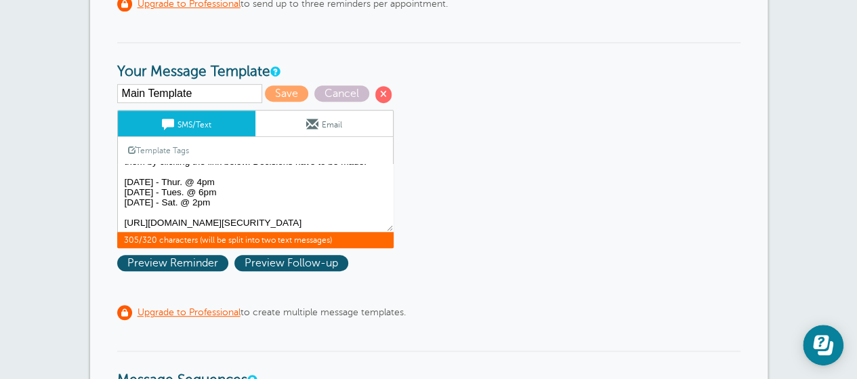
drag, startPoint x: 327, startPoint y: 217, endPoint x: 115, endPoint y: 206, distance: 211.7
paste textarea "[PERSON_NAME] is inviting you to a scheduled Zoom meeting. Topic: [PERSON_NAME]…"
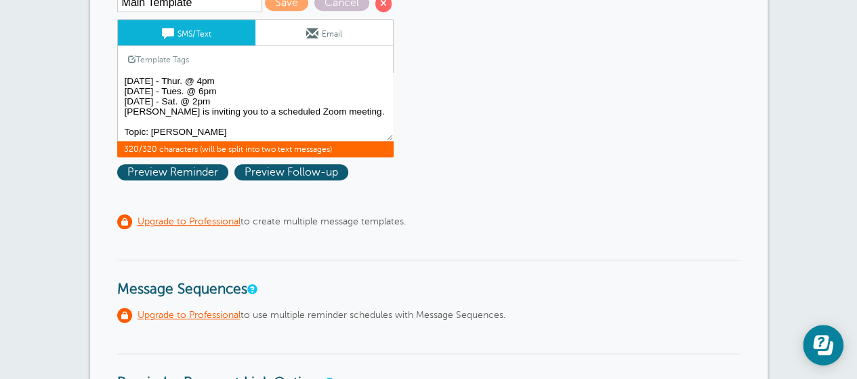
scroll to position [354, 0]
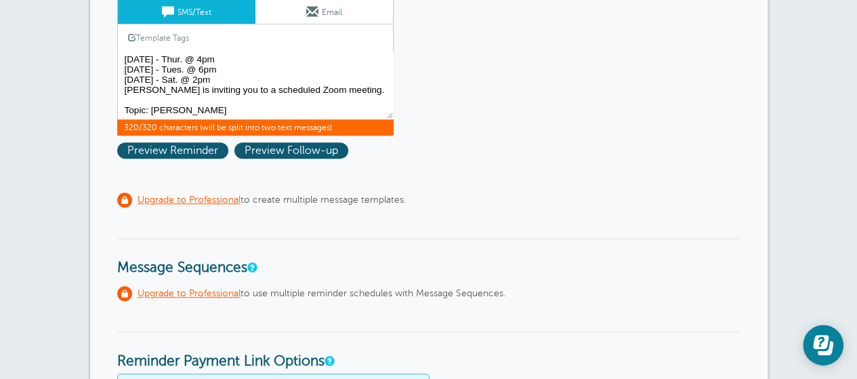
click at [251, 79] on textarea "Hi, this is [PERSON_NAME] your Medicare Broker. Your Aetna Freedom PPO Plan is …" at bounding box center [255, 86] width 277 height 68
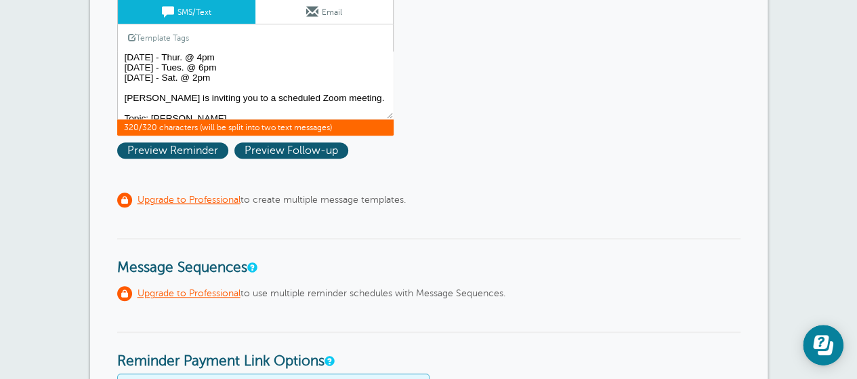
scroll to position [54, 0]
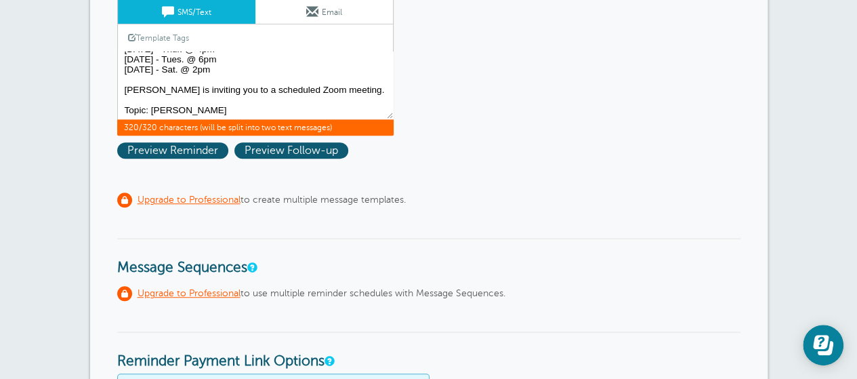
drag, startPoint x: 196, startPoint y: 116, endPoint x: 80, endPoint y: 91, distance: 118.6
click at [80, 91] on div "Reminder Settings Reminders Appointments Booking Payments Customers Locations S…" at bounding box center [428, 320] width 857 height 1290
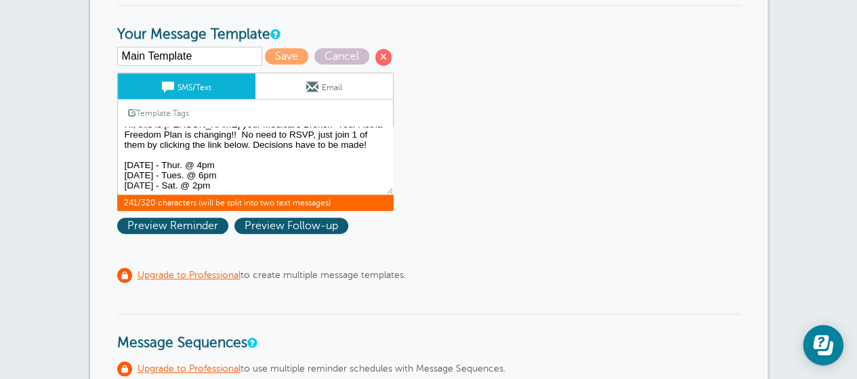
scroll to position [0, 0]
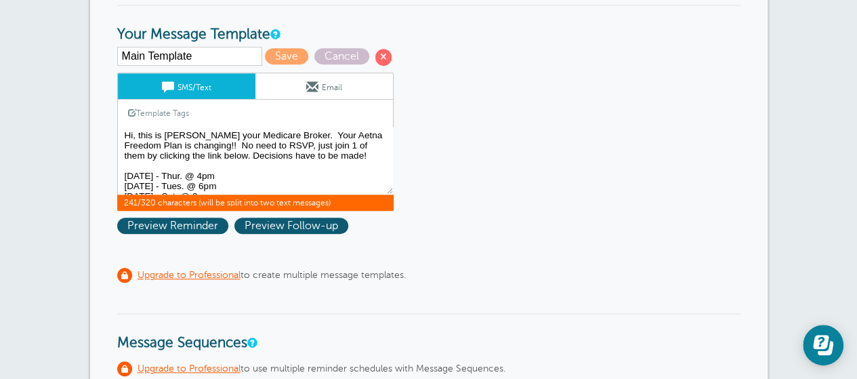
click at [318, 145] on textarea "Hi, this is [PERSON_NAME] your Medicare Broker. Your Aetna Freedom PPO Plan is …" at bounding box center [255, 161] width 277 height 68
click at [319, 146] on textarea "Hi, this is [PERSON_NAME] your Medicare Broker. Your Aetna Freedom PPO Plan is …" at bounding box center [255, 161] width 277 height 68
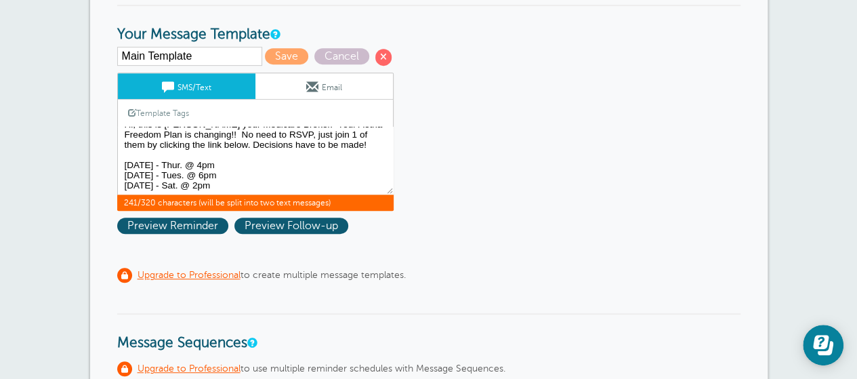
click at [277, 180] on textarea "Hi, this is [PERSON_NAME] your Medicare Broker. Your Aetna Freedom PPO Plan is …" at bounding box center [255, 161] width 277 height 68
paste textarea "[URL][DOMAIN_NAME][SECURITY_DATA]"
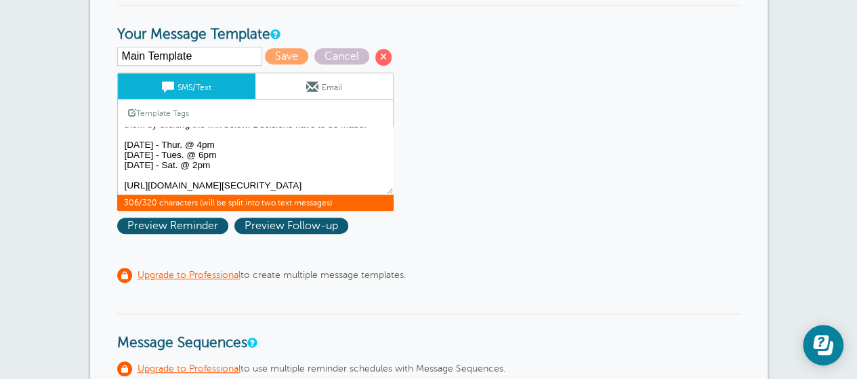
scroll to position [0, 0]
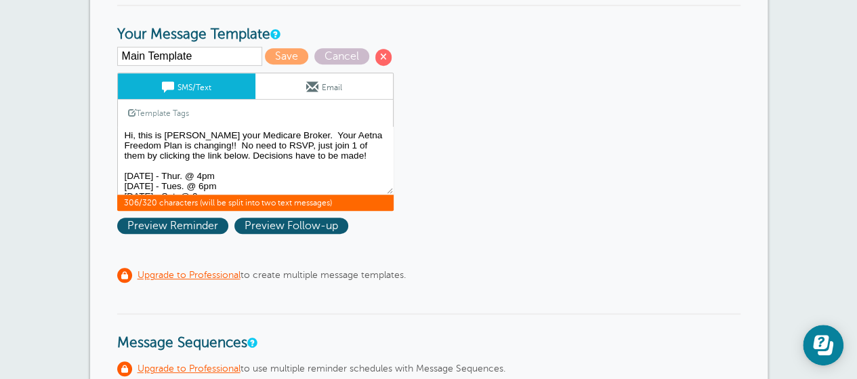
click at [343, 157] on textarea "Hi, this is [PERSON_NAME] your Medicare Broker. Your Aetna Freedom PPO Plan is …" at bounding box center [255, 161] width 277 height 68
type textarea "Hi, this is [PERSON_NAME] your Medicare Broker. Your Aetna Freedom Plan is chan…"
click at [293, 49] on span "Save" at bounding box center [286, 56] width 43 height 16
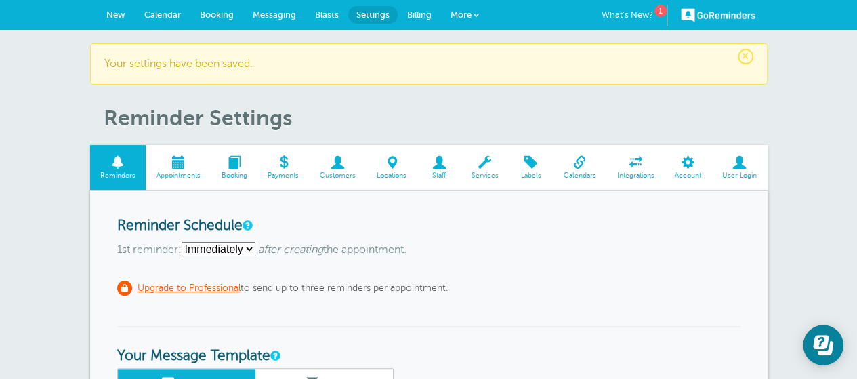
click at [171, 17] on span "Calendar" at bounding box center [162, 14] width 37 height 10
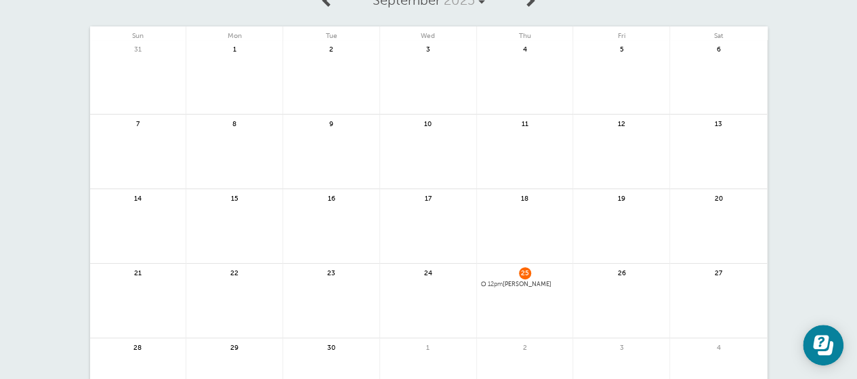
click at [512, 282] on span "12pm Tuan Hoang" at bounding box center [525, 284] width 88 height 7
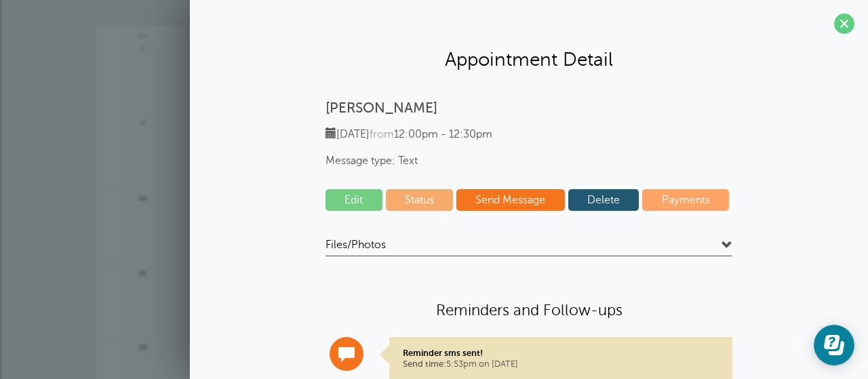
click at [602, 207] on link "Delete" at bounding box center [603, 200] width 71 height 22
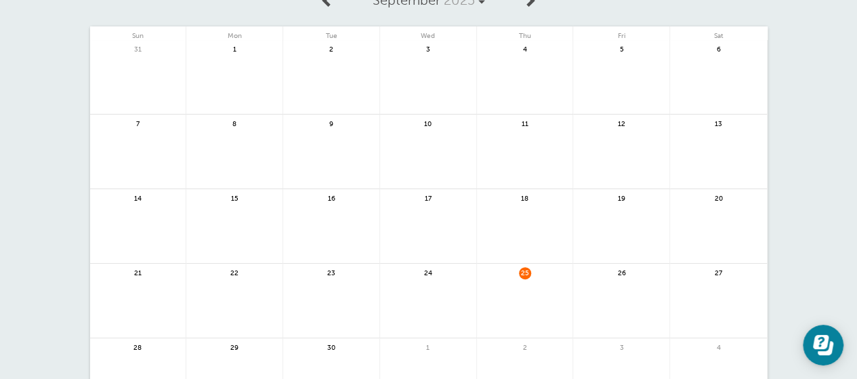
click at [515, 293] on link at bounding box center [525, 308] width 96 height 59
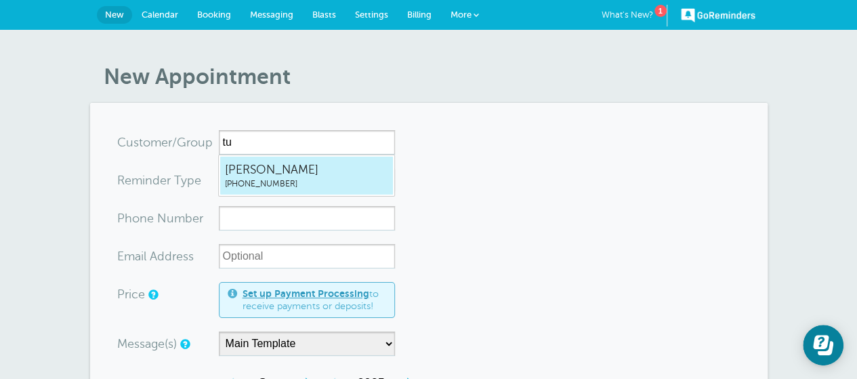
click at [271, 181] on span "[PHONE_NUMBER]" at bounding box center [306, 184] width 163 height 12
type input "TuanHoang8322051918"
type input "[PERSON_NAME]"
type input "[PHONE_NUMBER]"
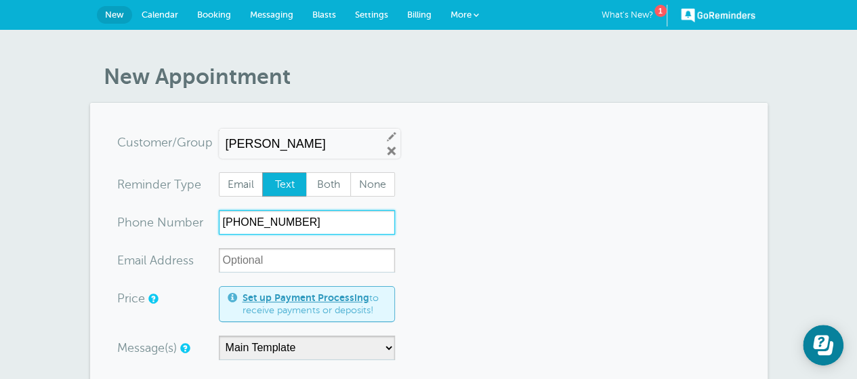
click at [304, 234] on input "[PHONE_NUMBER]" at bounding box center [307, 222] width 176 height 24
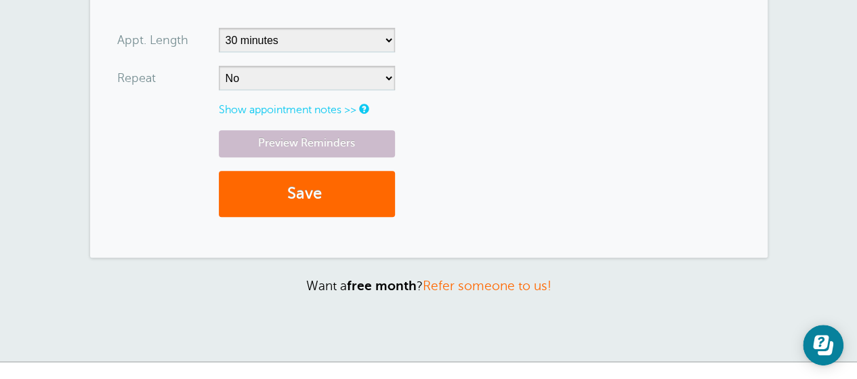
scroll to position [575, 0]
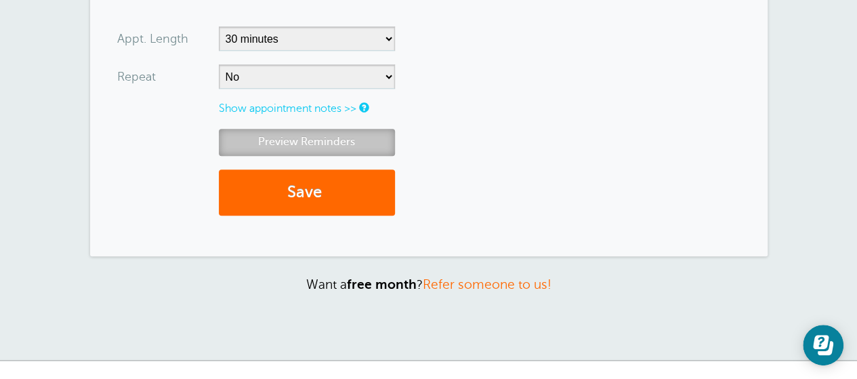
click at [333, 129] on link "Preview Reminders" at bounding box center [307, 142] width 176 height 26
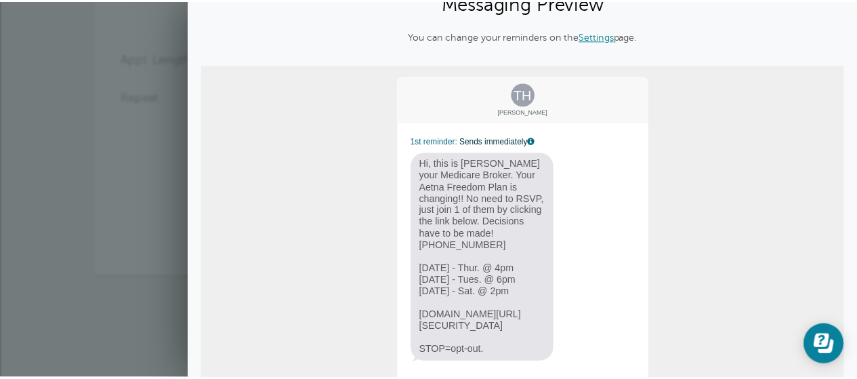
scroll to position [0, 0]
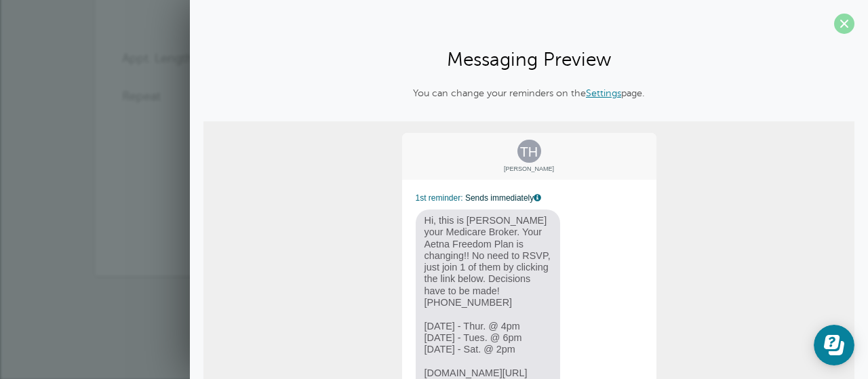
click at [834, 24] on span at bounding box center [844, 24] width 20 height 20
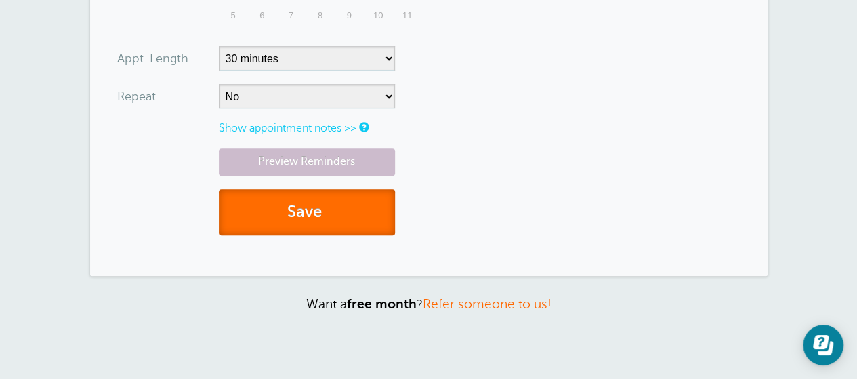
click at [343, 209] on button "Save" at bounding box center [307, 212] width 176 height 47
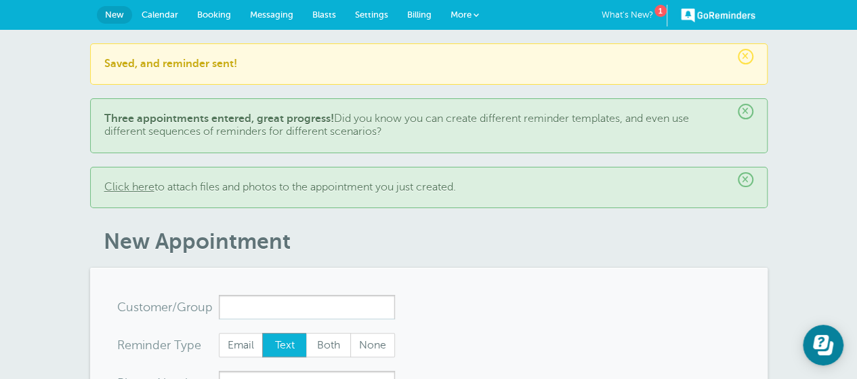
click at [375, 12] on span "Settings" at bounding box center [371, 14] width 33 height 10
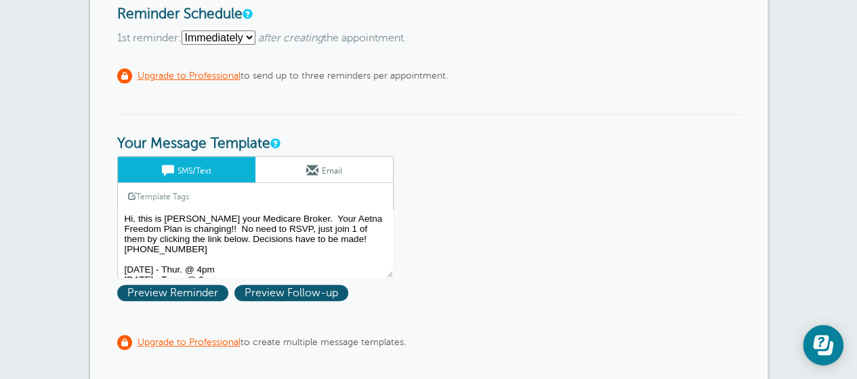
scroll to position [54, 0]
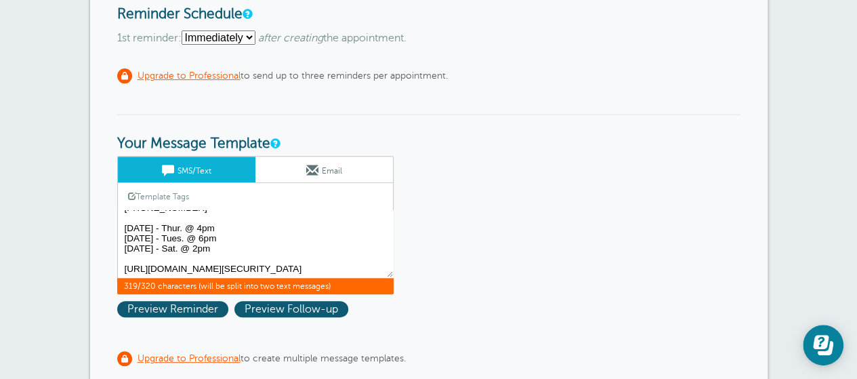
drag, startPoint x: 314, startPoint y: 266, endPoint x: 117, endPoint y: 260, distance: 198.0
click textarea "Hi, this is Kristi your Medicare Broker. Your Aetna Freedom Plan is changing!! …"
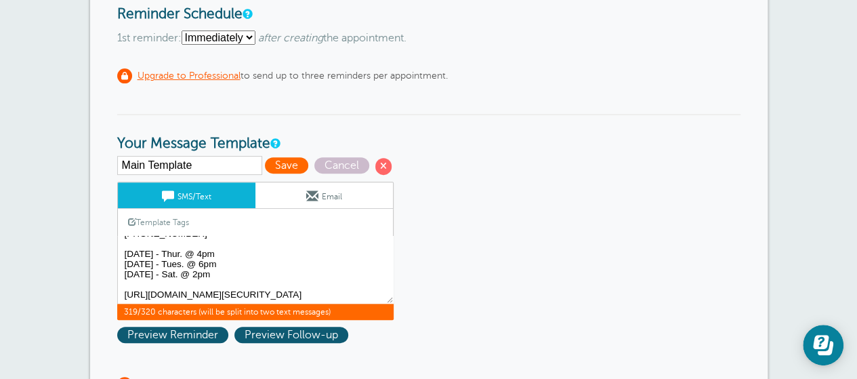
click span "Save"
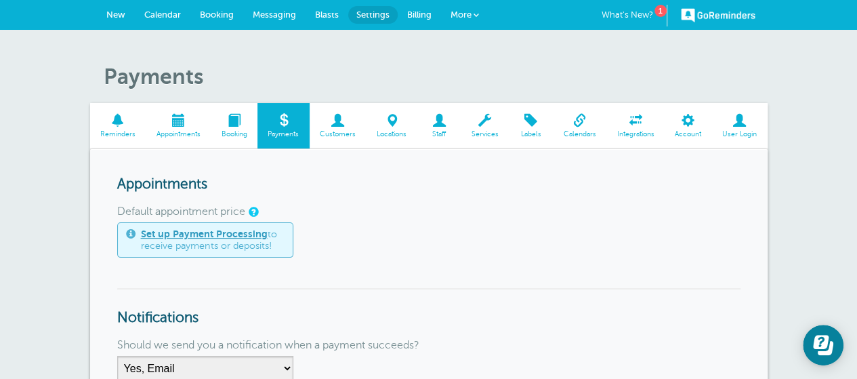
click at [123, 127] on span at bounding box center [118, 120] width 56 height 13
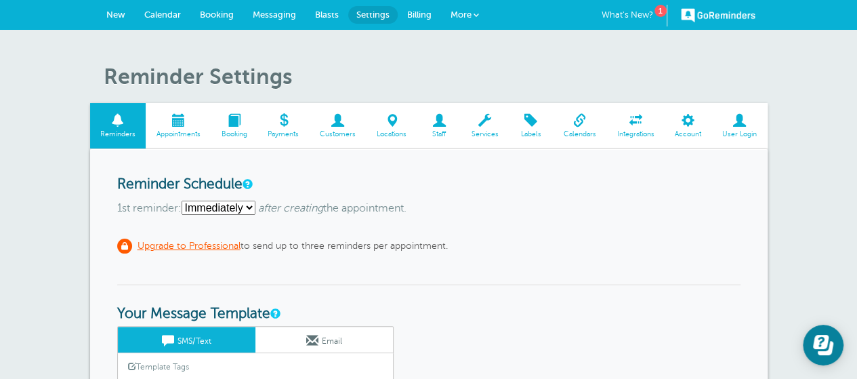
click at [161, 16] on span "Calendar" at bounding box center [162, 14] width 37 height 10
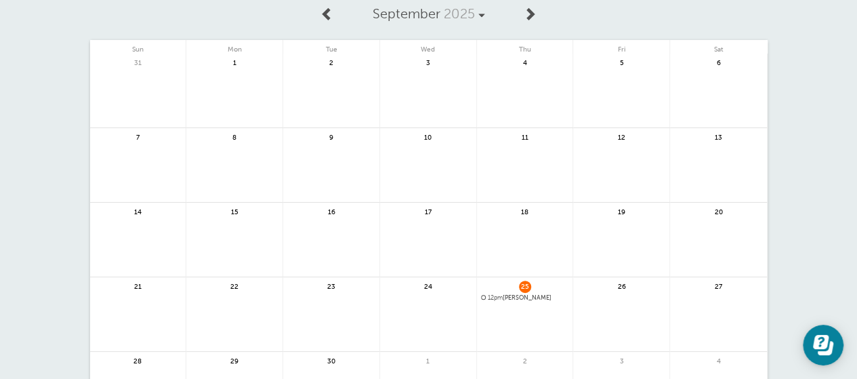
scroll to position [80, 0]
click at [521, 294] on span "12pm [PERSON_NAME]" at bounding box center [525, 296] width 88 height 7
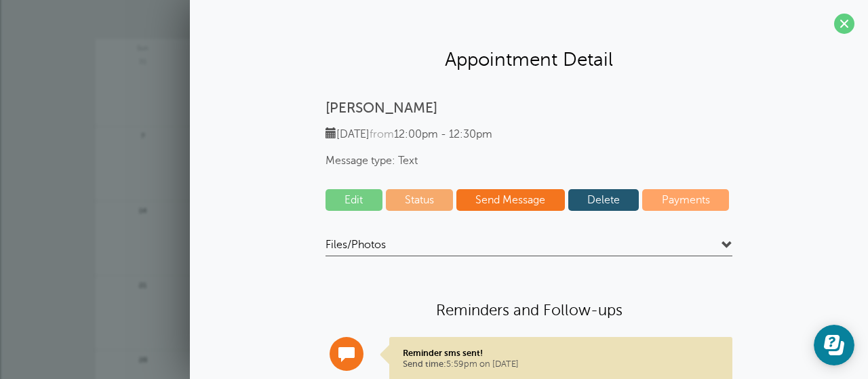
click at [616, 201] on link "Delete" at bounding box center [603, 200] width 71 height 22
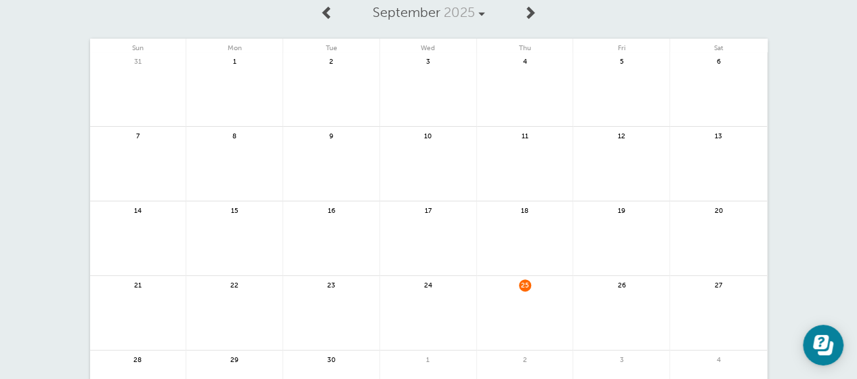
click at [535, 305] on link at bounding box center [525, 320] width 96 height 59
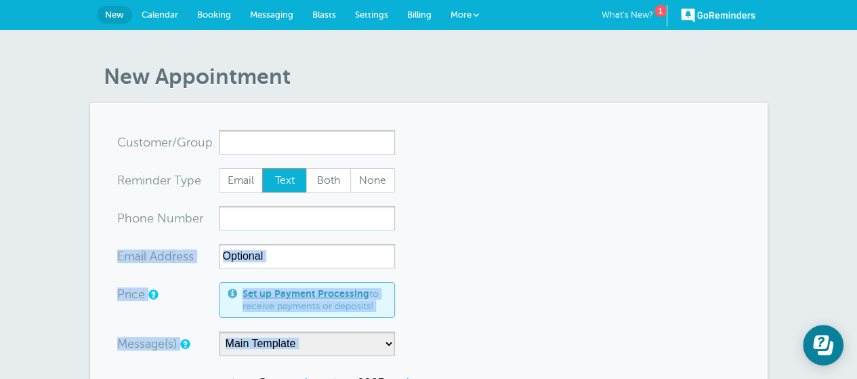
drag, startPoint x: 360, startPoint y: 233, endPoint x: 313, endPoint y: 186, distance: 66.1
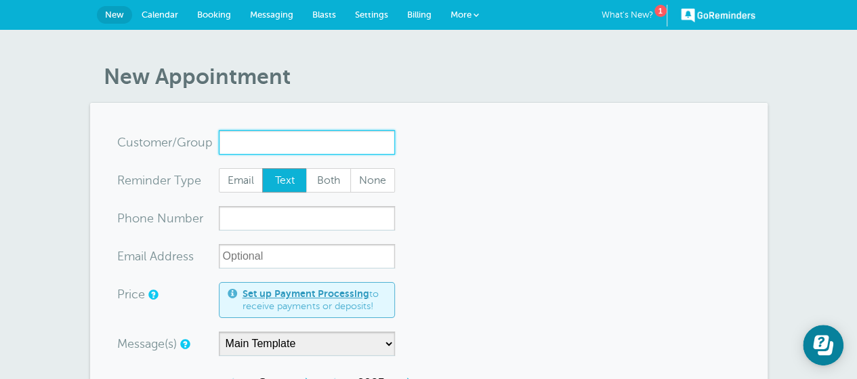
click at [271, 141] on input "x-no-autofill" at bounding box center [307, 142] width 176 height 24
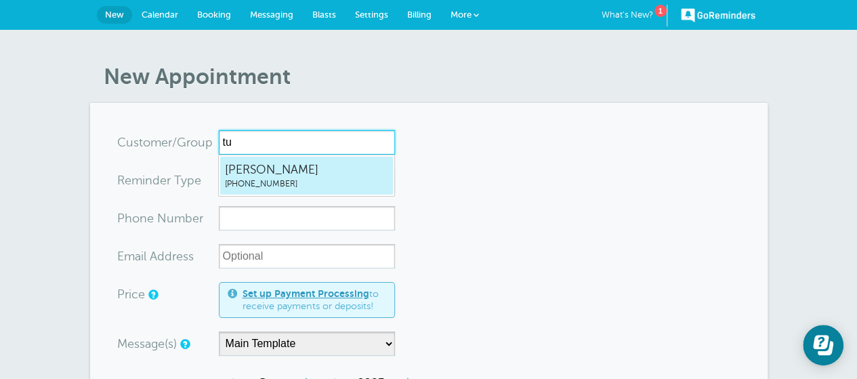
click at [250, 174] on span "[PERSON_NAME]" at bounding box center [306, 169] width 163 height 17
type input "TuanHoang8322051918"
type input "[PERSON_NAME]"
type input "[PHONE_NUMBER]"
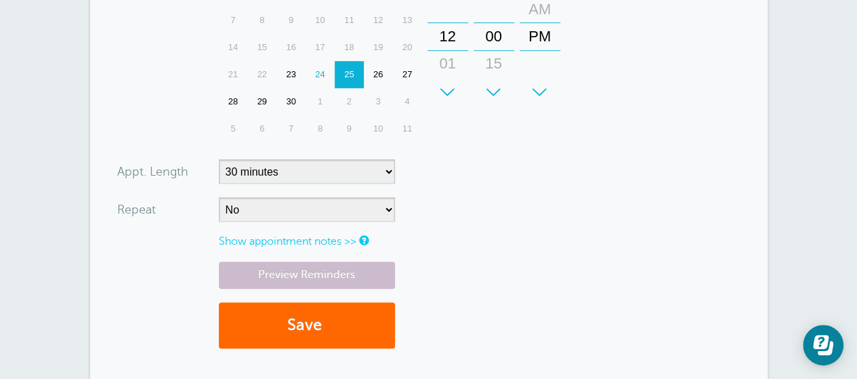
scroll to position [445, 0]
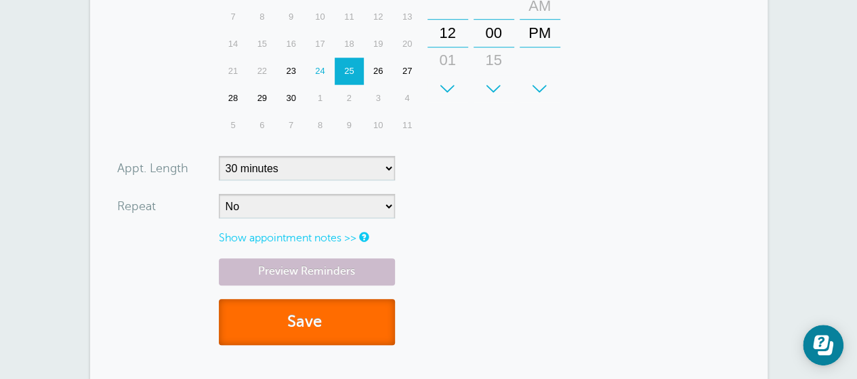
click at [289, 310] on button "Save" at bounding box center [307, 322] width 176 height 47
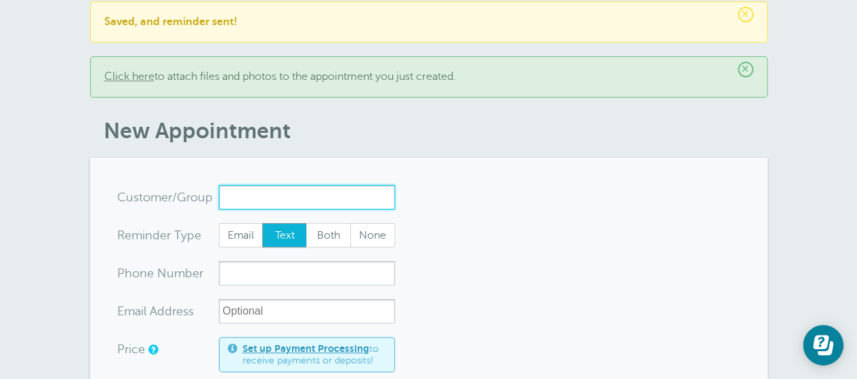
scroll to position [46, 0]
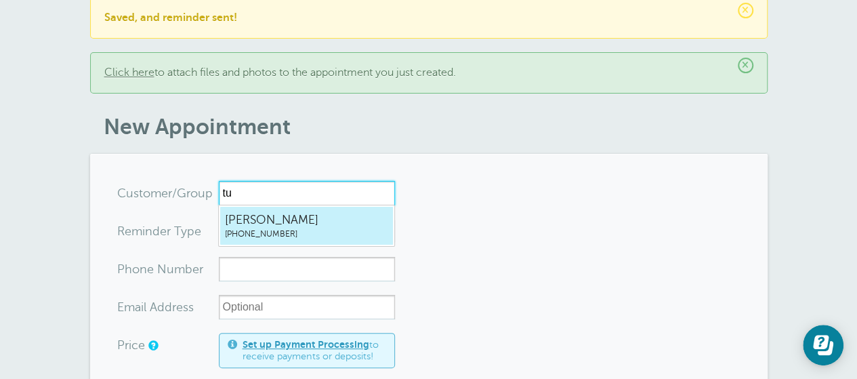
click at [287, 216] on span "[PERSON_NAME]" at bounding box center [306, 219] width 163 height 17
type input "TuanHoang8322051918"
type input "[PERSON_NAME]"
type input "[PHONE_NUMBER]"
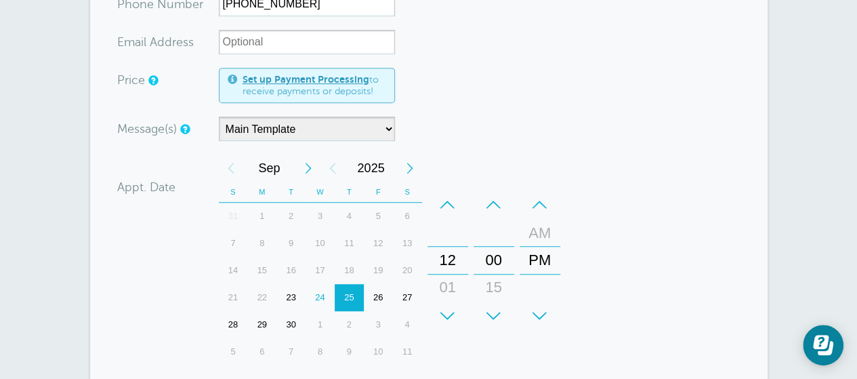
scroll to position [316, 0]
click at [313, 291] on div "24" at bounding box center [320, 296] width 29 height 27
click at [450, 314] on div "+" at bounding box center [448, 315] width 41 height 27
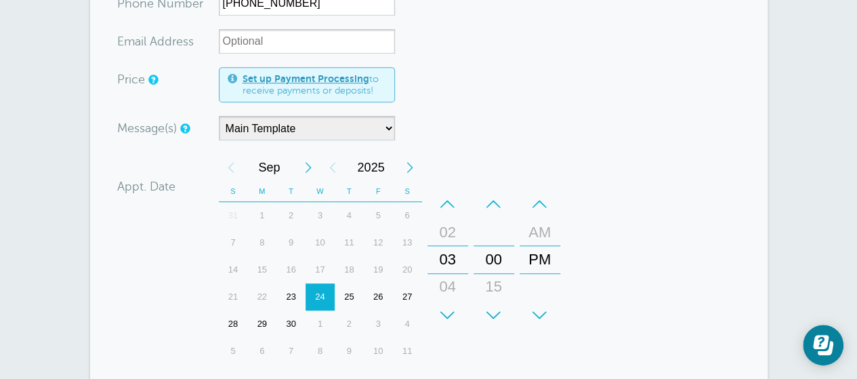
click at [450, 314] on div "+" at bounding box center [448, 315] width 41 height 27
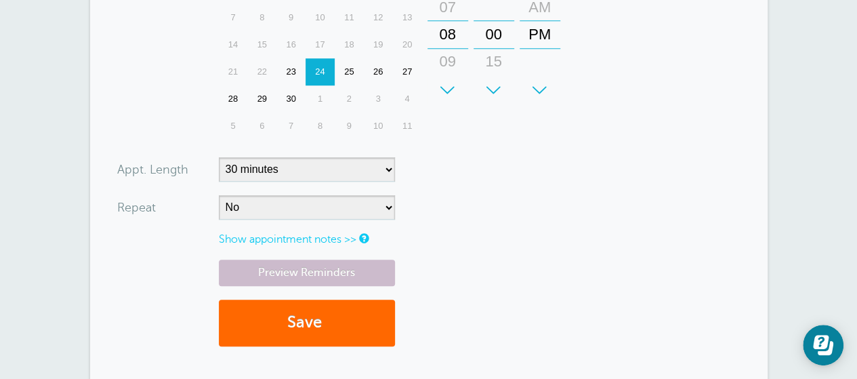
scroll to position [542, 0]
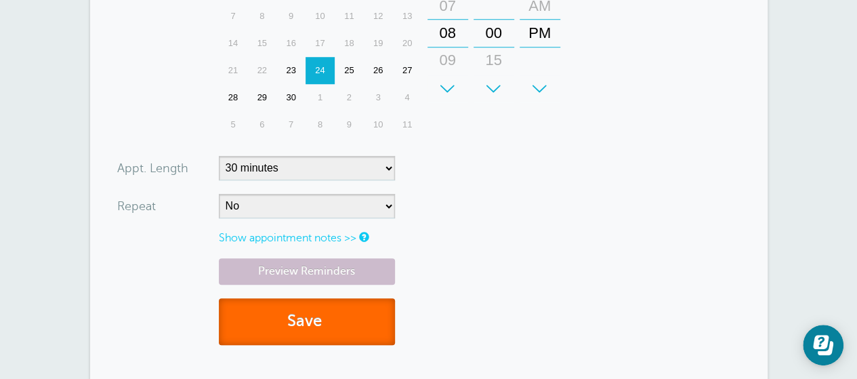
click at [370, 322] on button "Save" at bounding box center [307, 321] width 176 height 47
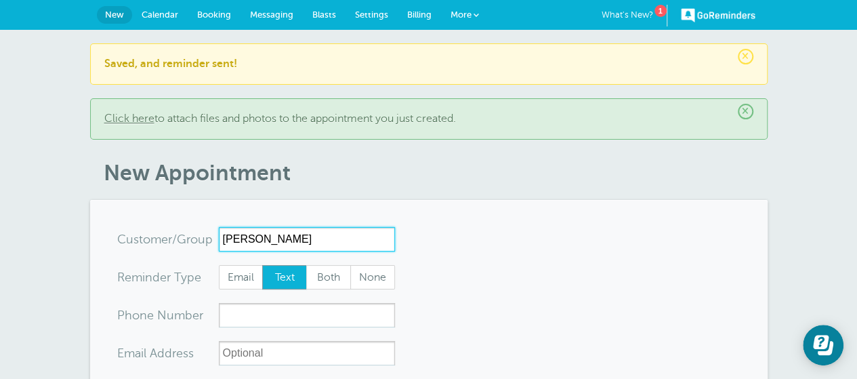
type input "Kristi Strimple"
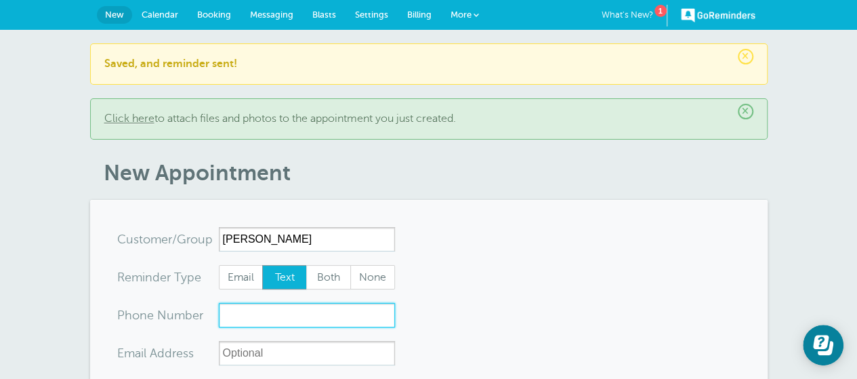
click at [361, 317] on input "xxx-no-autofill" at bounding box center [307, 315] width 176 height 24
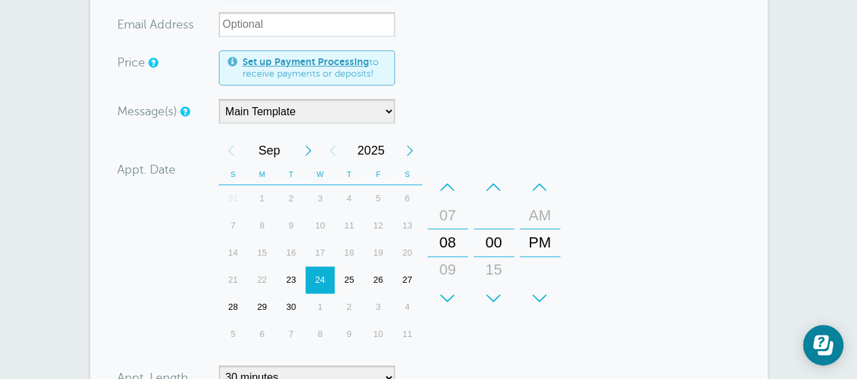
scroll to position [329, 0]
click at [354, 272] on div "25" at bounding box center [349, 279] width 29 height 27
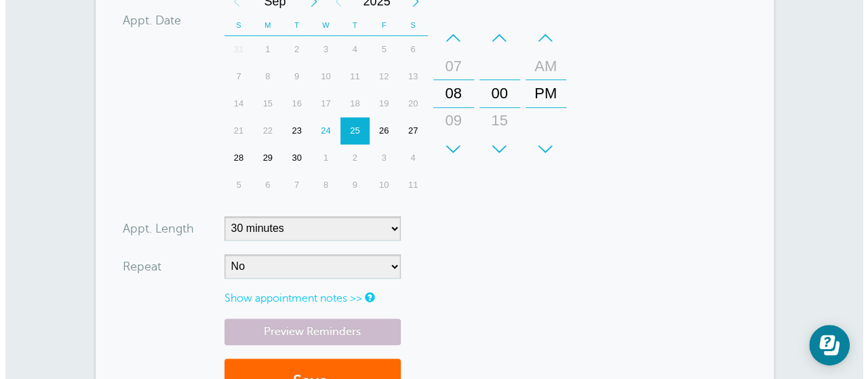
scroll to position [482, 0]
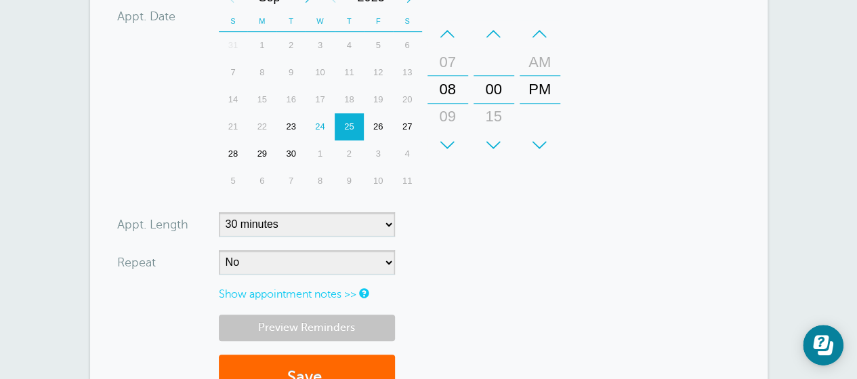
type input "281-300-6312"
click at [321, 329] on link "Preview Reminders" at bounding box center [307, 327] width 176 height 26
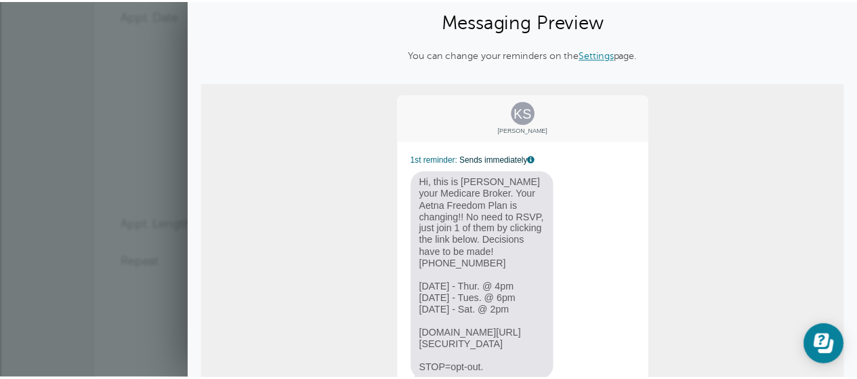
scroll to position [0, 0]
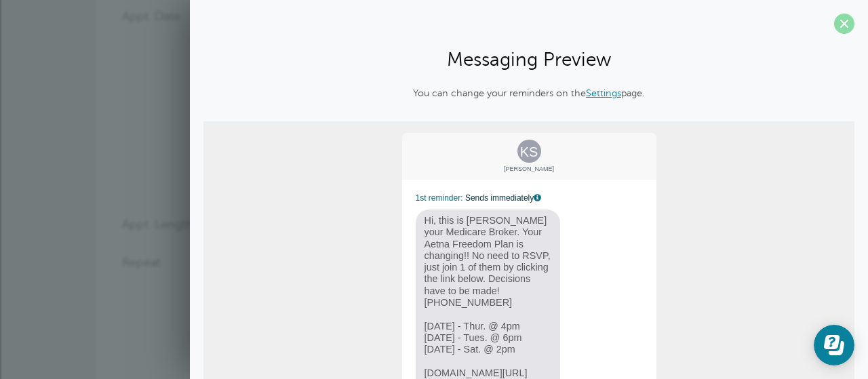
click at [834, 30] on span at bounding box center [844, 24] width 20 height 20
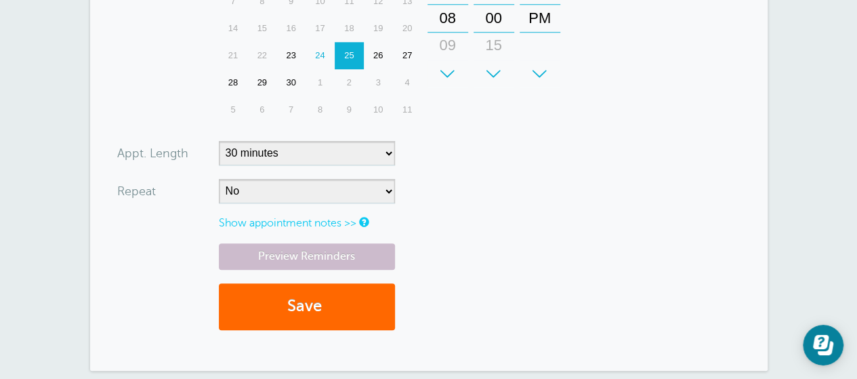
scroll to position [554, 0]
click at [327, 314] on button "Save" at bounding box center [307, 306] width 176 height 47
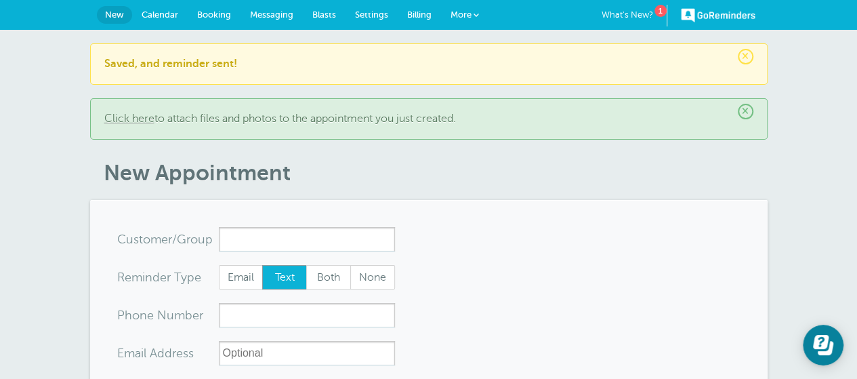
click at [381, 12] on span "Settings" at bounding box center [371, 14] width 33 height 10
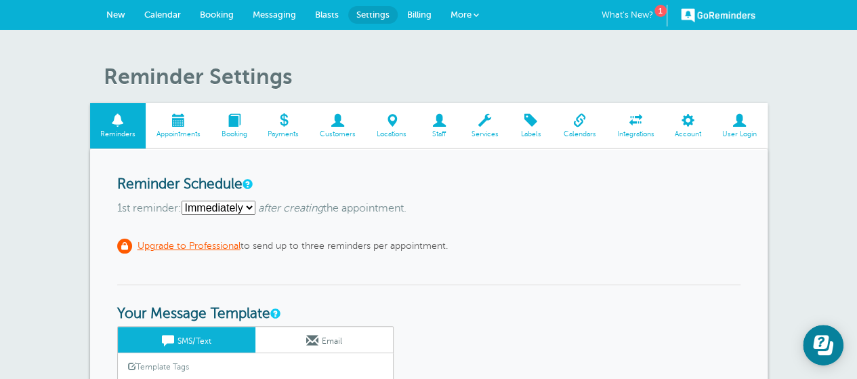
click at [744, 133] on span "User Login" at bounding box center [740, 134] width 42 height 8
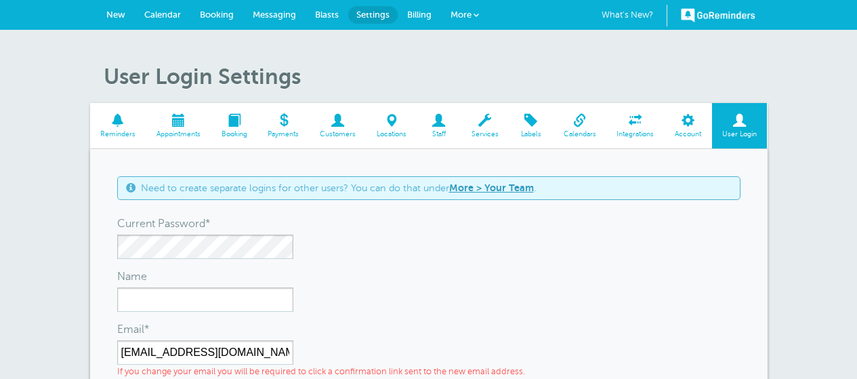
click at [686, 127] on span at bounding box center [688, 120] width 47 height 13
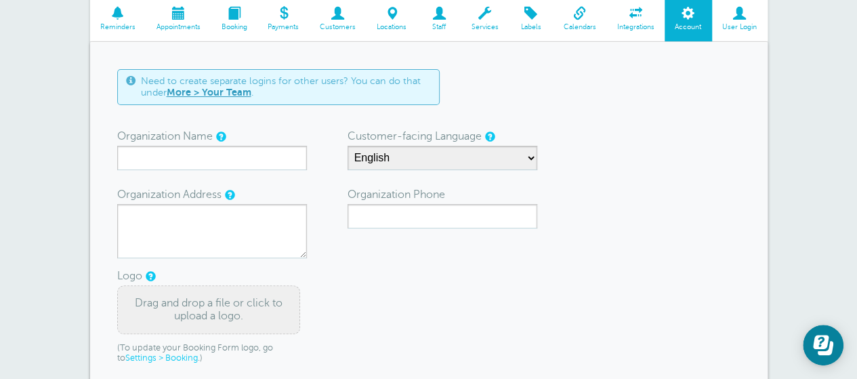
scroll to position [75, 0]
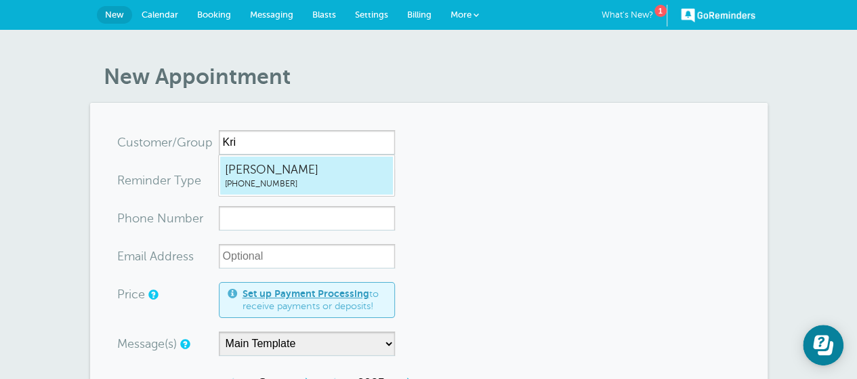
click at [272, 174] on span "[PERSON_NAME]" at bounding box center [306, 169] width 163 height 17
type input "KristiStrimple2813006312"
type input "[PERSON_NAME]"
type input "[PHONE_NUMBER]"
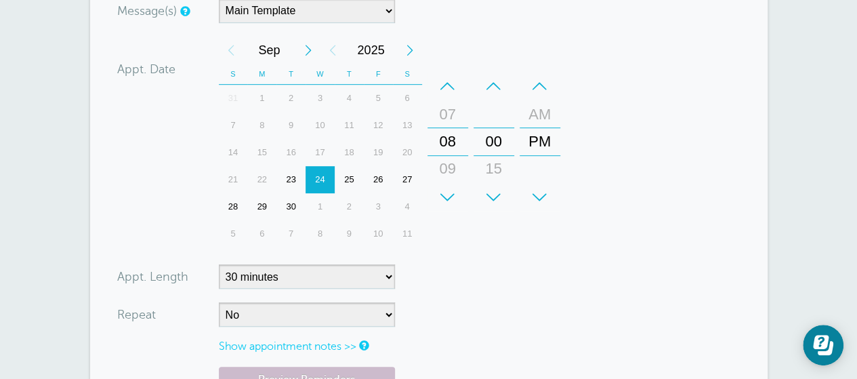
scroll to position [335, 0]
click at [349, 170] on div "25" at bounding box center [349, 180] width 29 height 27
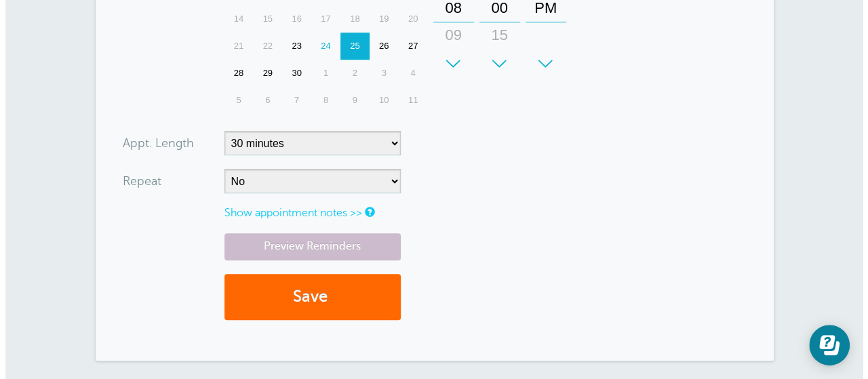
scroll to position [471, 0]
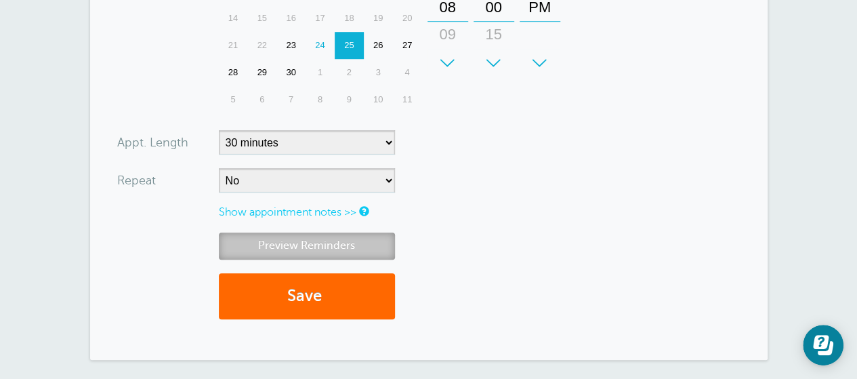
click at [345, 244] on link "Preview Reminders" at bounding box center [307, 245] width 176 height 26
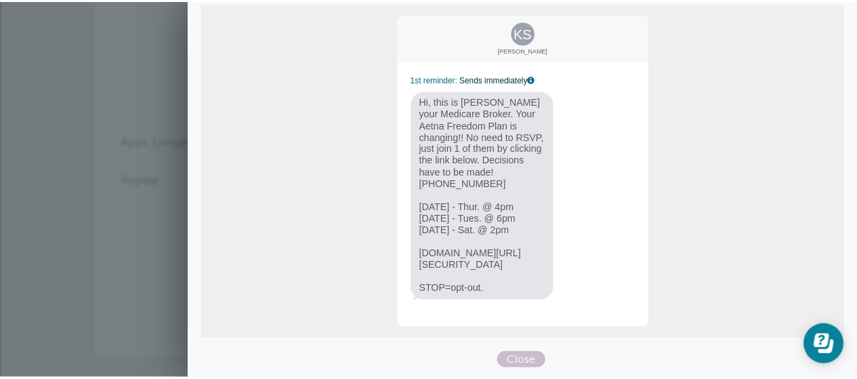
scroll to position [0, 0]
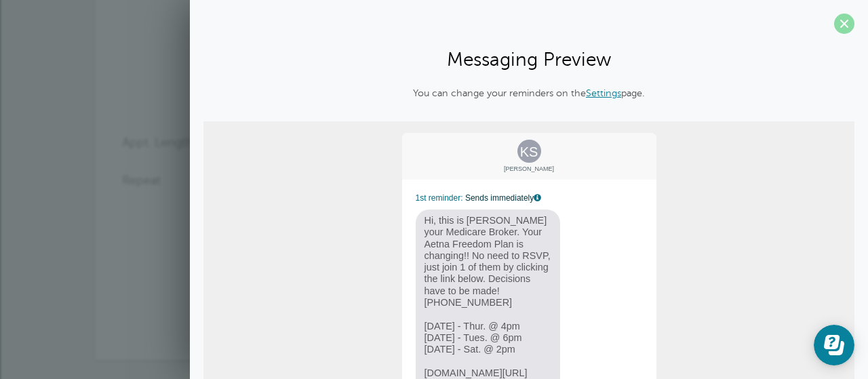
click at [839, 25] on span at bounding box center [844, 24] width 20 height 20
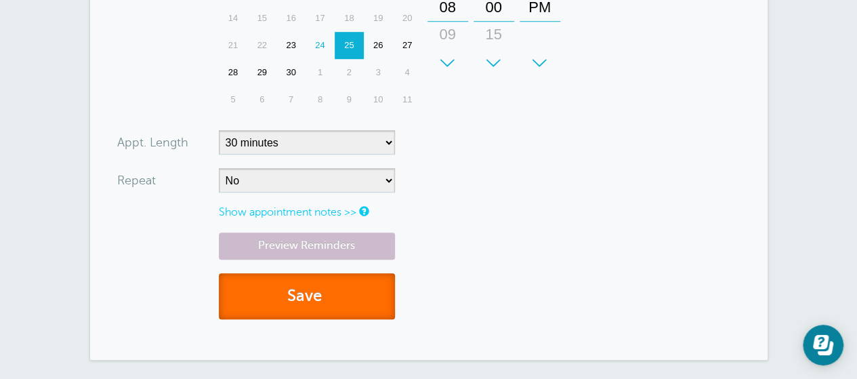
click at [313, 292] on button "Save" at bounding box center [307, 296] width 176 height 47
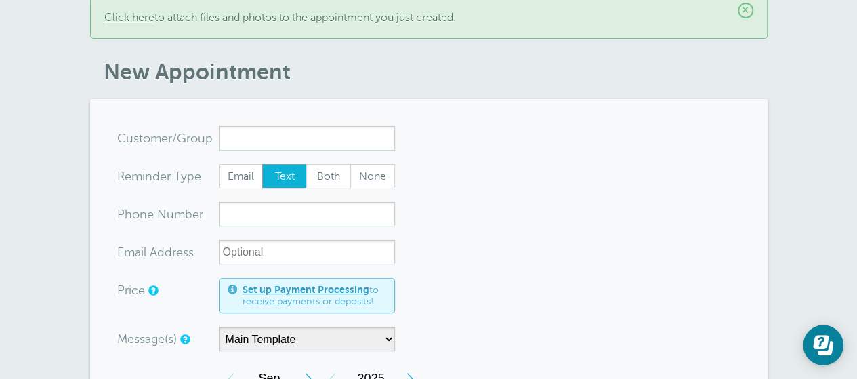
click div "× Saved, and reminder sent! × Click here to attach files and photos to the appo…"
